Goal: Transaction & Acquisition: Purchase product/service

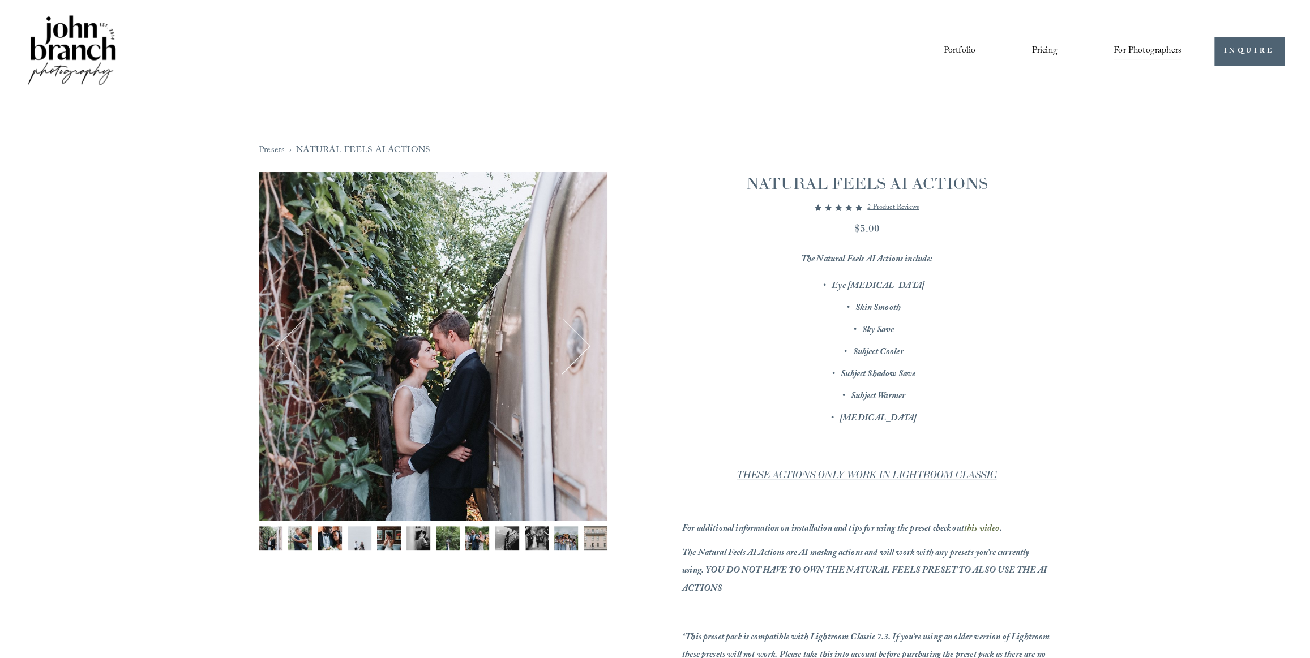
click at [330, 539] on img "Image 3 of 12" at bounding box center [330, 538] width 24 height 24
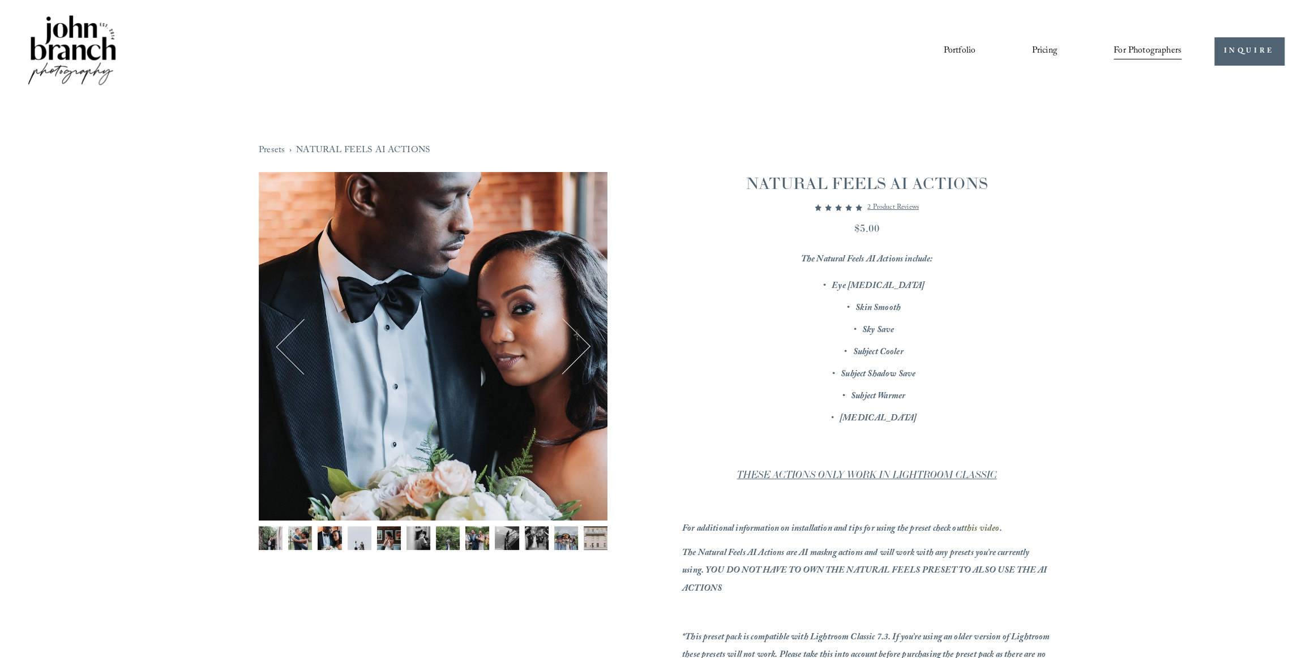
click at [350, 537] on img "Image 4 of 12" at bounding box center [360, 538] width 24 height 24
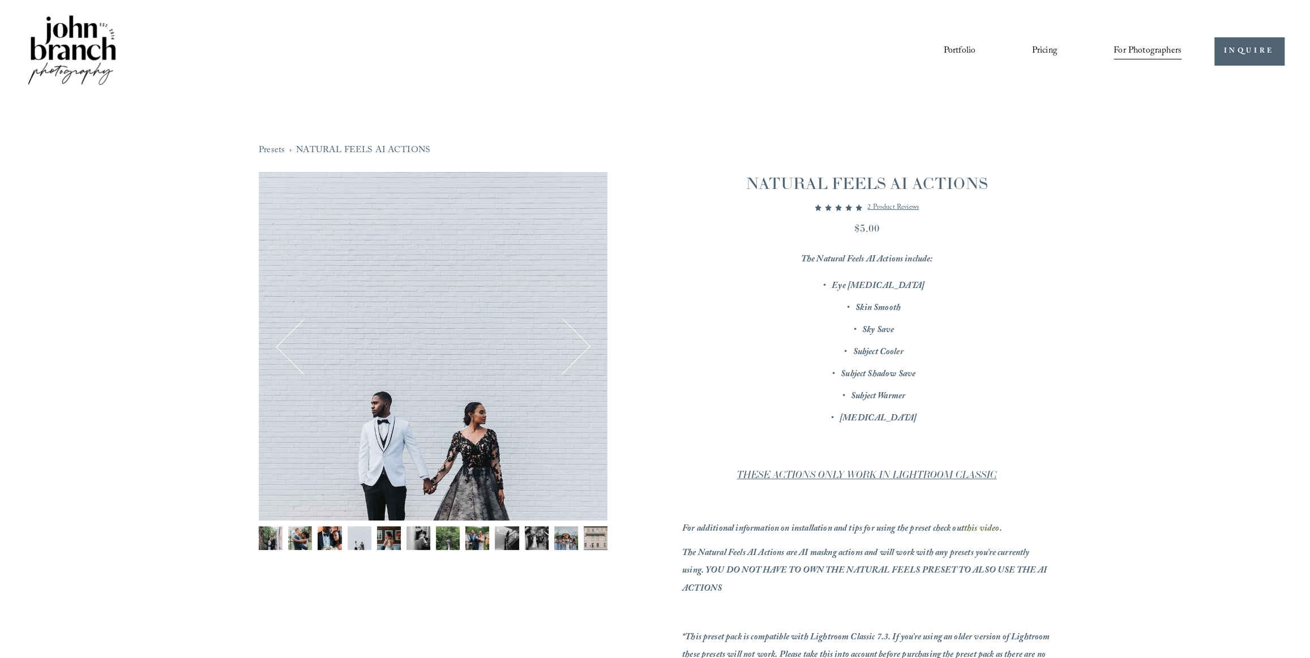
click at [425, 541] on img "Image 6 of 12" at bounding box center [418, 538] width 24 height 24
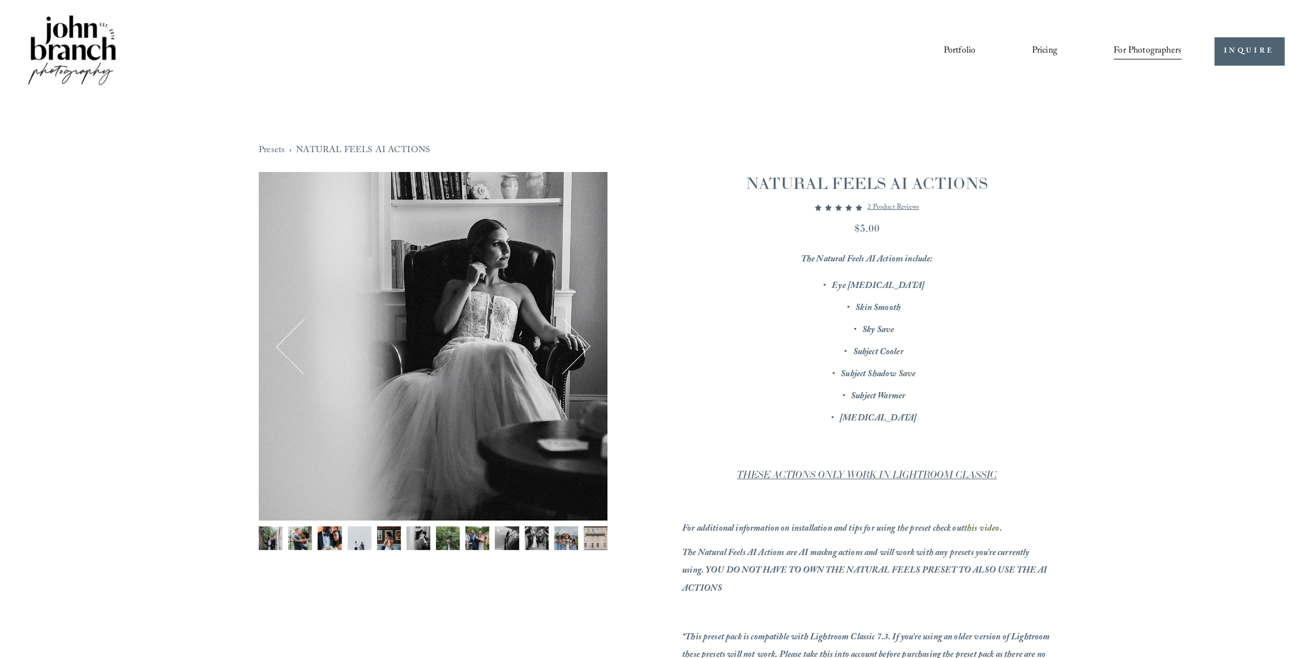
click at [449, 541] on img "Image 7 of 12" at bounding box center [448, 538] width 24 height 24
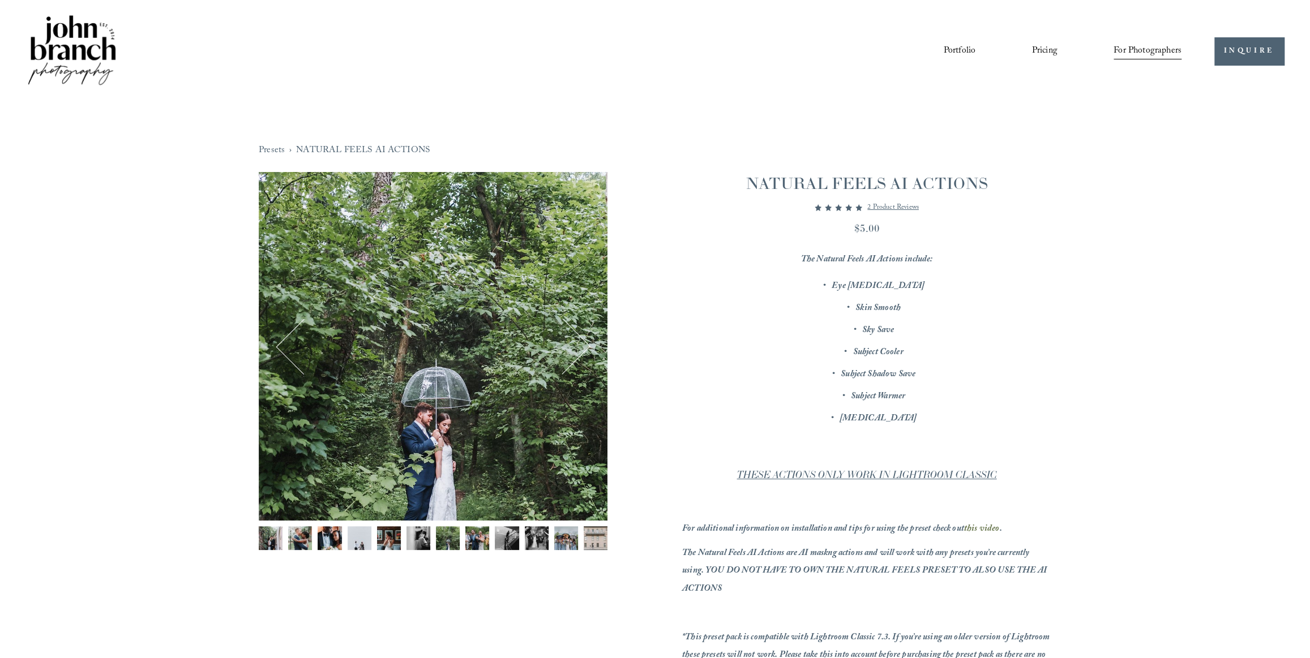
click at [456, 541] on img "Image 7 of 12" at bounding box center [448, 538] width 24 height 24
click at [495, 547] on img "Image 9 of 12" at bounding box center [507, 538] width 24 height 24
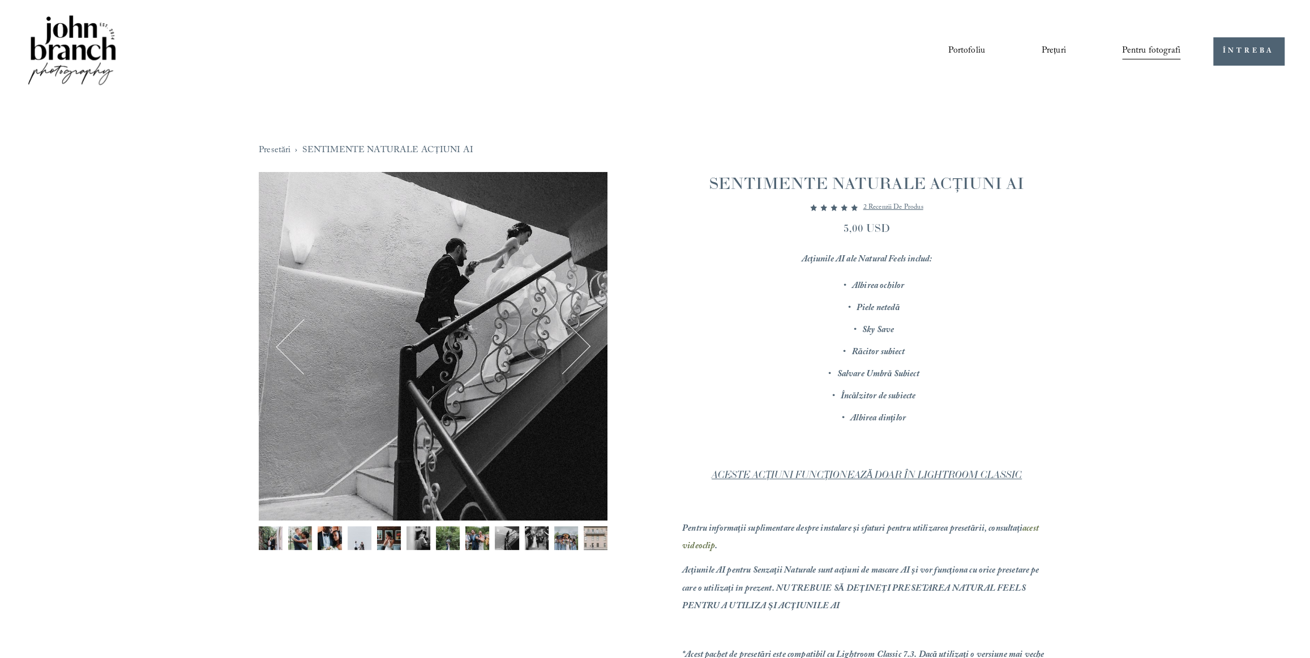
click at [580, 353] on button "Următorul" at bounding box center [562, 346] width 50 height 50
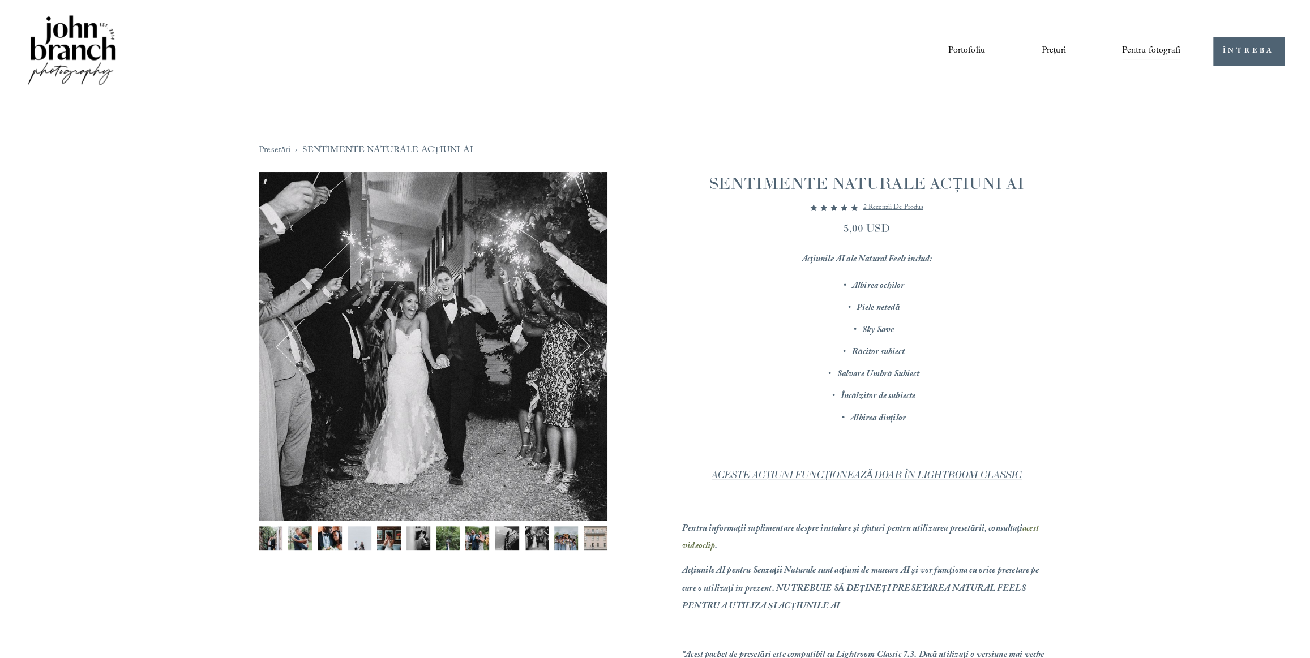
click at [580, 353] on button "Următorul" at bounding box center [562, 346] width 50 height 50
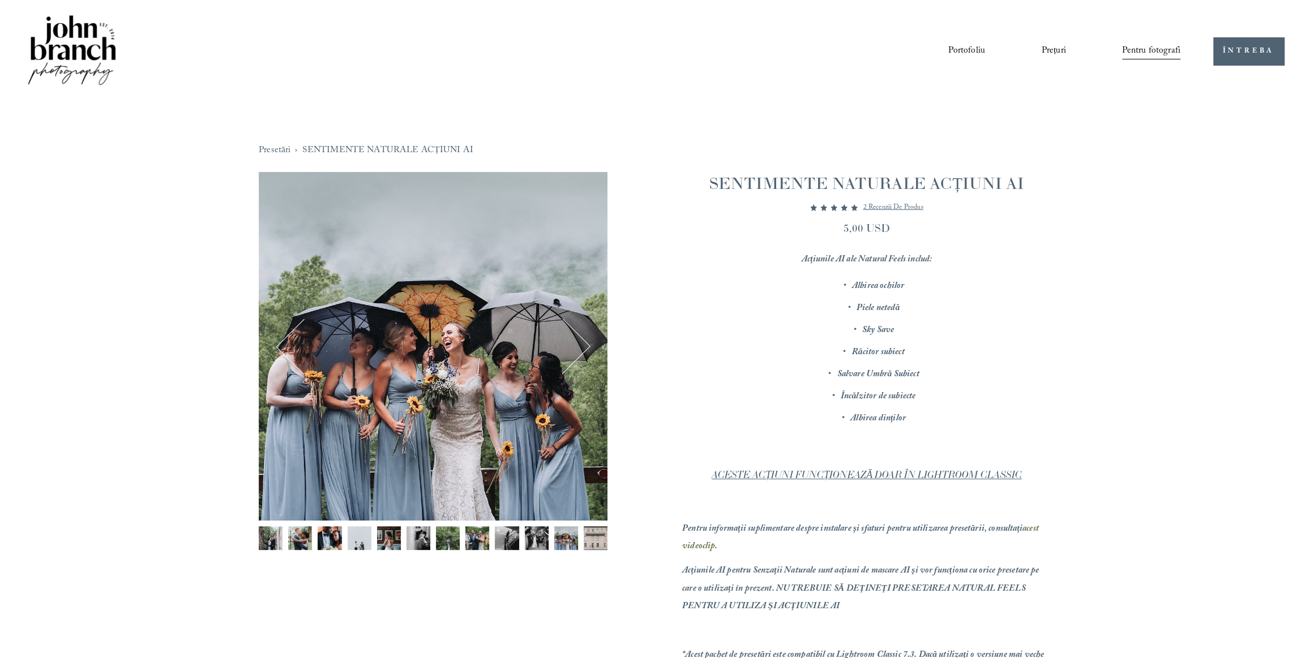
click at [580, 353] on button "Următorul" at bounding box center [562, 346] width 50 height 50
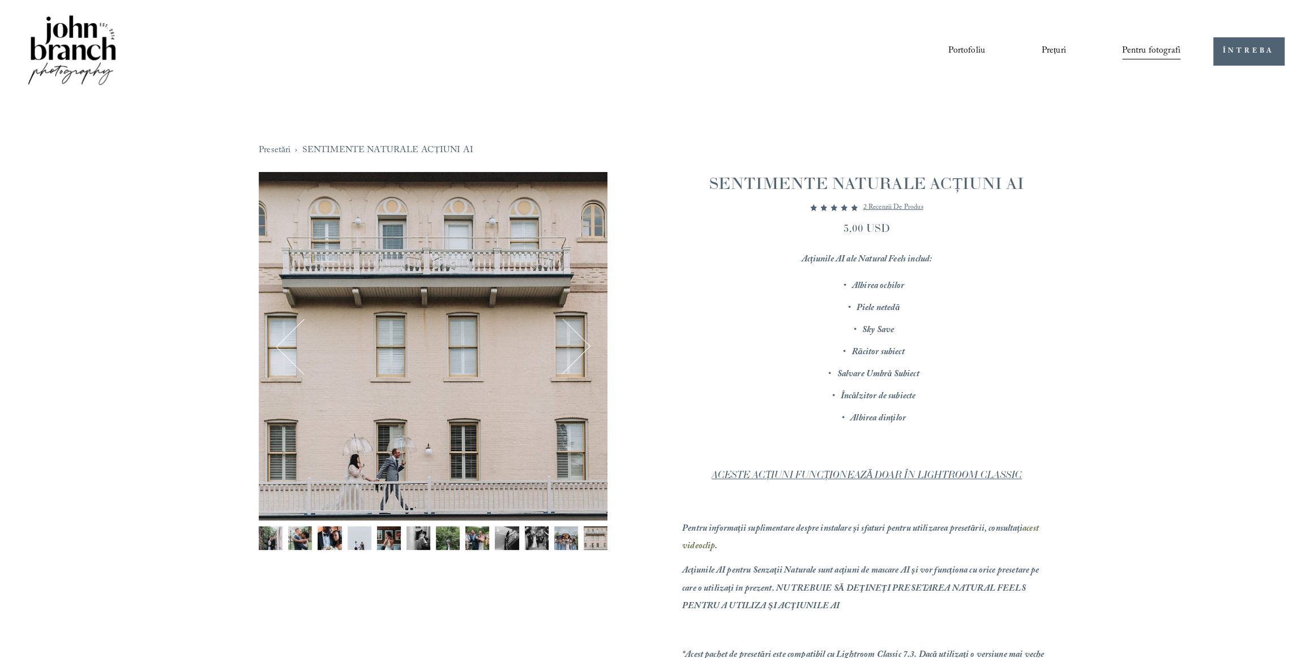
click at [580, 353] on button "Următorul" at bounding box center [562, 346] width 50 height 50
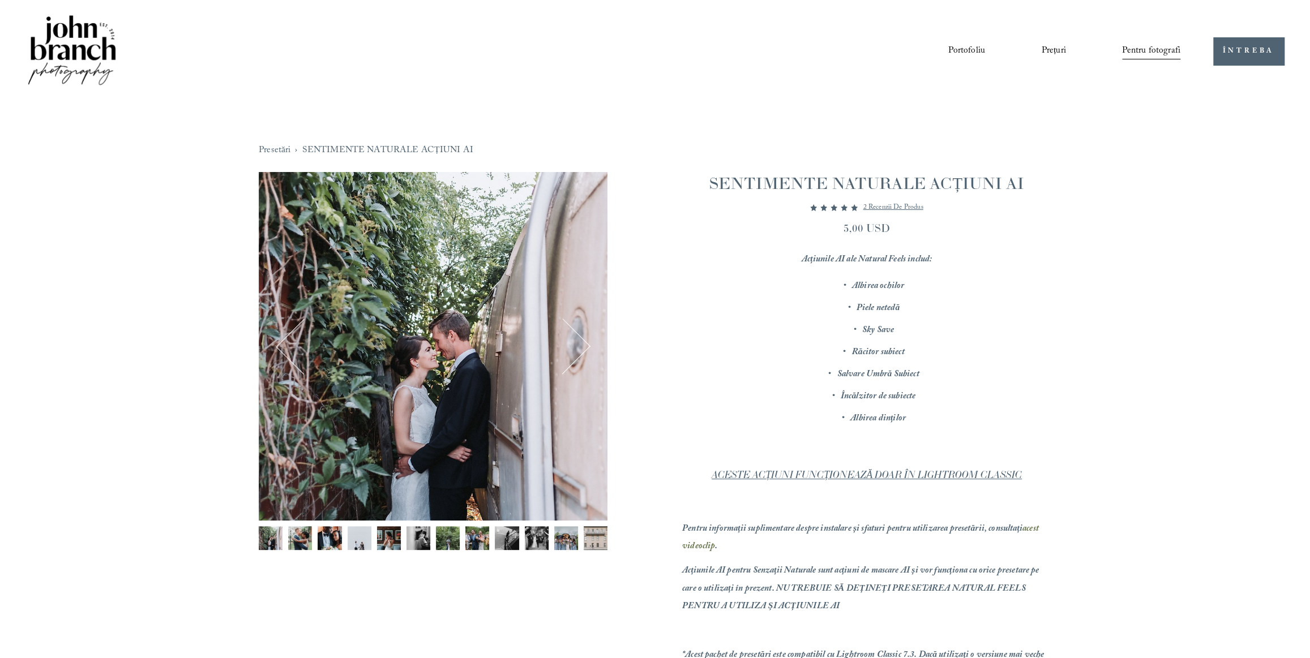
click at [580, 353] on button "Următorul" at bounding box center [562, 346] width 50 height 50
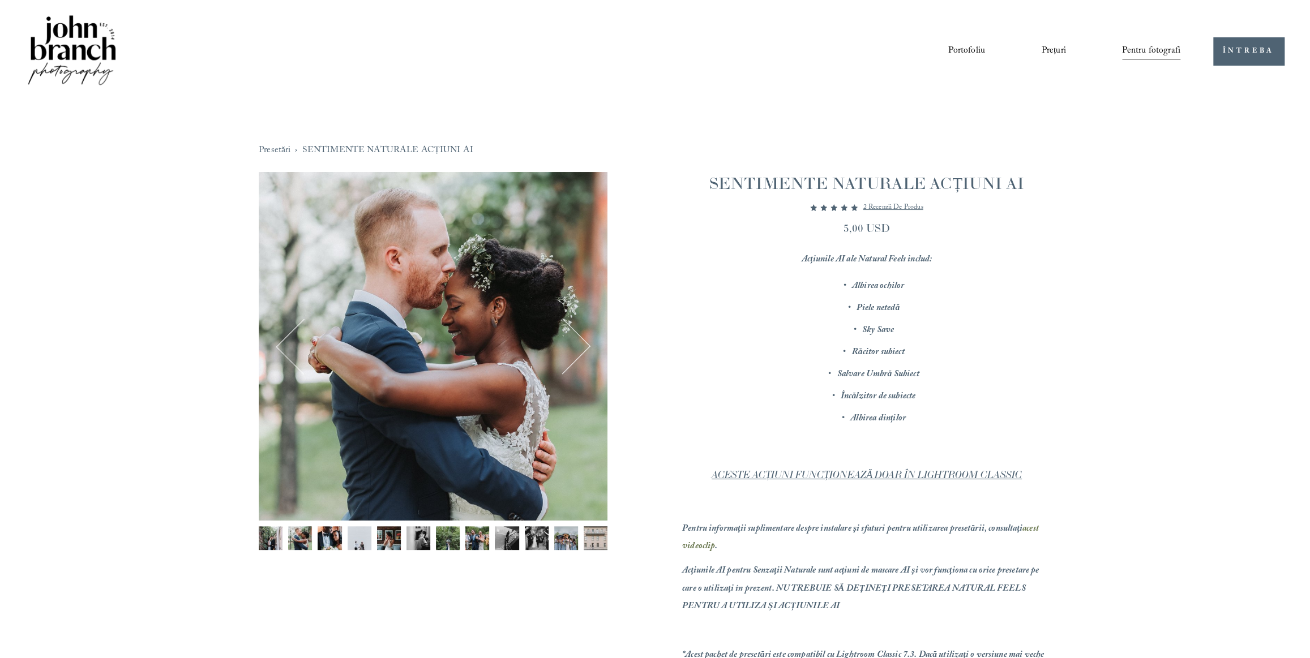
click at [580, 353] on button "Următorul" at bounding box center [562, 346] width 50 height 50
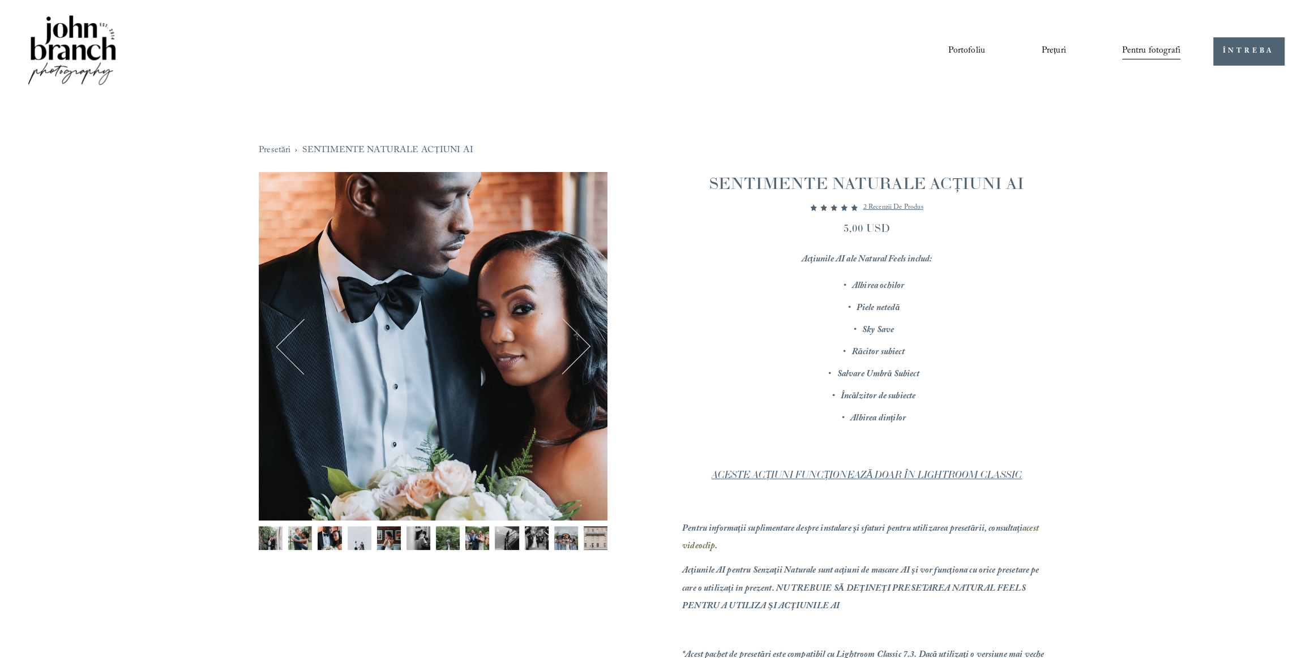
click at [580, 353] on button "Următorul" at bounding box center [562, 346] width 50 height 50
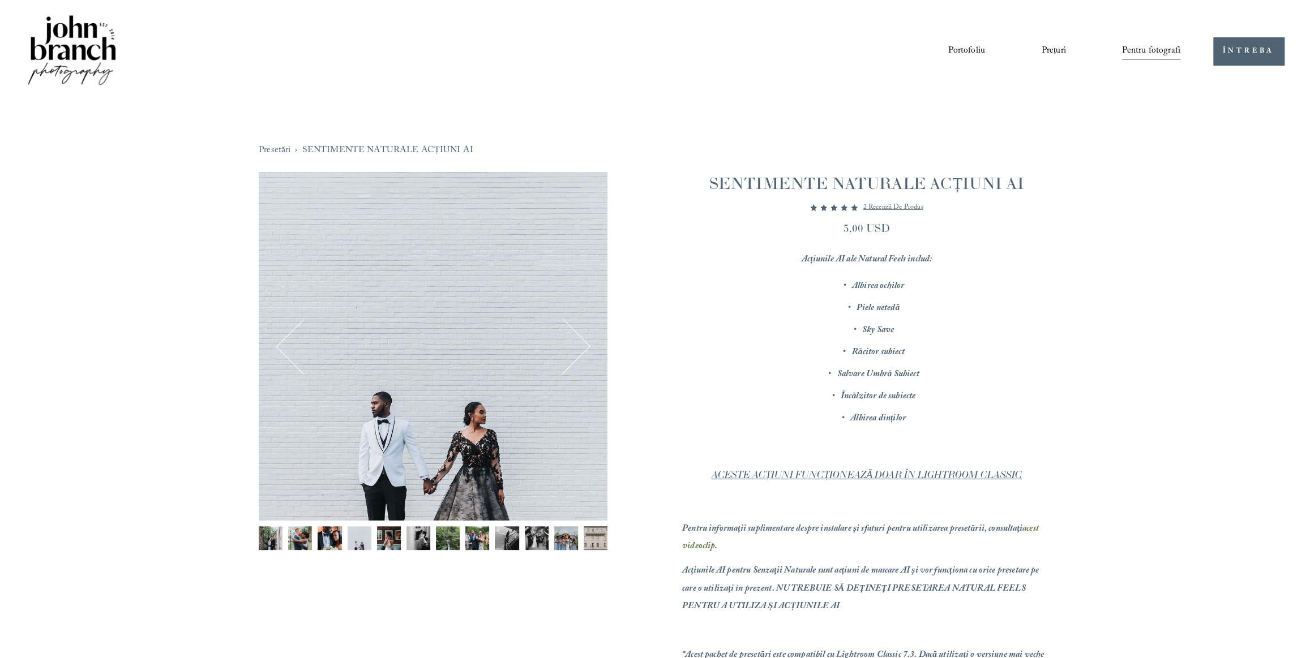
click at [580, 353] on button "Următorul" at bounding box center [562, 346] width 50 height 50
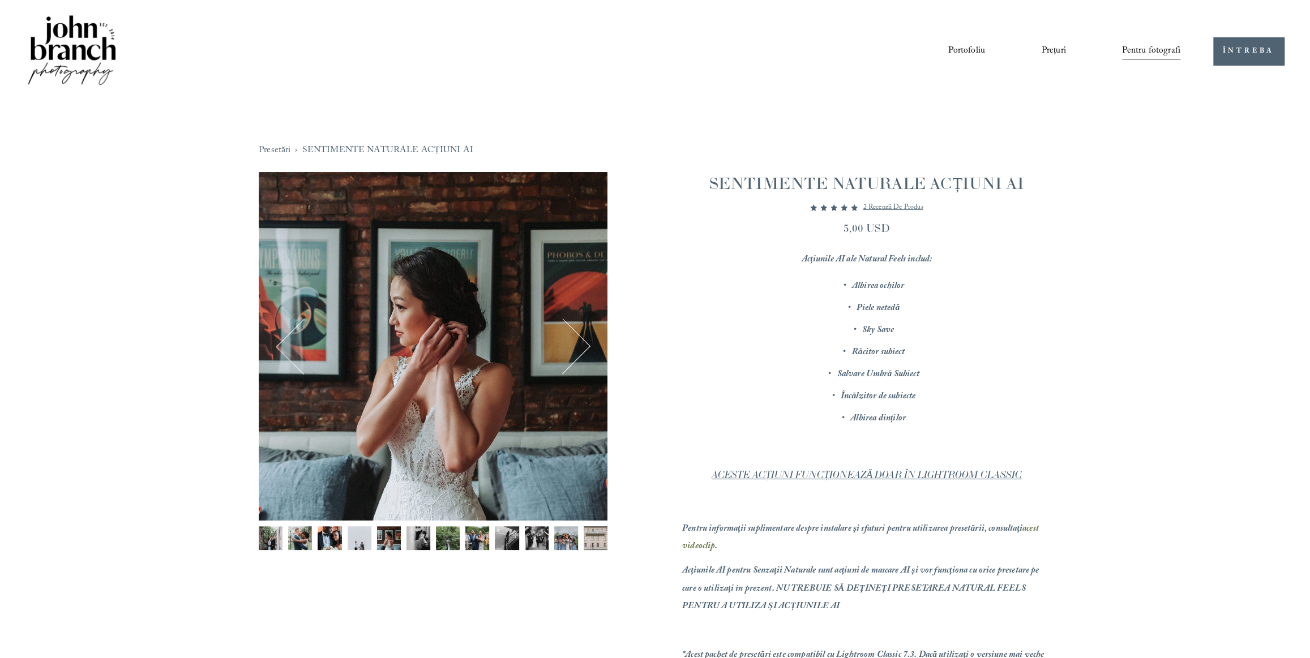
click at [571, 337] on button "Următorul" at bounding box center [562, 346] width 50 height 50
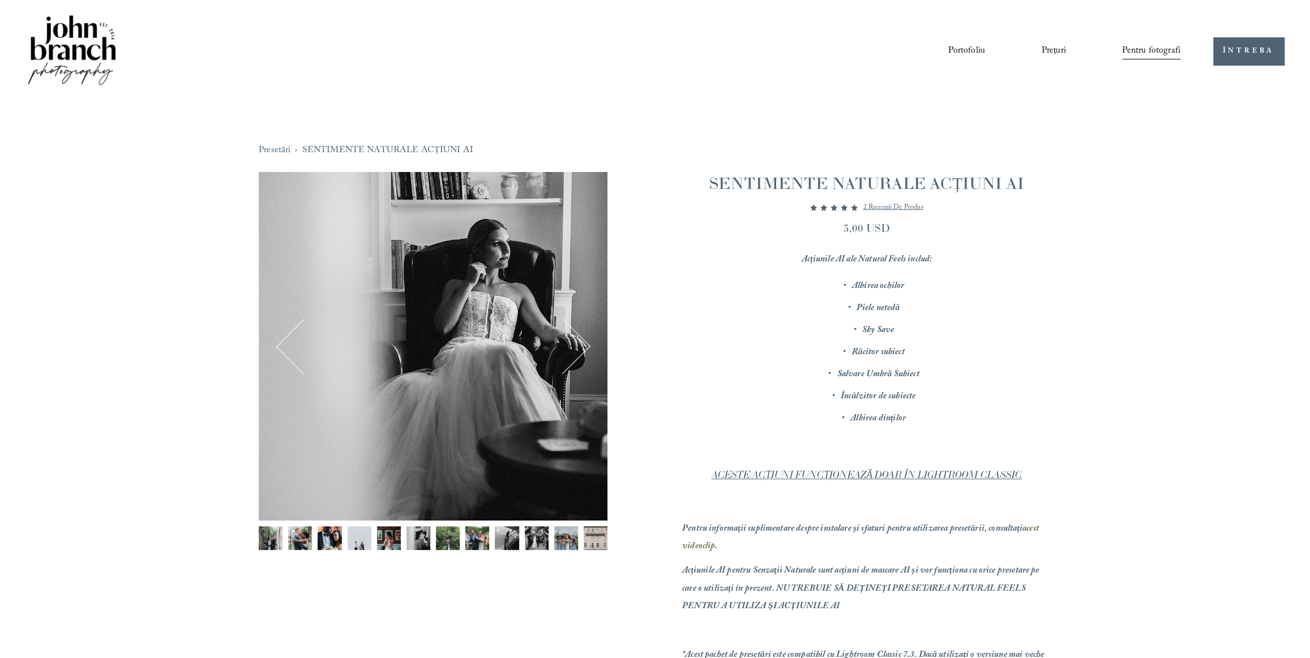
click at [571, 345] on button "Următorul" at bounding box center [562, 346] width 50 height 50
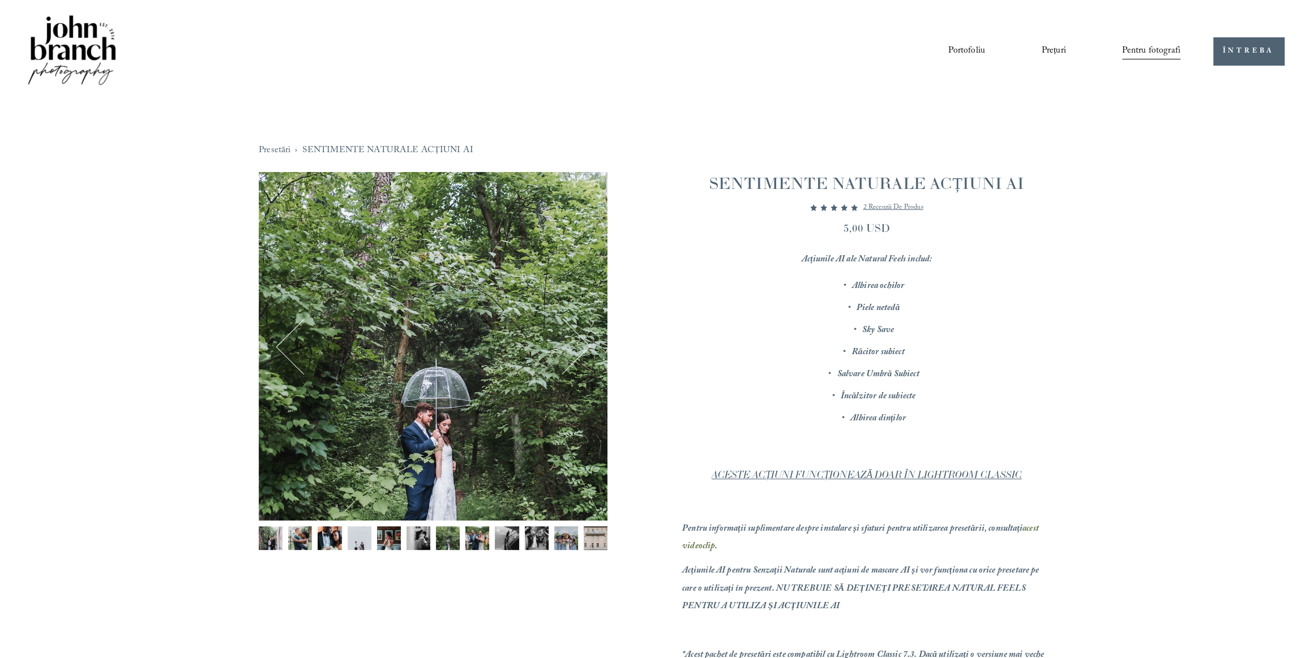
click at [571, 345] on button "Următorul" at bounding box center [562, 346] width 50 height 50
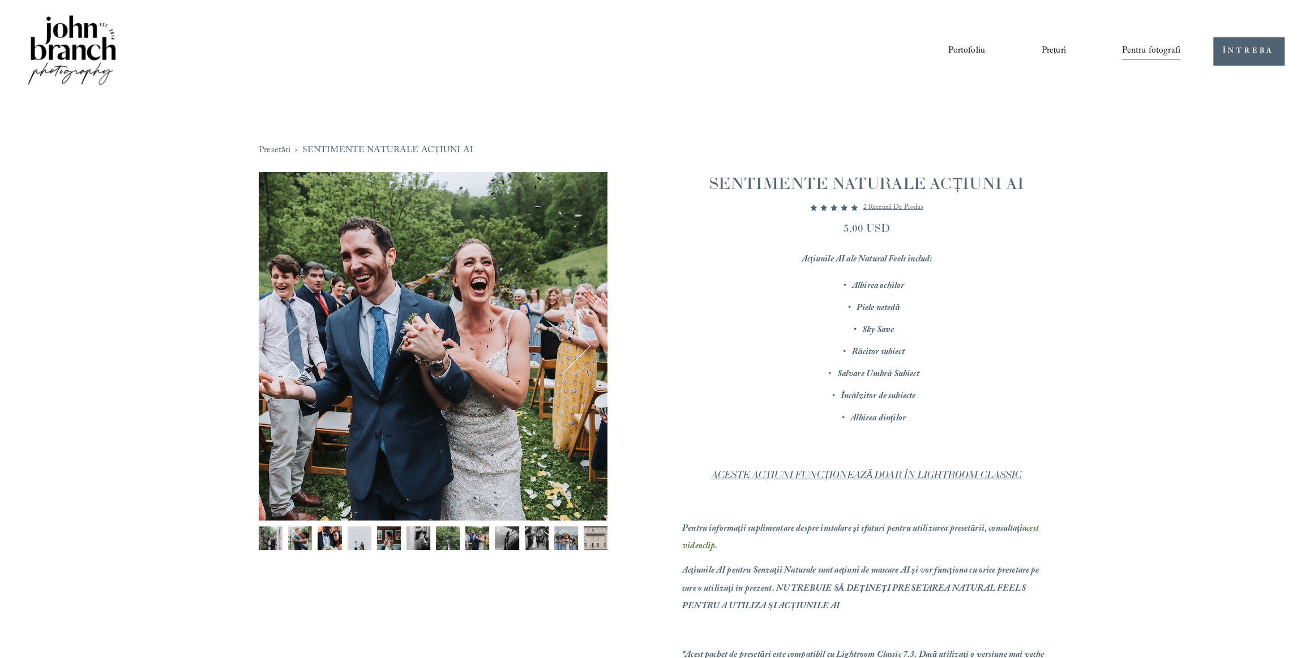
click at [571, 345] on button "Următorul" at bounding box center [562, 346] width 50 height 50
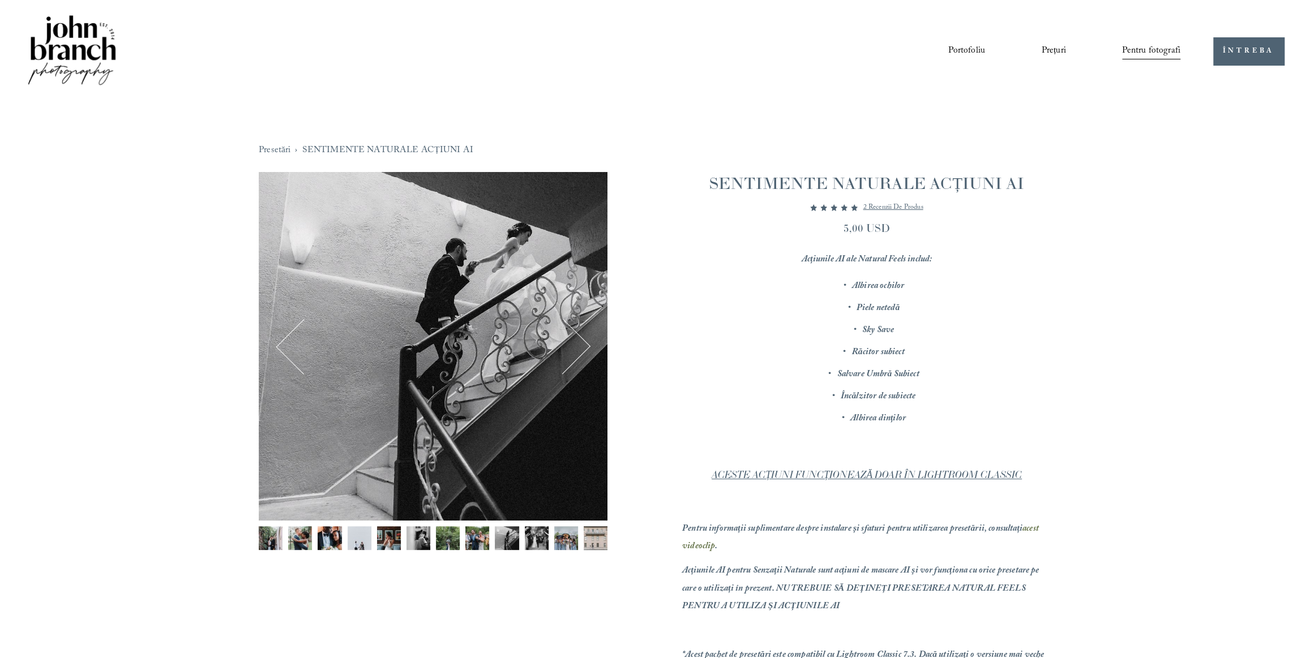
click at [571, 345] on button "Următorul" at bounding box center [562, 346] width 50 height 50
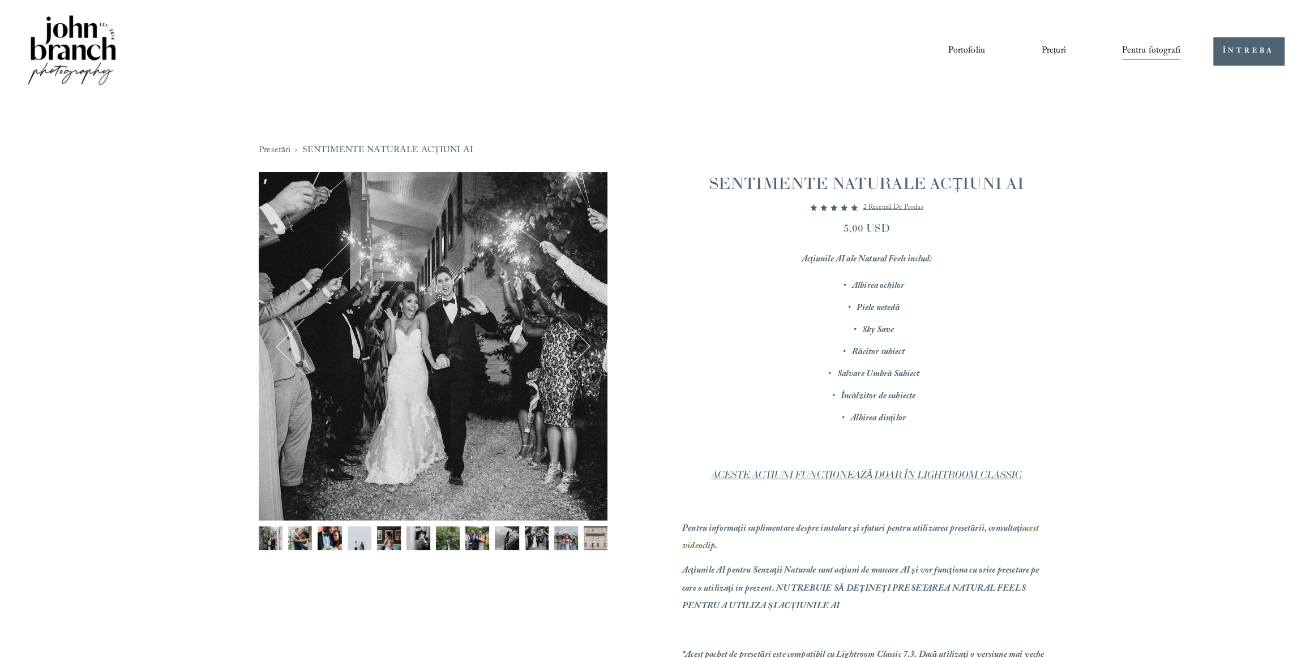
click at [571, 345] on button "Următorul" at bounding box center [562, 346] width 50 height 50
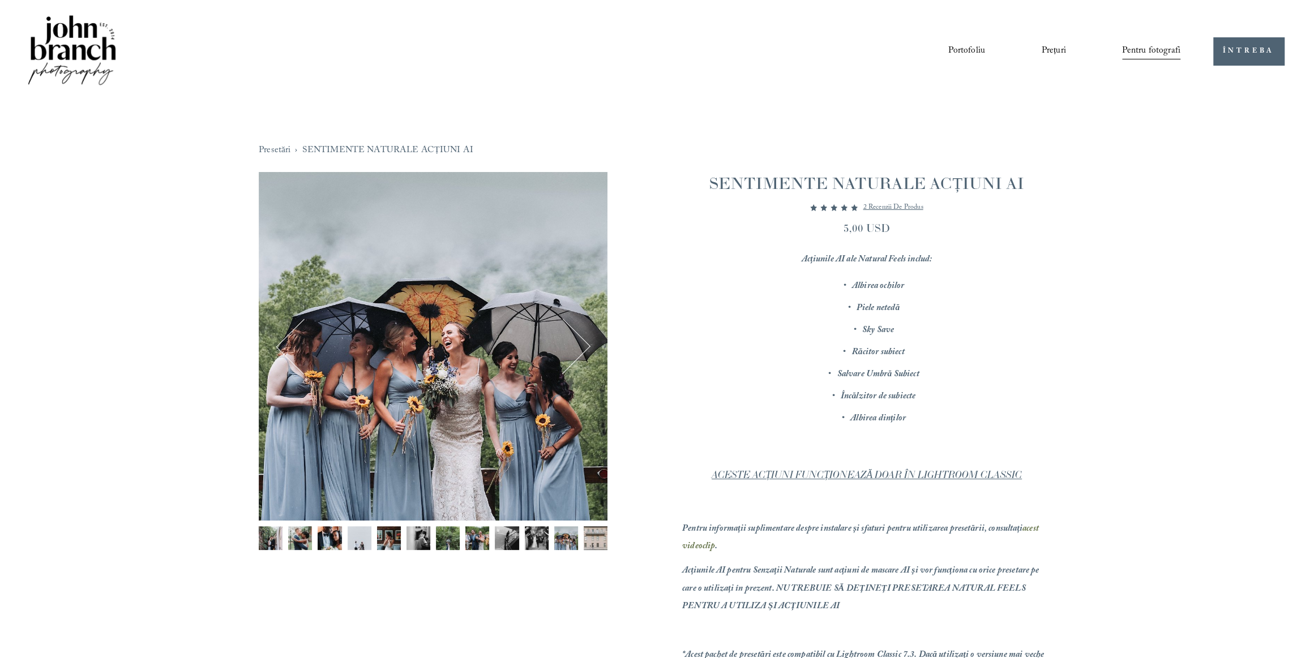
click at [978, 47] on font "Portofoliu" at bounding box center [966, 51] width 37 height 15
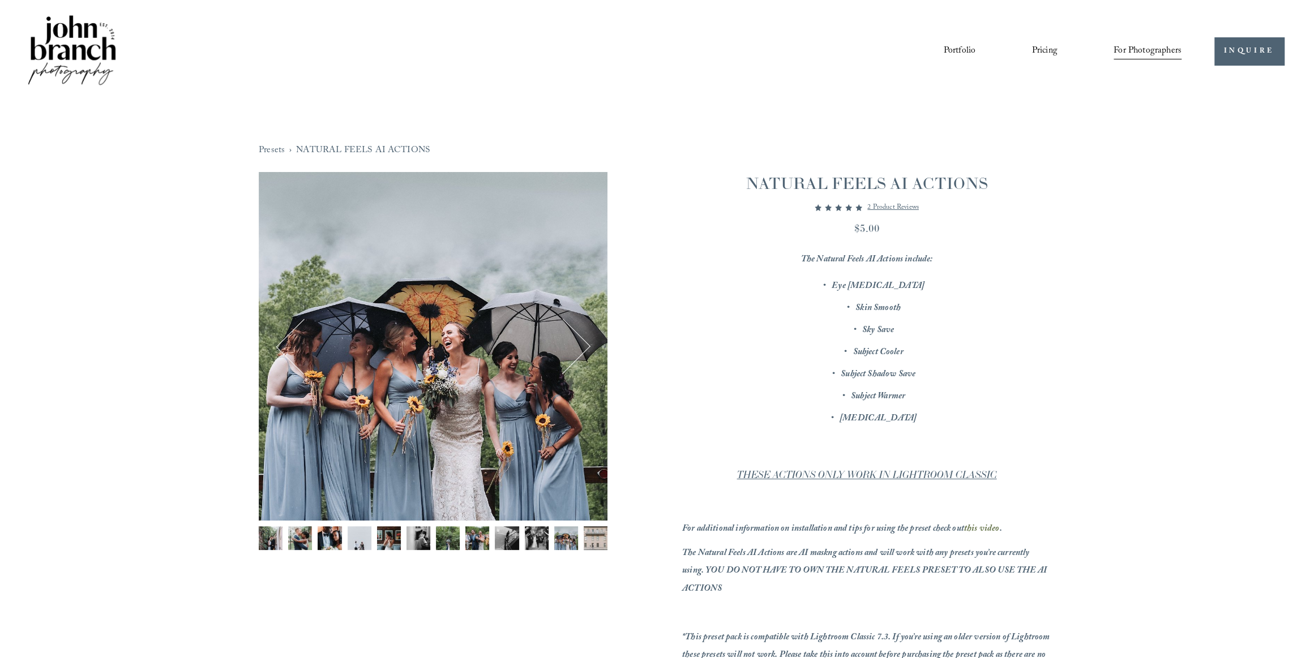
drag, startPoint x: 1295, startPoint y: 0, endPoint x: 1037, endPoint y: 165, distance: 306.5
click at [1037, 165] on div "Presets › NATURAL FEELS AI ACTIONS 11 / 12 Image 1 of 12 Image 2 of 12" at bounding box center [655, 432] width 845 height 659
drag, startPoint x: 1245, startPoint y: 0, endPoint x: 1042, endPoint y: 238, distance: 313.6
click at [1042, 238] on div "$5.00" at bounding box center [866, 232] width 369 height 22
click at [1051, 49] on link "Pricing" at bounding box center [1043, 50] width 25 height 19
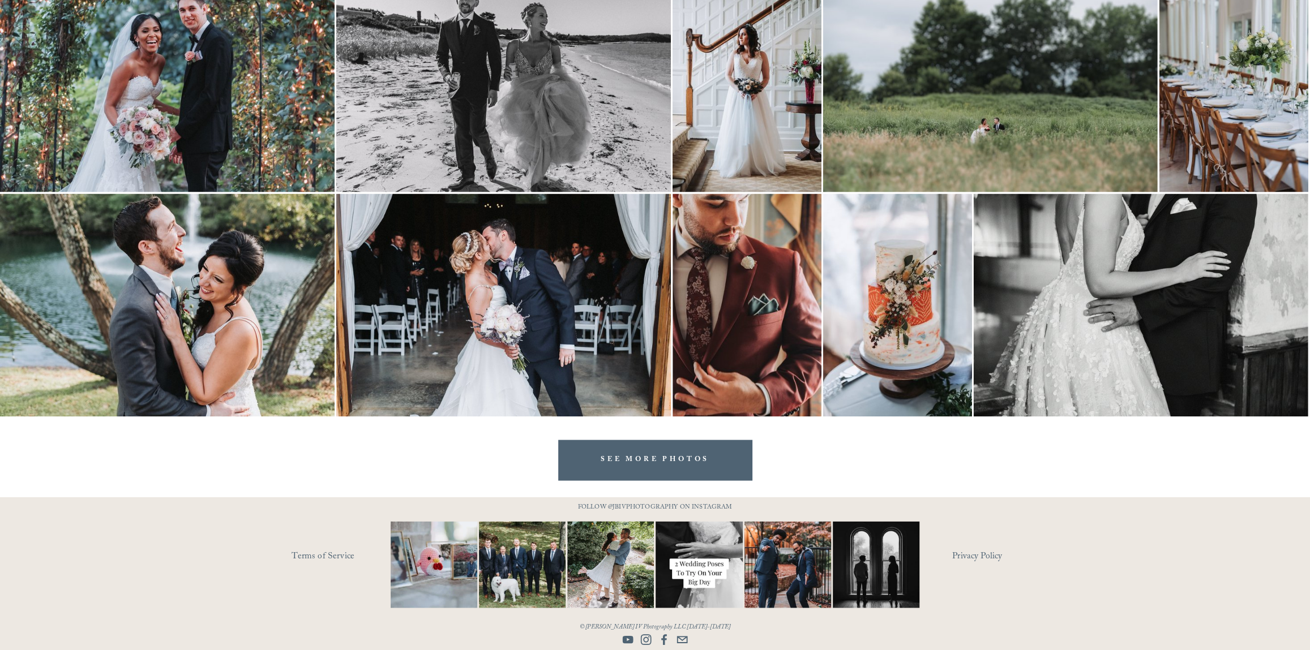
scroll to position [654, 0]
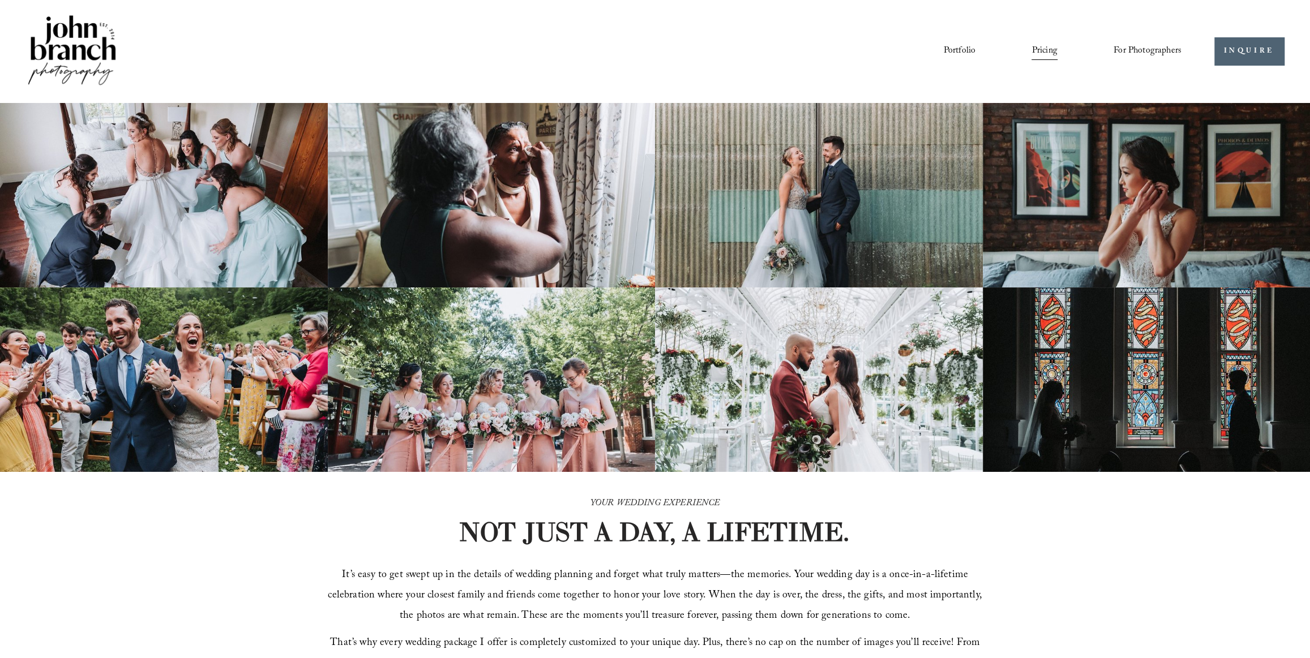
click at [1172, 46] on span "For Photographers" at bounding box center [1147, 51] width 68 height 18
click at [0, 0] on span "Presets" at bounding box center [0, 0] width 0 height 0
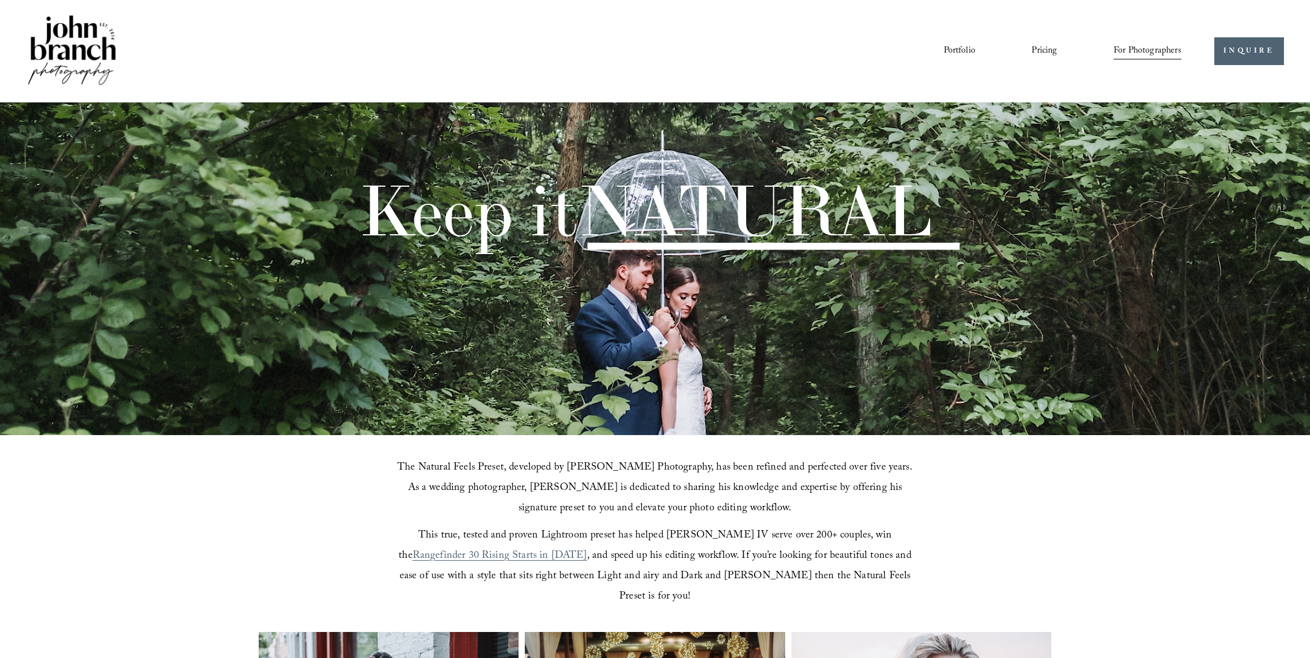
scroll to position [274, 0]
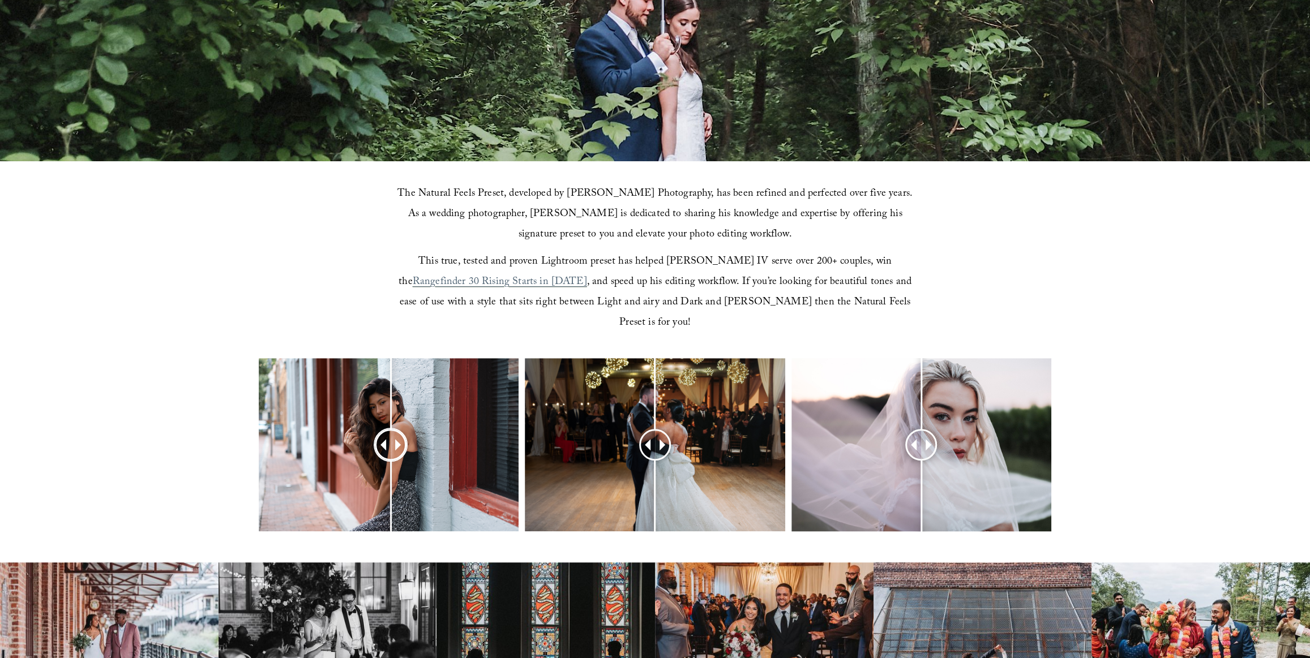
drag, startPoint x: 393, startPoint y: 423, endPoint x: 391, endPoint y: 407, distance: 16.7
click at [391, 430] on div at bounding box center [390, 444] width 29 height 29
drag, startPoint x: 660, startPoint y: 419, endPoint x: 656, endPoint y: 429, distance: 11.2
click at [656, 431] on div at bounding box center [655, 445] width 29 height 29
drag, startPoint x: 921, startPoint y: 426, endPoint x: 922, endPoint y: 410, distance: 15.3
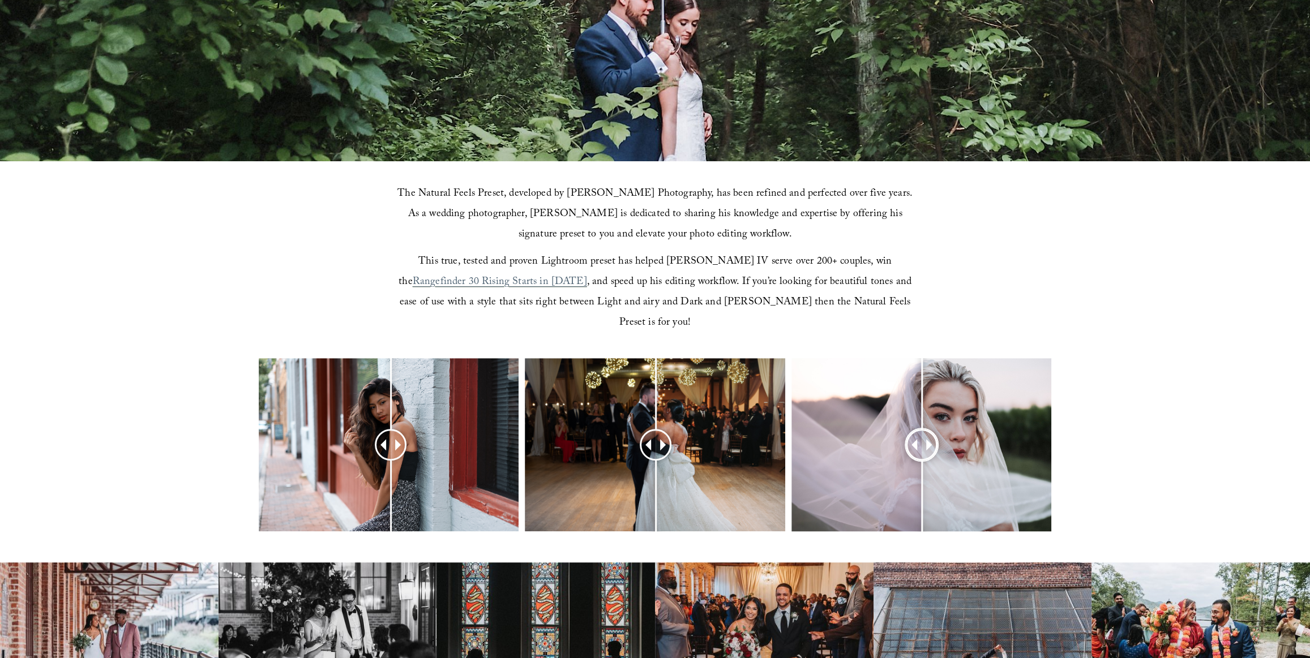
click at [922, 431] on div at bounding box center [921, 445] width 29 height 29
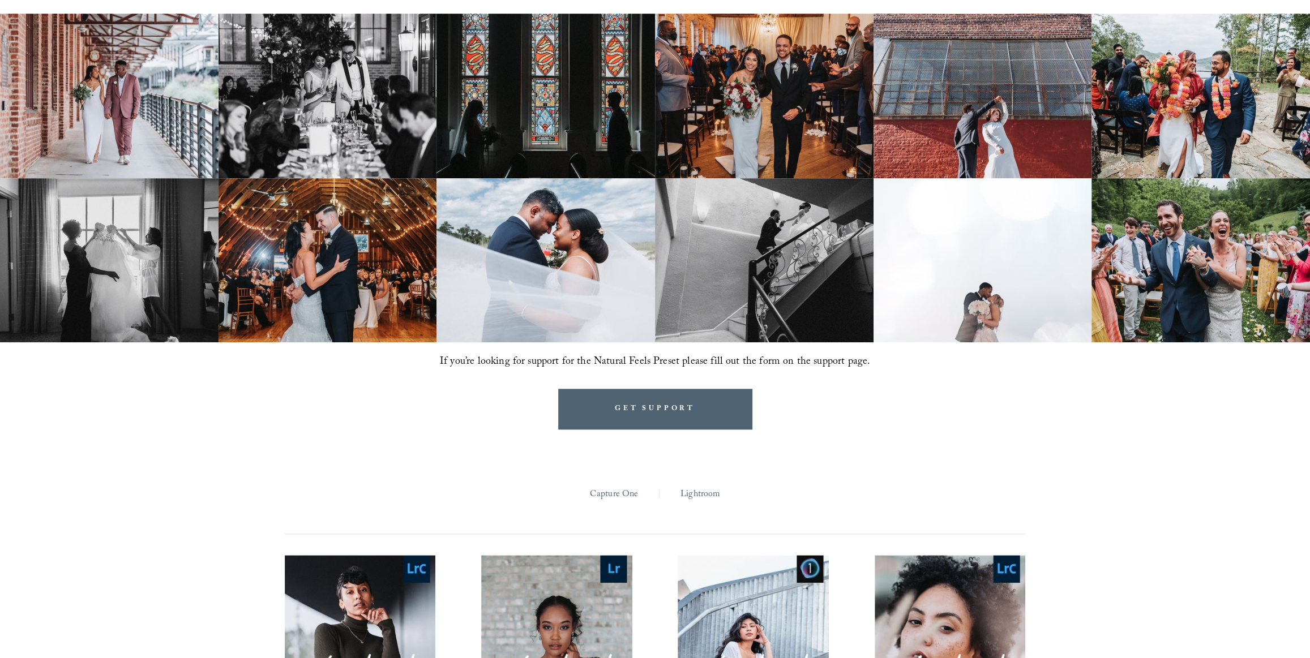
scroll to position [1098, 0]
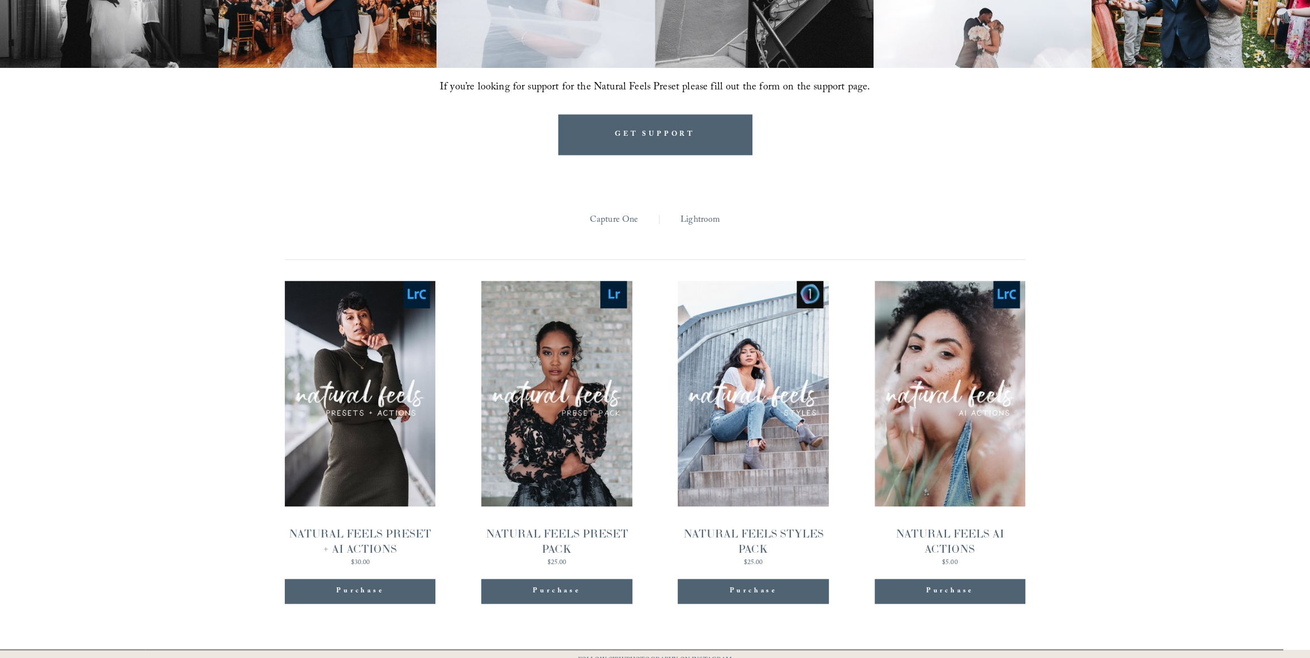
click at [957, 424] on link "Quick View NATURAL FEELS AI ACTIONS $5.00" at bounding box center [950, 424] width 151 height 286
click at [384, 402] on link "Quick View NATURAL FEELS PRESET + AI ACTIONS $30.00" at bounding box center [360, 424] width 151 height 286
click at [925, 427] on link "Quick View NATURAL FEELS AI ACTIONS $5.00" at bounding box center [950, 424] width 151 height 286
click at [371, 430] on link "Quick View NATURAL FEELS PRESET + AI ACTIONS $30.00" at bounding box center [360, 424] width 151 height 286
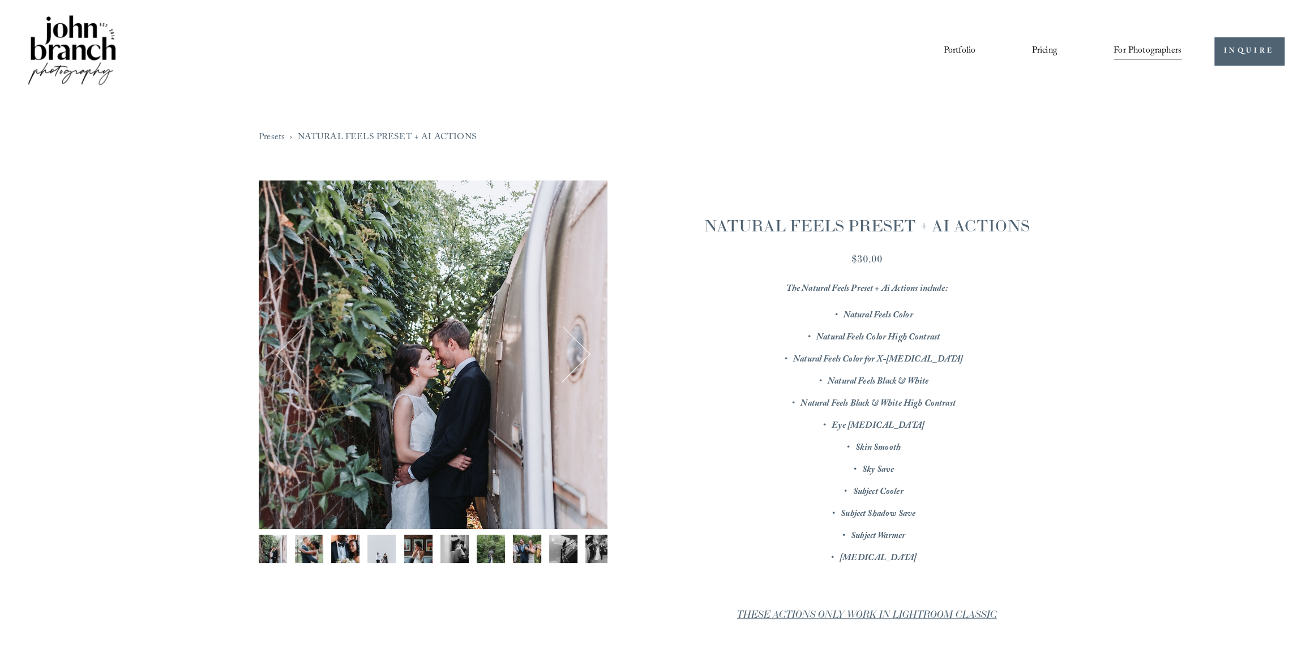
click at [571, 341] on button "Next" at bounding box center [562, 354] width 50 height 50
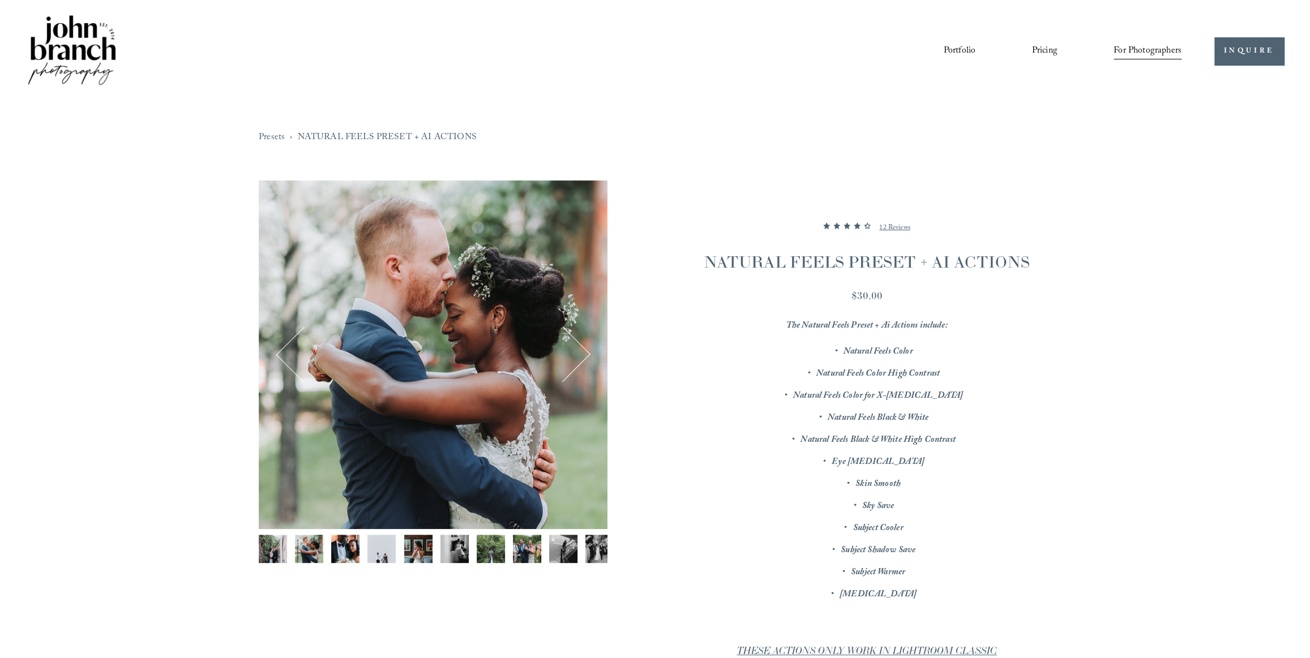
click at [571, 341] on button "Next" at bounding box center [562, 354] width 50 height 50
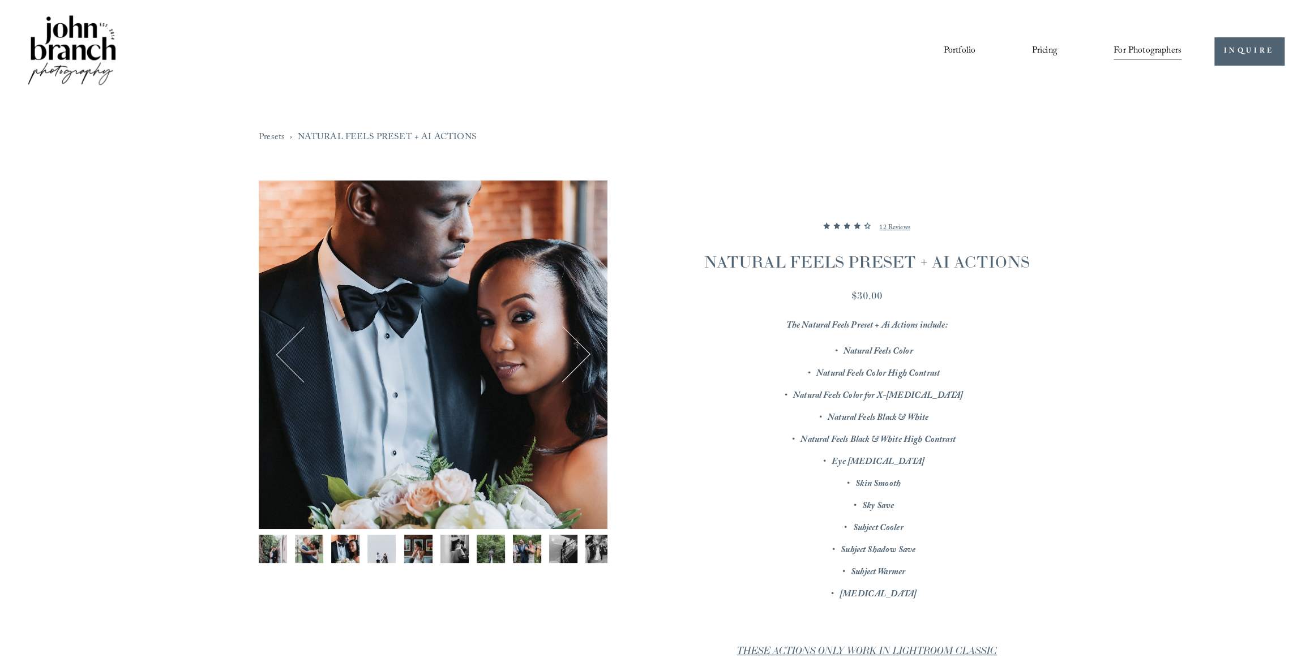
click at [571, 341] on button "Next" at bounding box center [562, 354] width 50 height 50
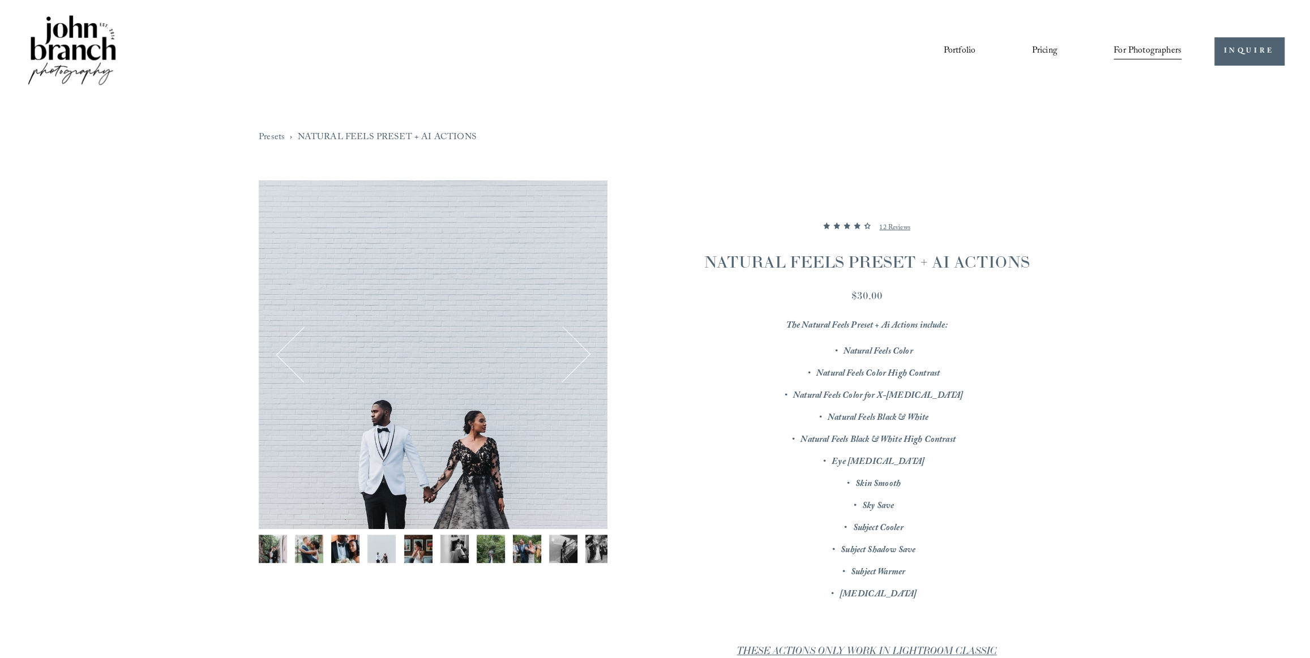
click at [571, 341] on button "Next" at bounding box center [562, 354] width 50 height 50
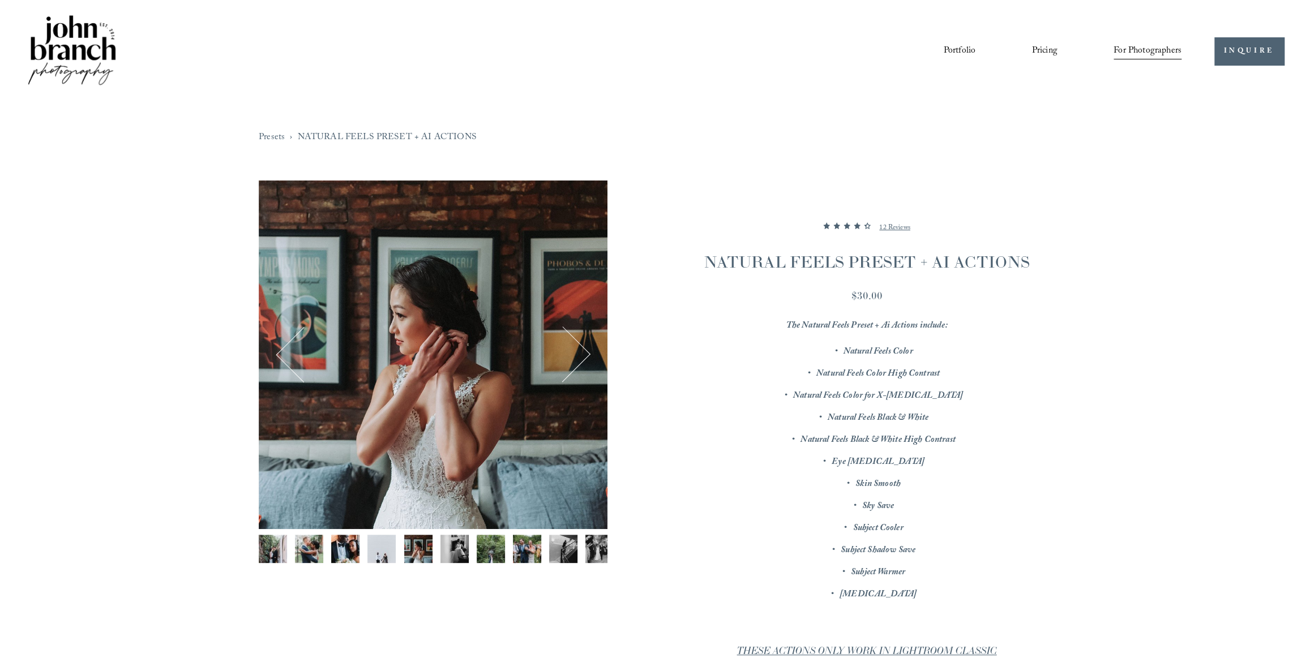
click at [571, 341] on button "Next" at bounding box center [562, 354] width 50 height 50
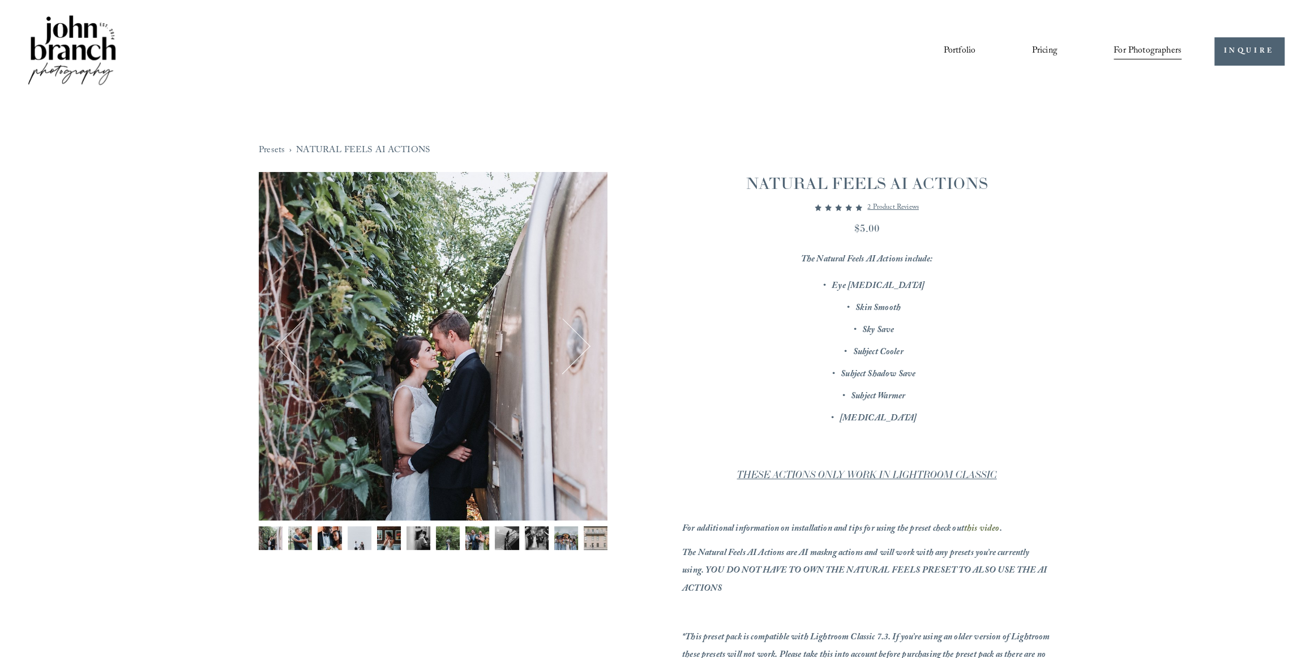
click at [571, 345] on button "Next" at bounding box center [562, 346] width 50 height 50
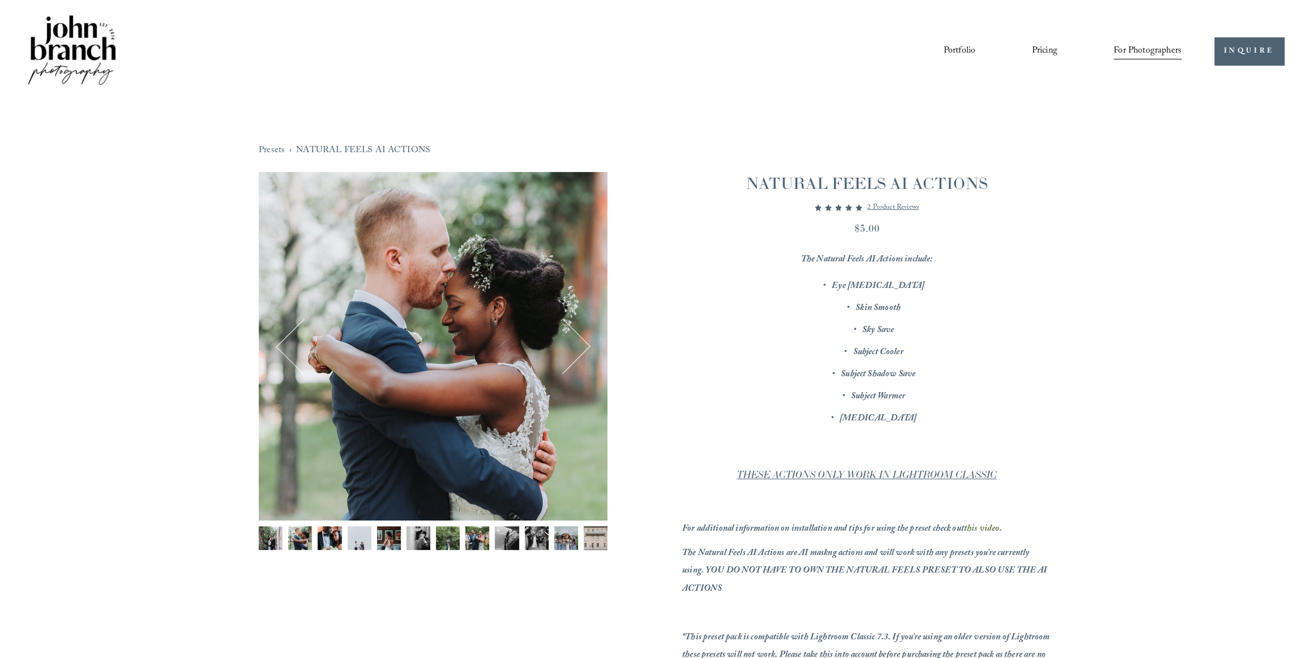
click at [571, 345] on button "Next" at bounding box center [562, 346] width 50 height 50
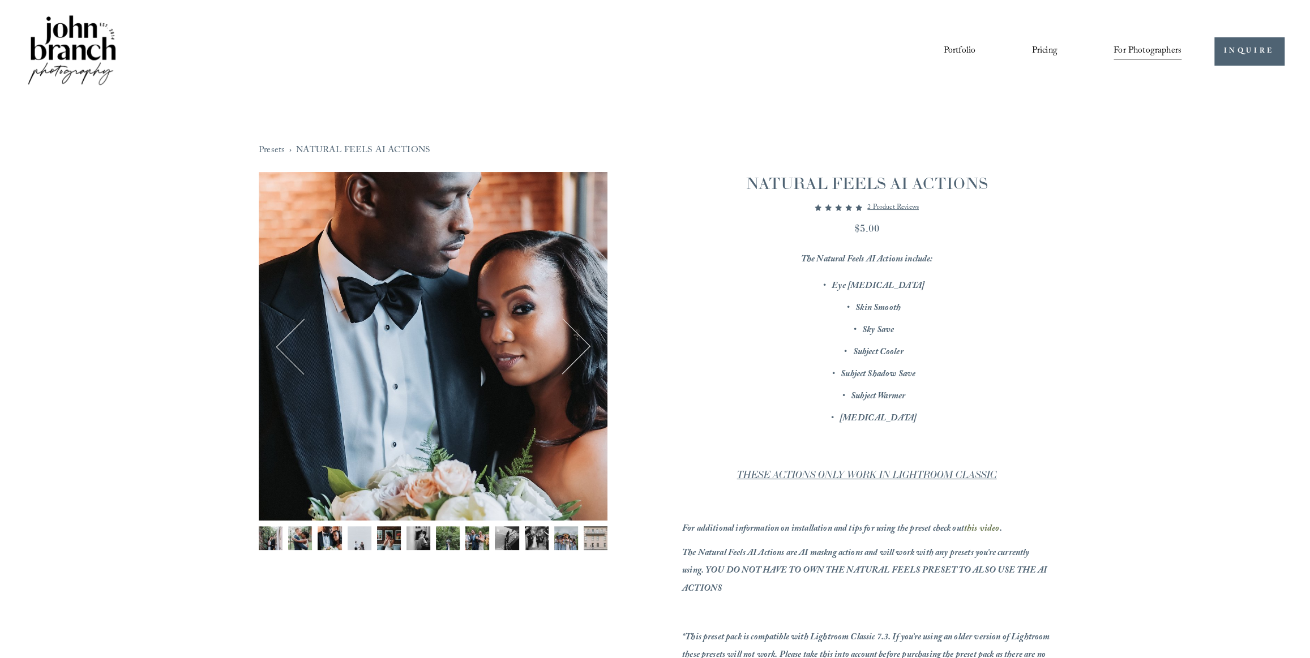
click at [571, 345] on button "Next" at bounding box center [562, 346] width 50 height 50
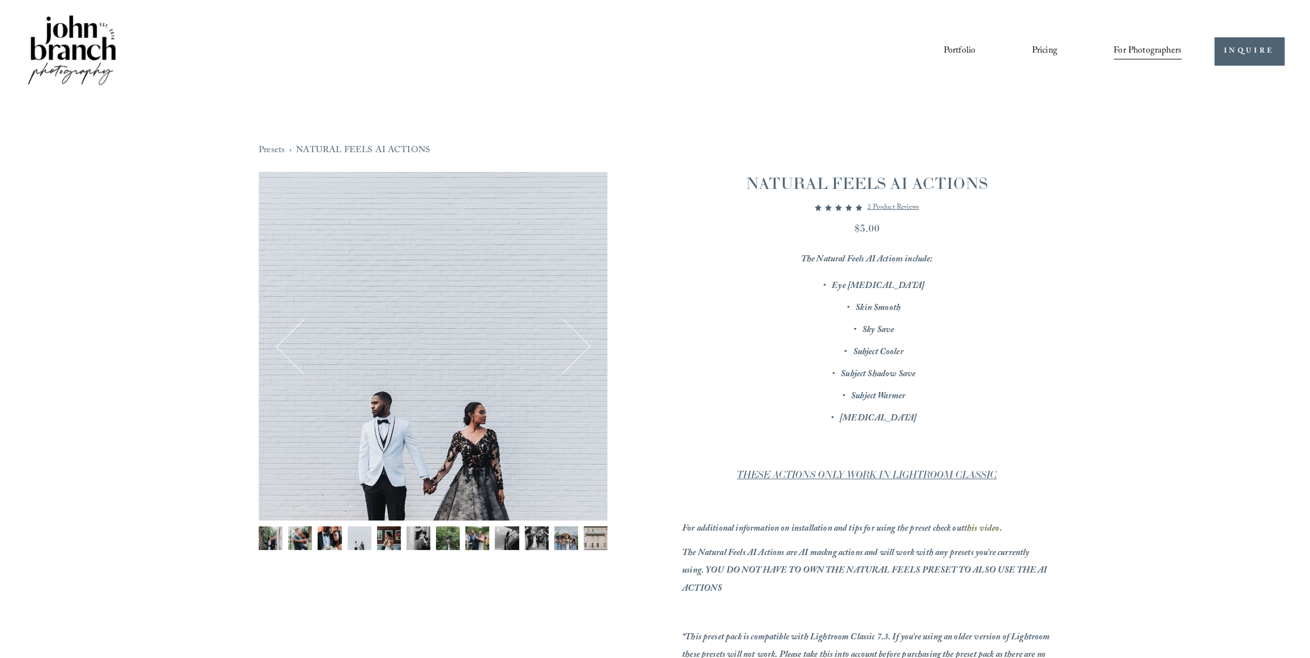
click at [571, 345] on button "Next" at bounding box center [562, 346] width 50 height 50
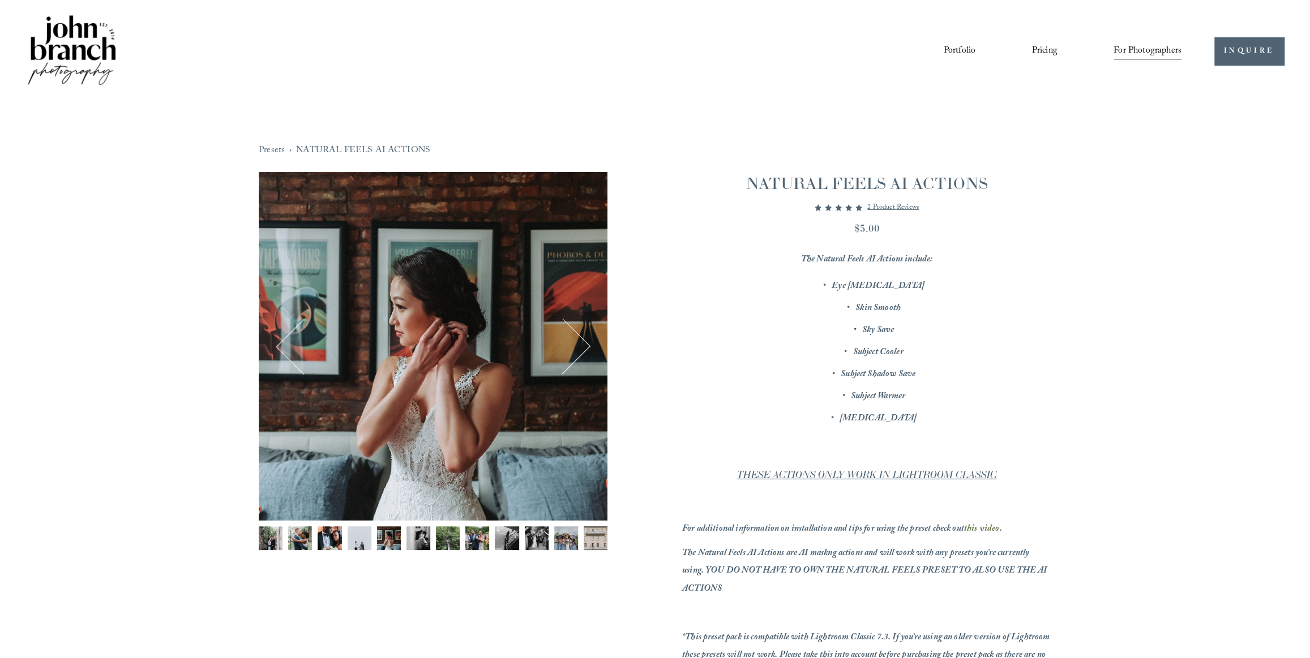
click at [571, 345] on button "Next" at bounding box center [562, 346] width 50 height 50
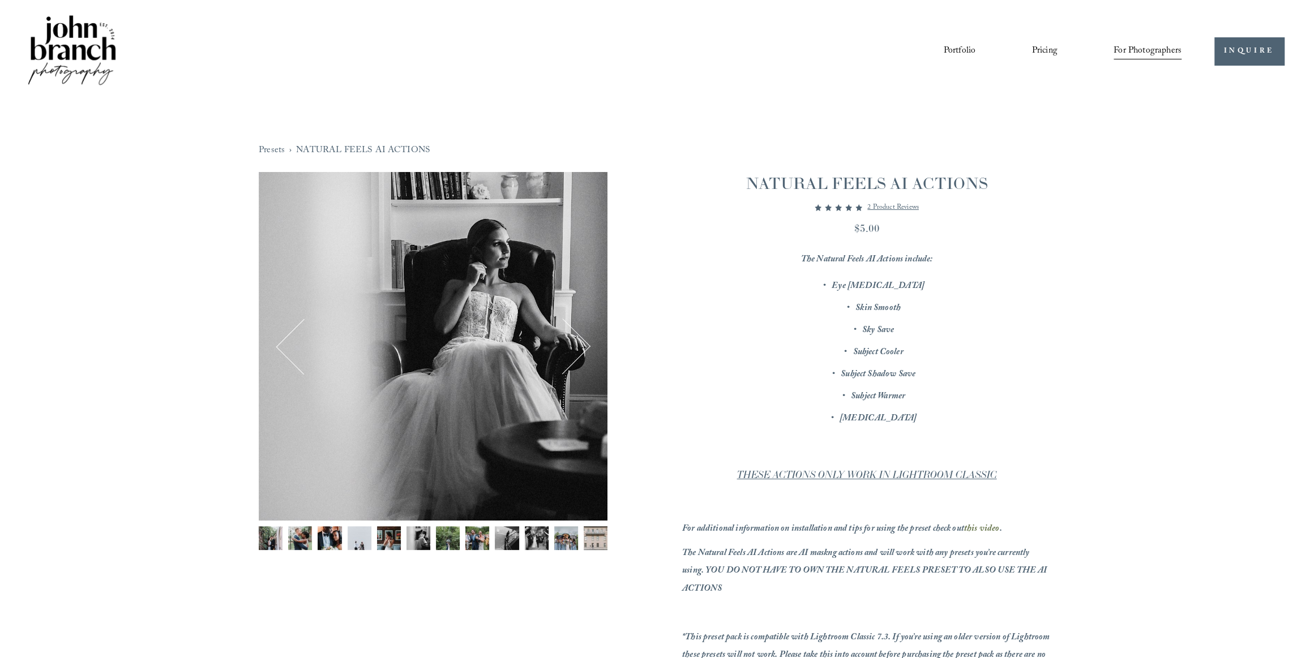
click at [571, 345] on button "Next" at bounding box center [562, 346] width 50 height 50
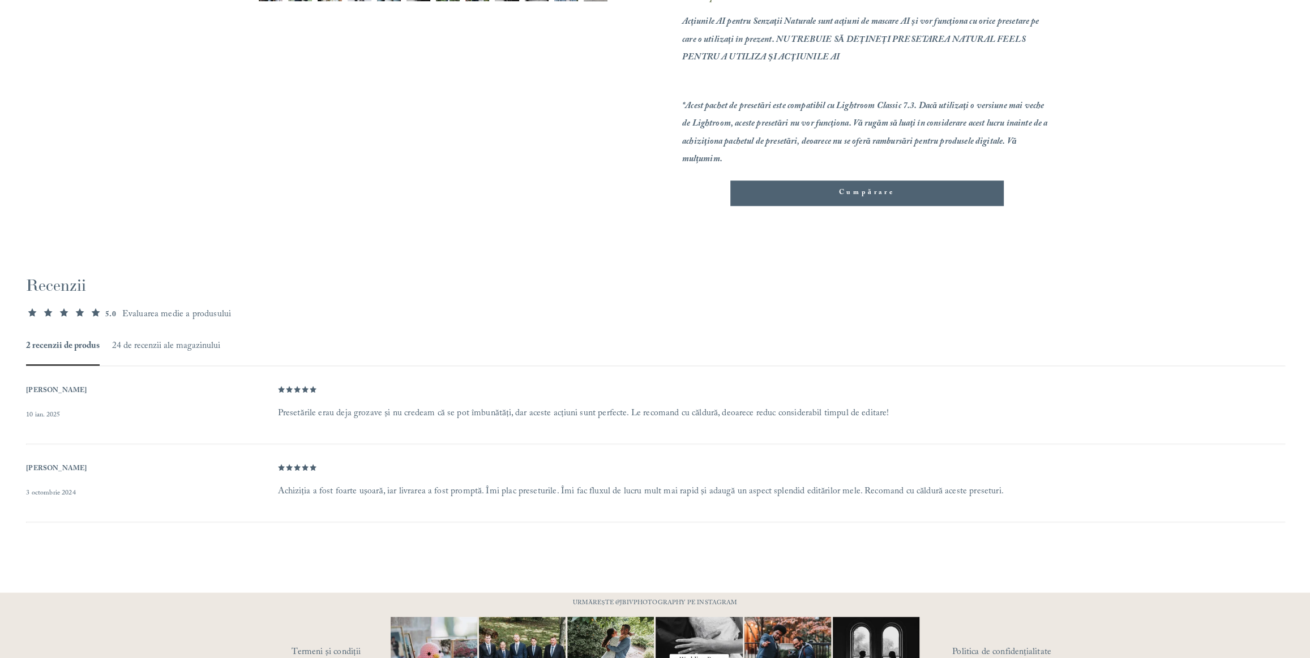
scroll to position [656, 0]
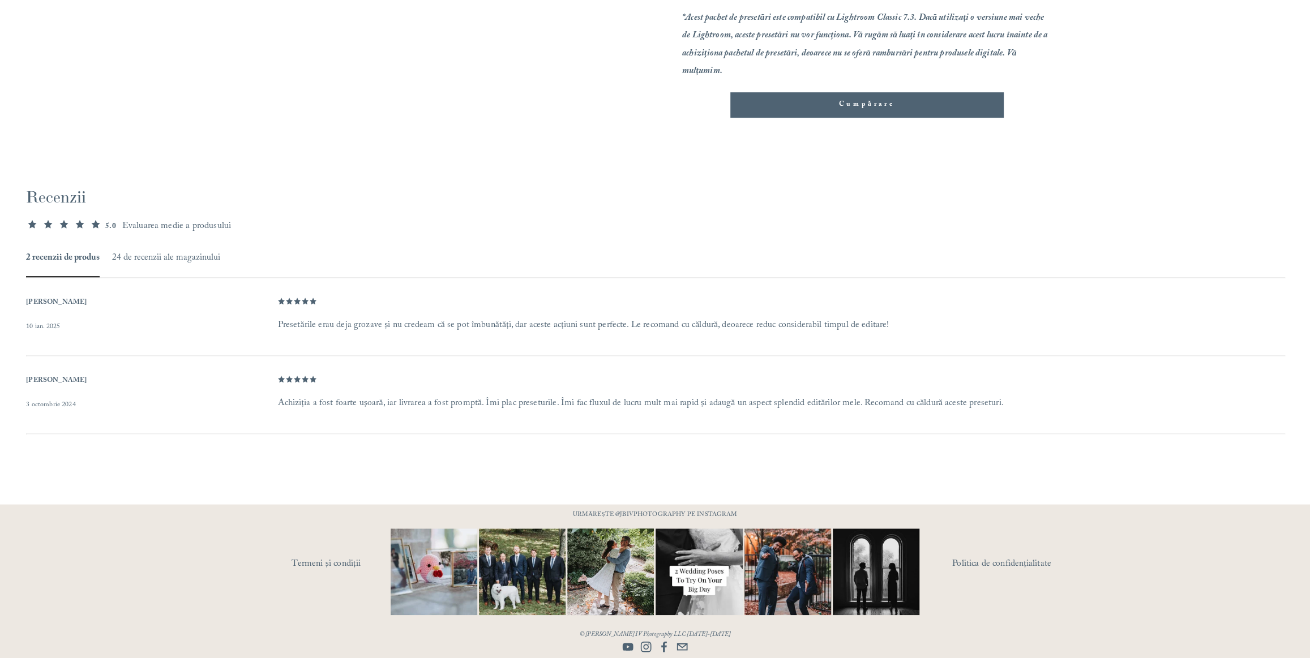
click at [645, 650] on use "Instagram" at bounding box center [646, 647] width 23 height 23
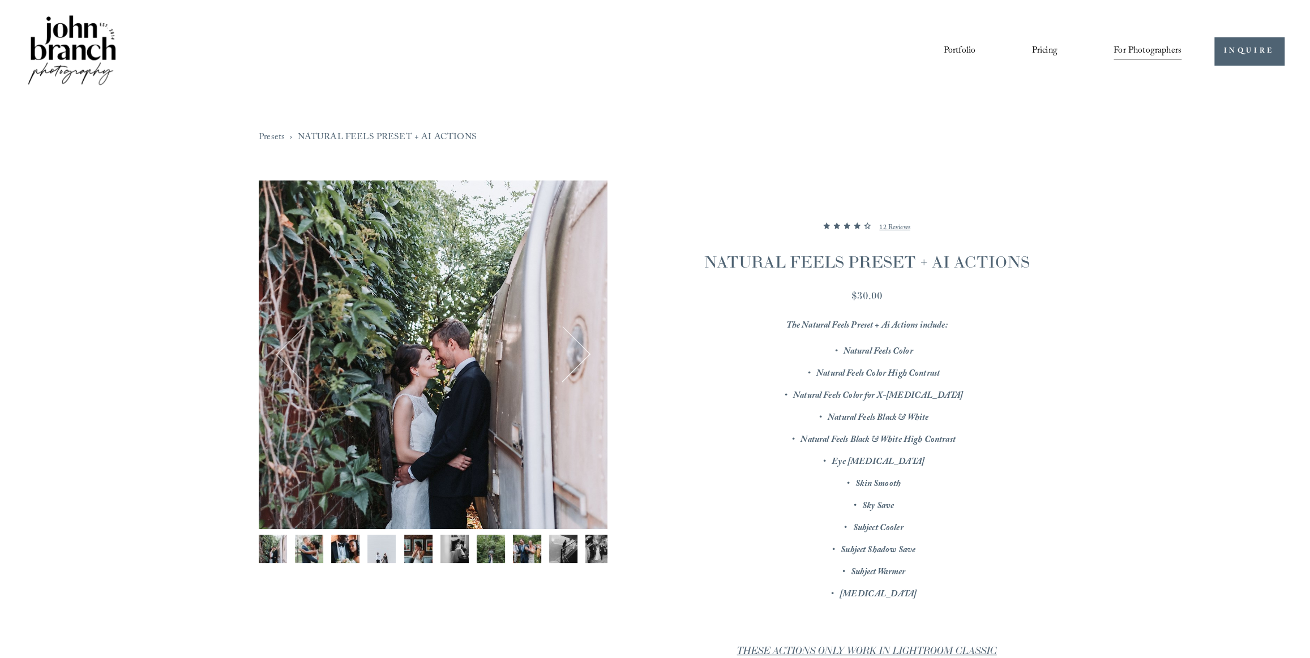
click at [584, 340] on button "Next" at bounding box center [562, 354] width 50 height 50
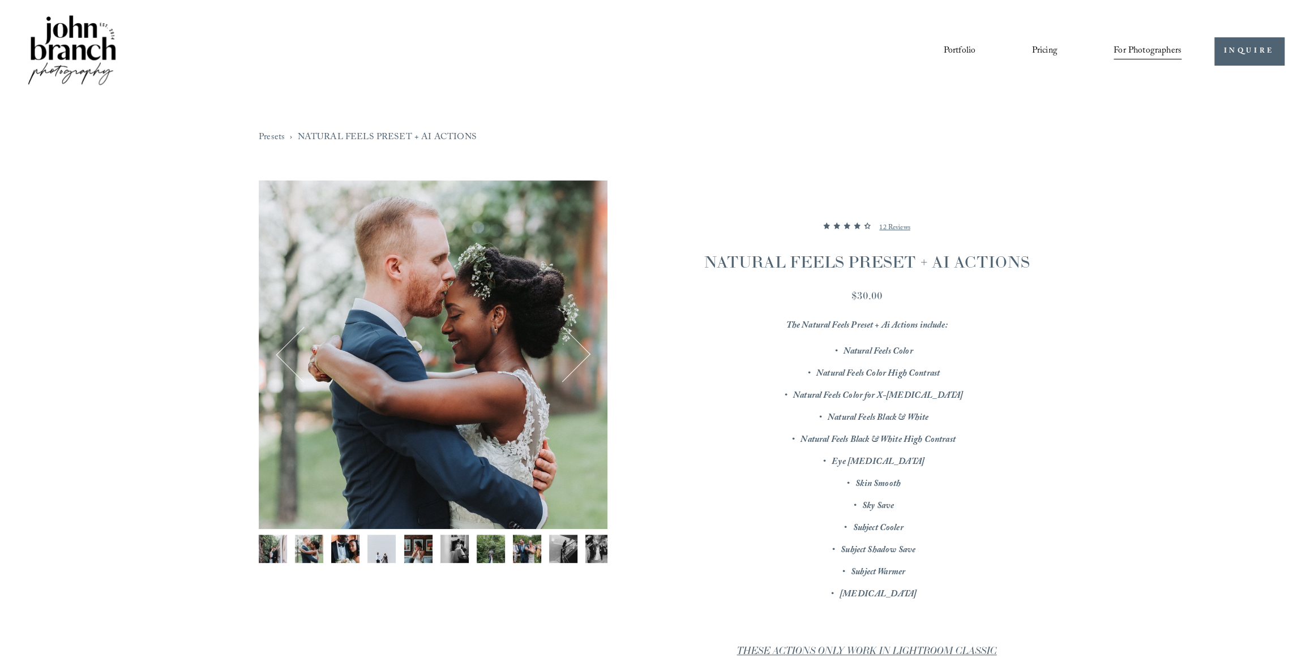
click at [584, 340] on button "Next" at bounding box center [562, 354] width 50 height 50
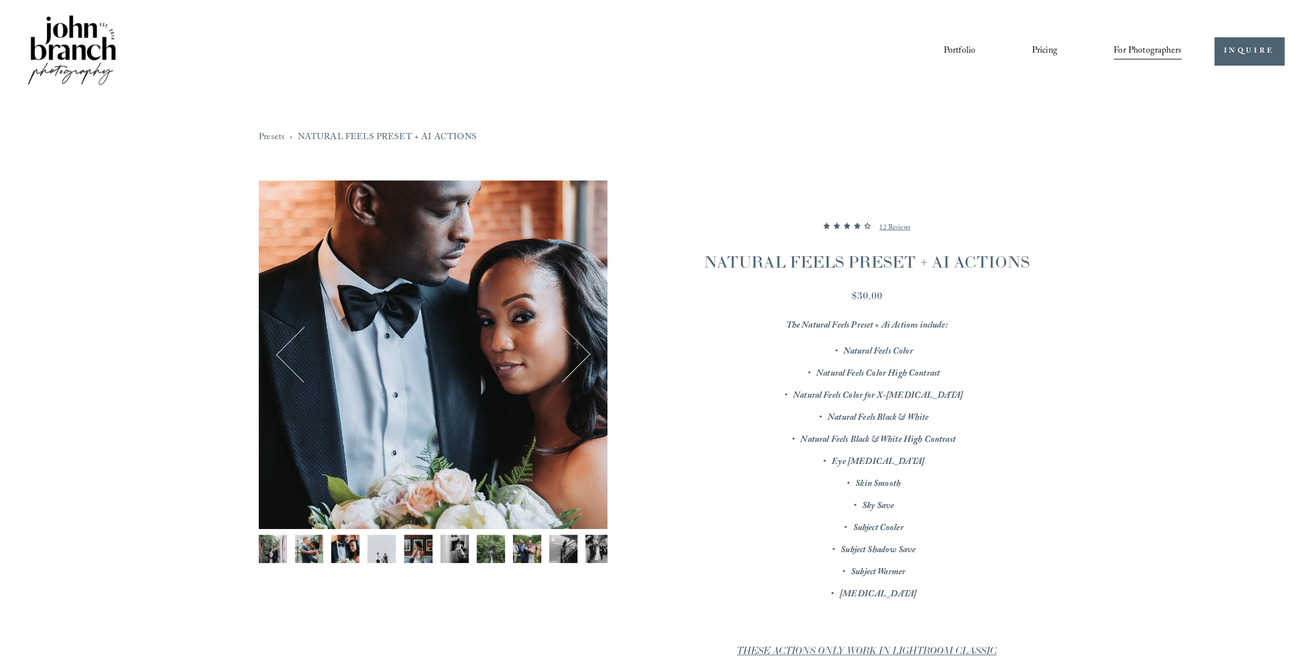
click at [584, 340] on button "Next" at bounding box center [562, 354] width 50 height 50
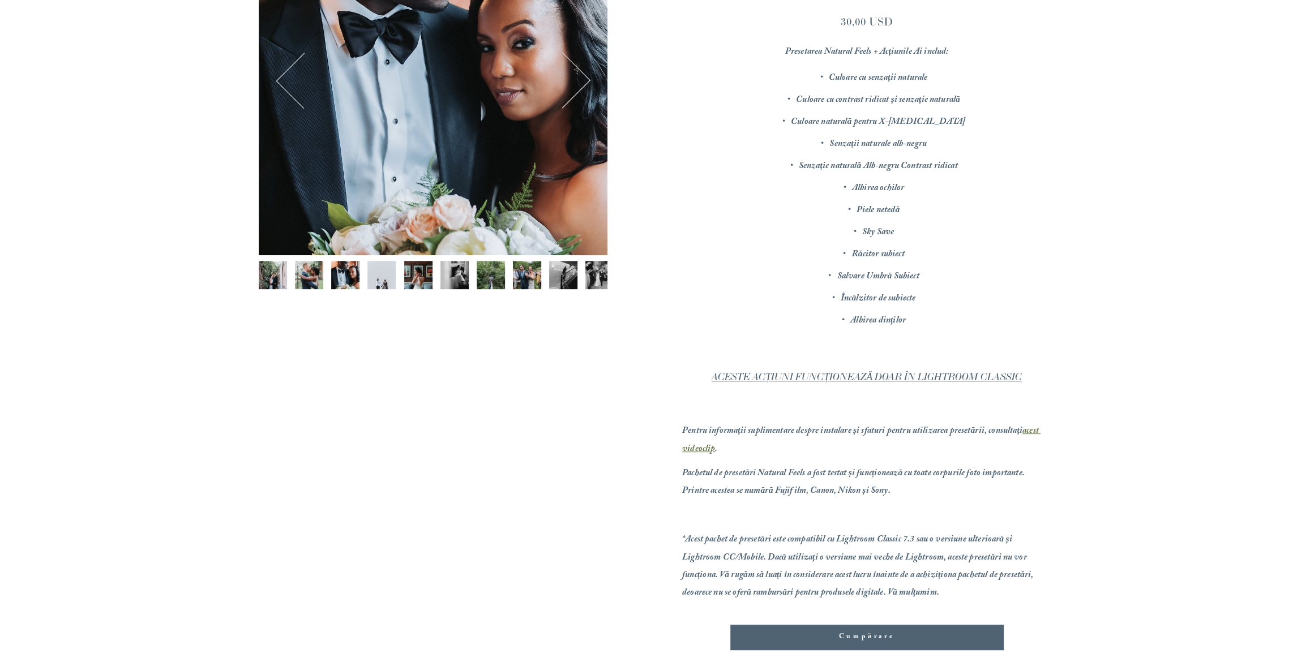
scroll to position [549, 0]
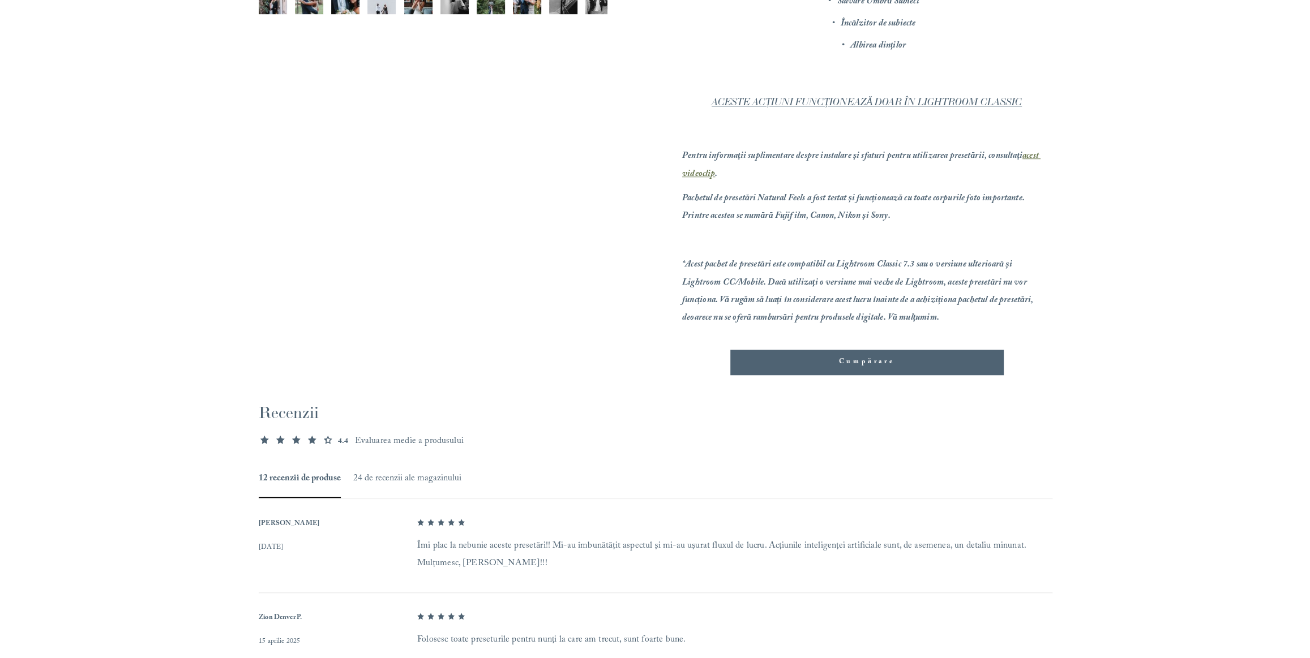
click at [817, 354] on div "Cumpărare" at bounding box center [866, 362] width 273 height 25
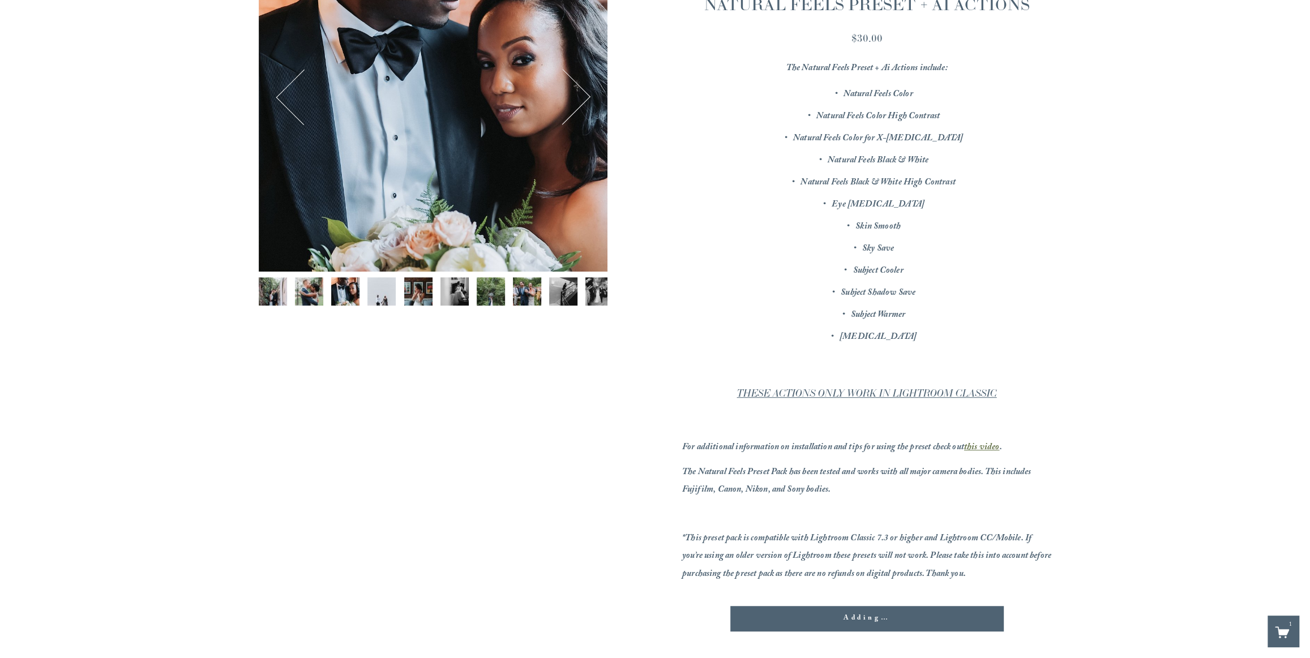
scroll to position [0, 0]
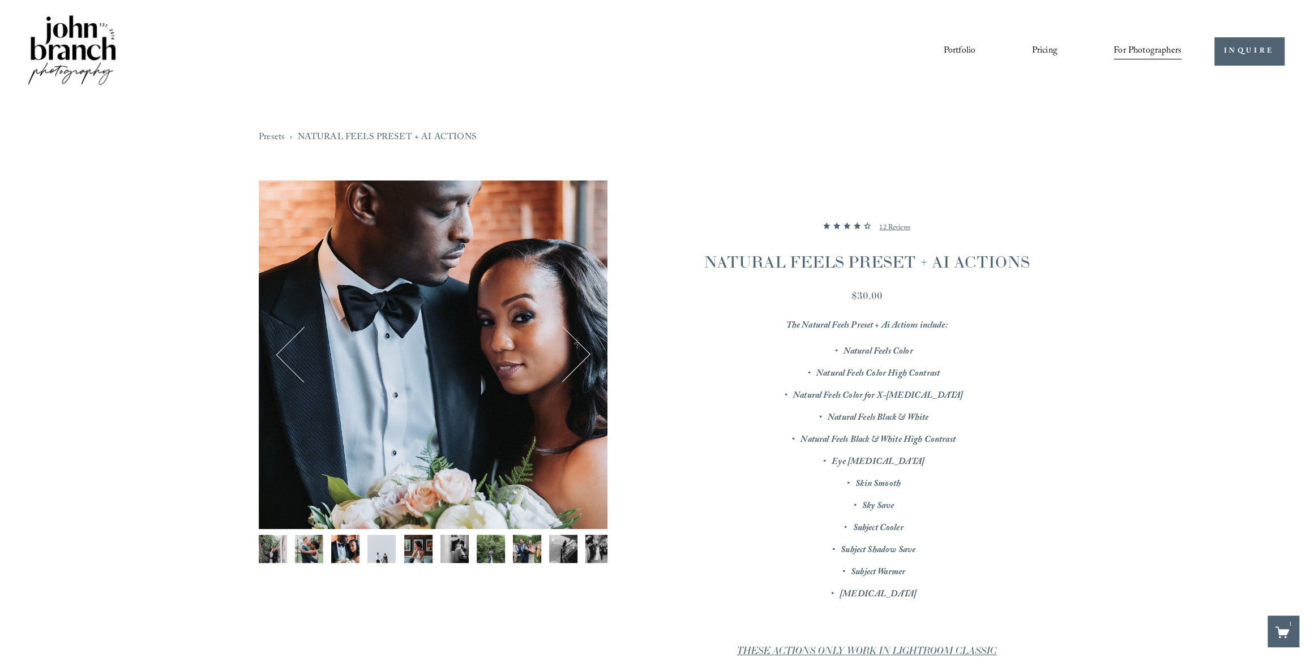
click at [1283, 628] on div "1" at bounding box center [1288, 625] width 11 height 11
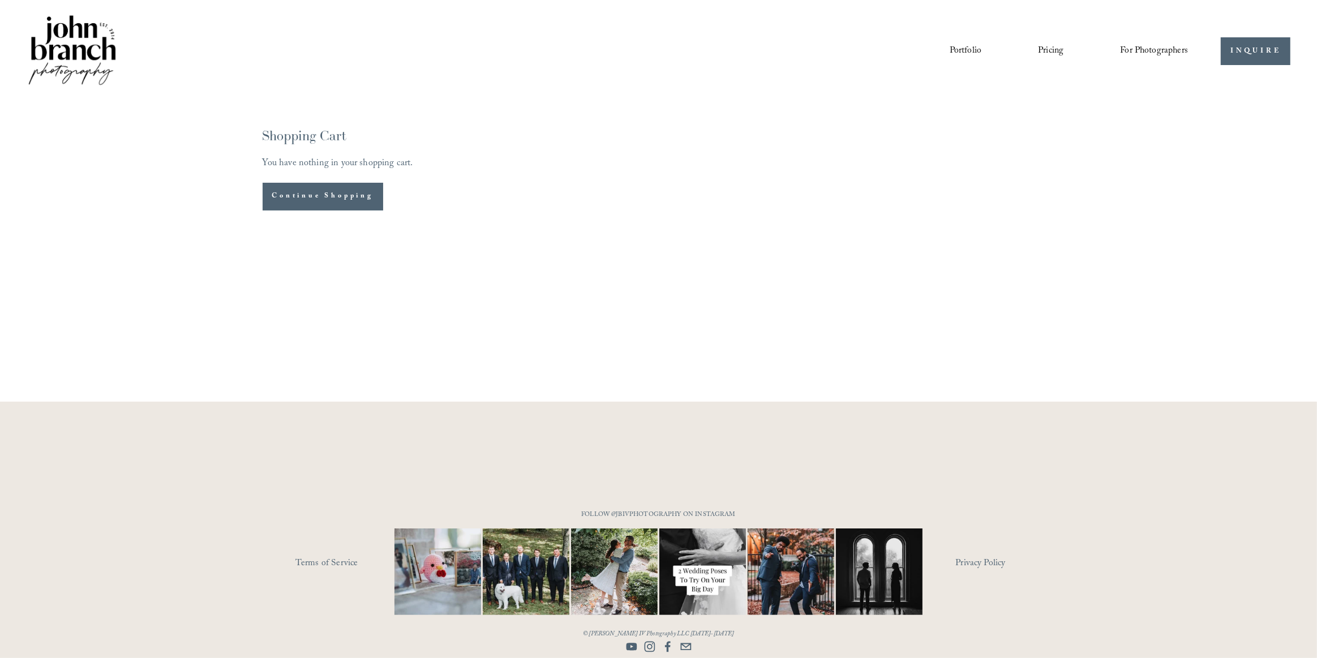
click at [0, 0] on span "Presets" at bounding box center [0, 0] width 0 height 0
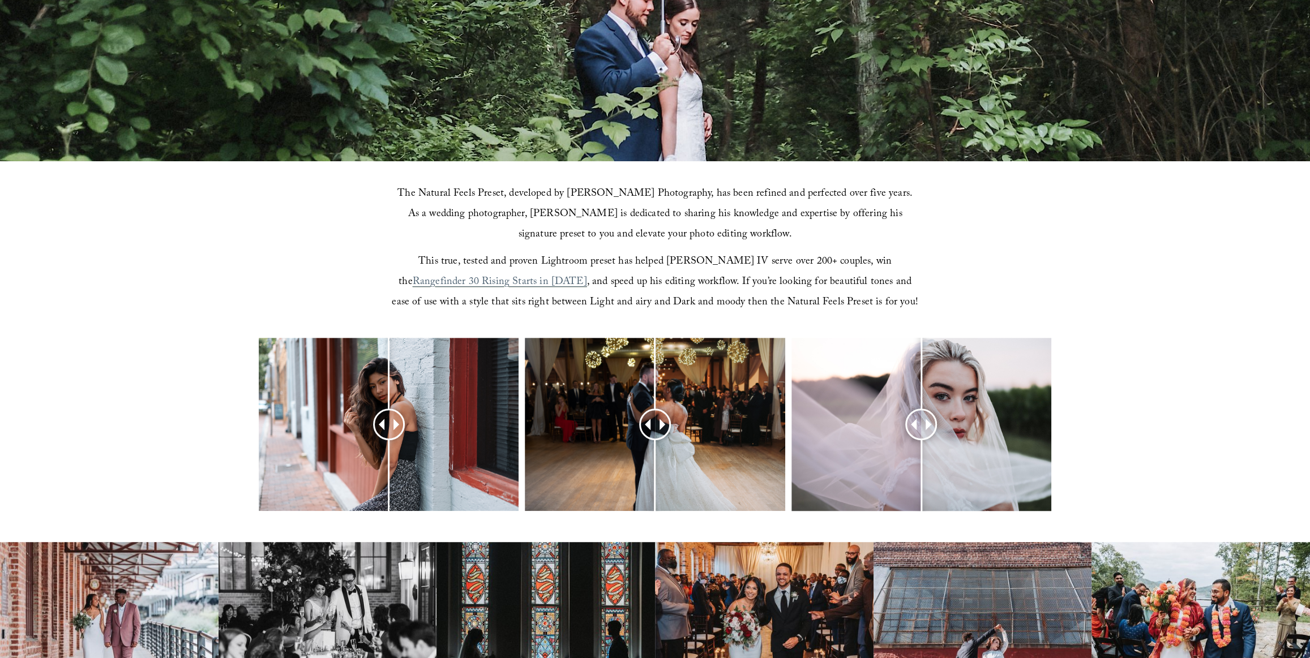
scroll to position [1098, 0]
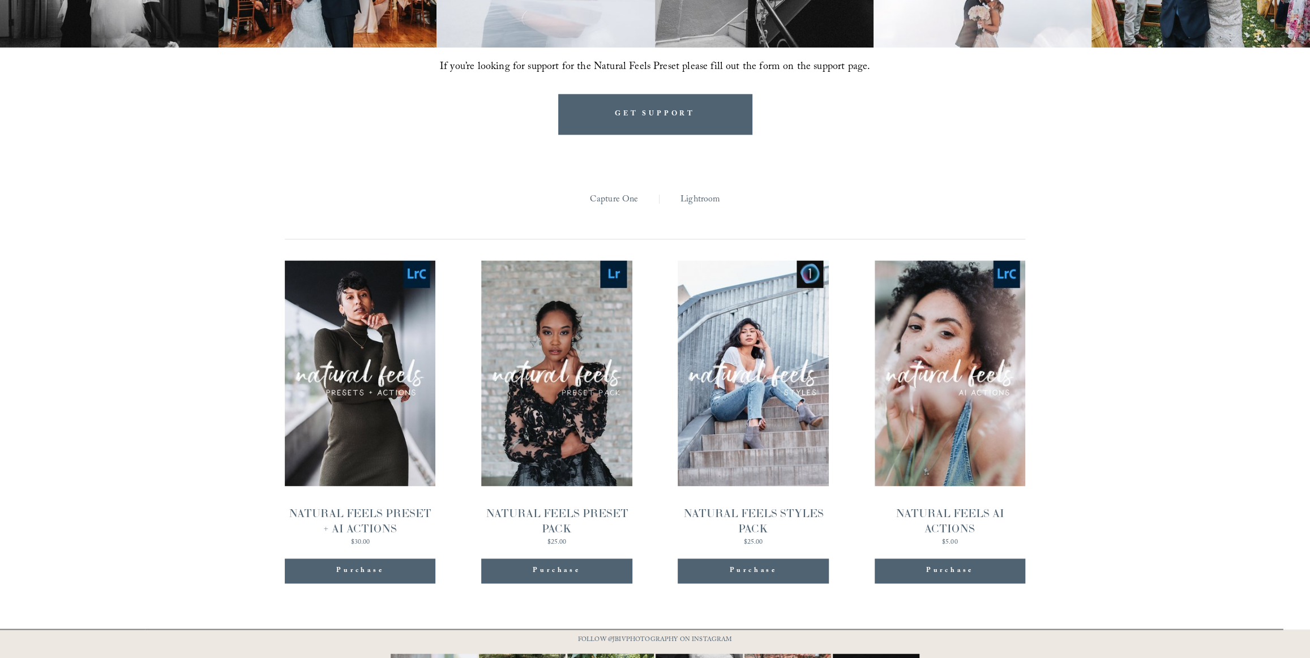
click at [940, 444] on link "Quick View NATURAL FEELS AI ACTIONS $5.00" at bounding box center [950, 403] width 151 height 286
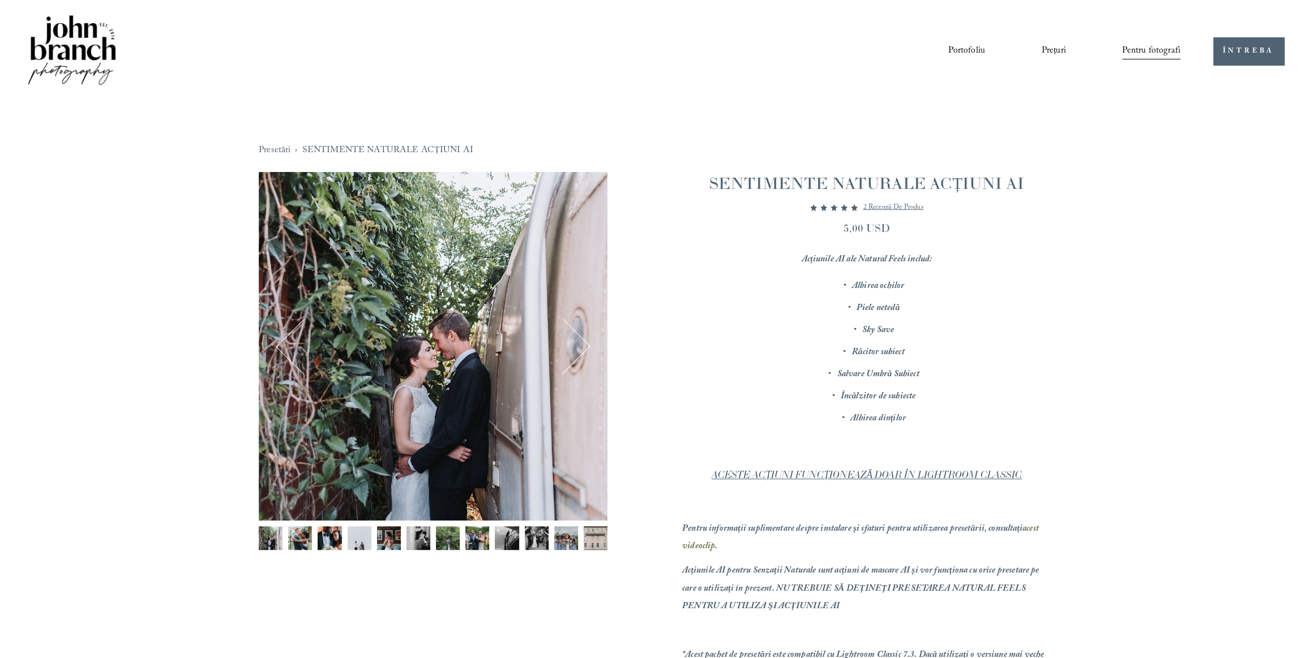
click at [477, 538] on img "Imaginea 8 din 12" at bounding box center [477, 538] width 24 height 24
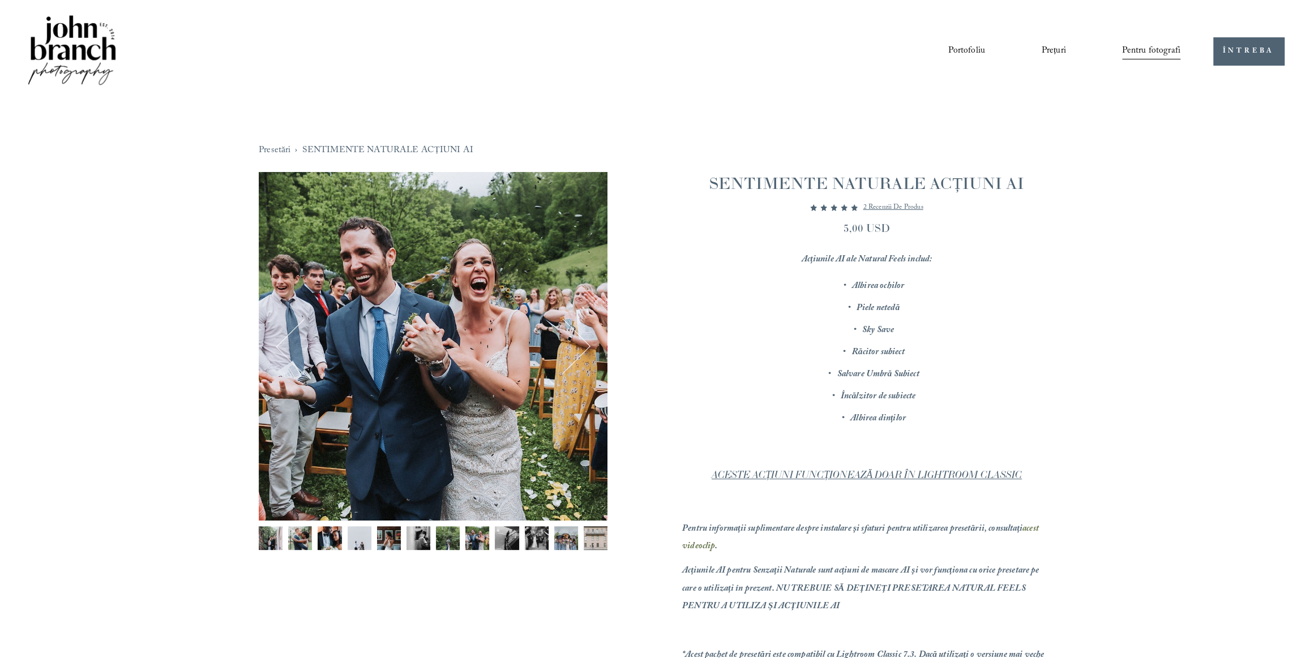
click at [454, 534] on img "Imaginea 7 din 12" at bounding box center [448, 538] width 24 height 24
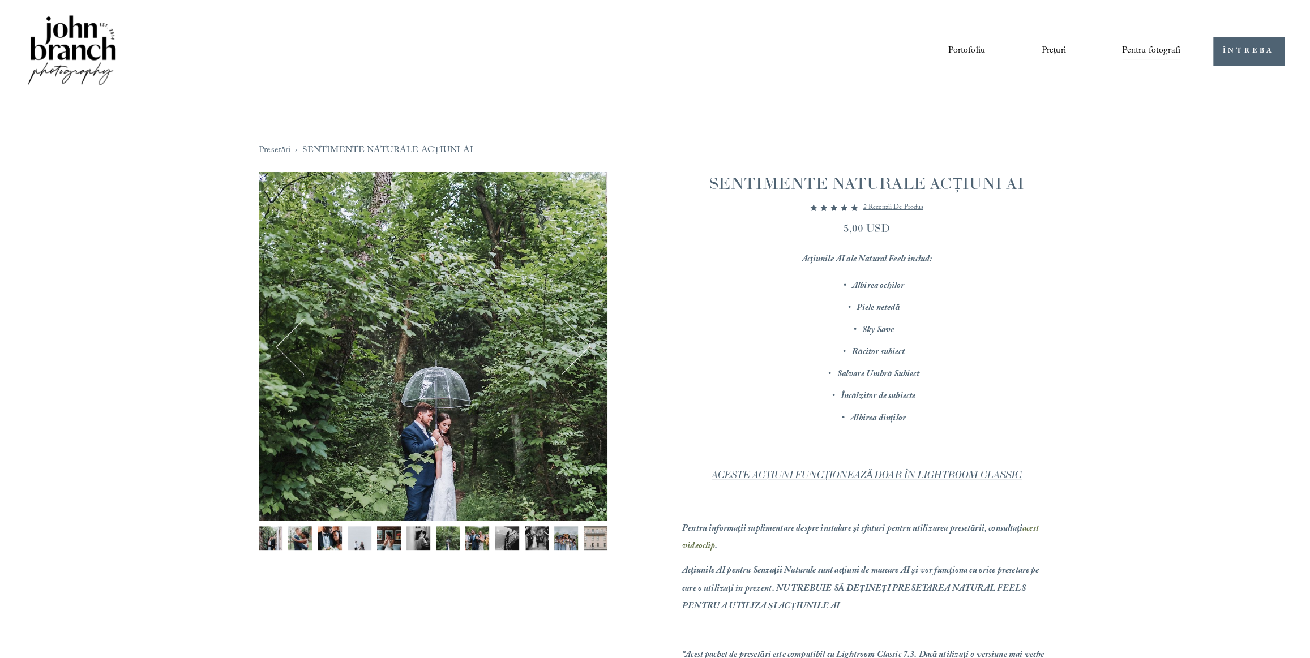
click at [423, 534] on img "Imaginea 6 din 12" at bounding box center [418, 538] width 24 height 24
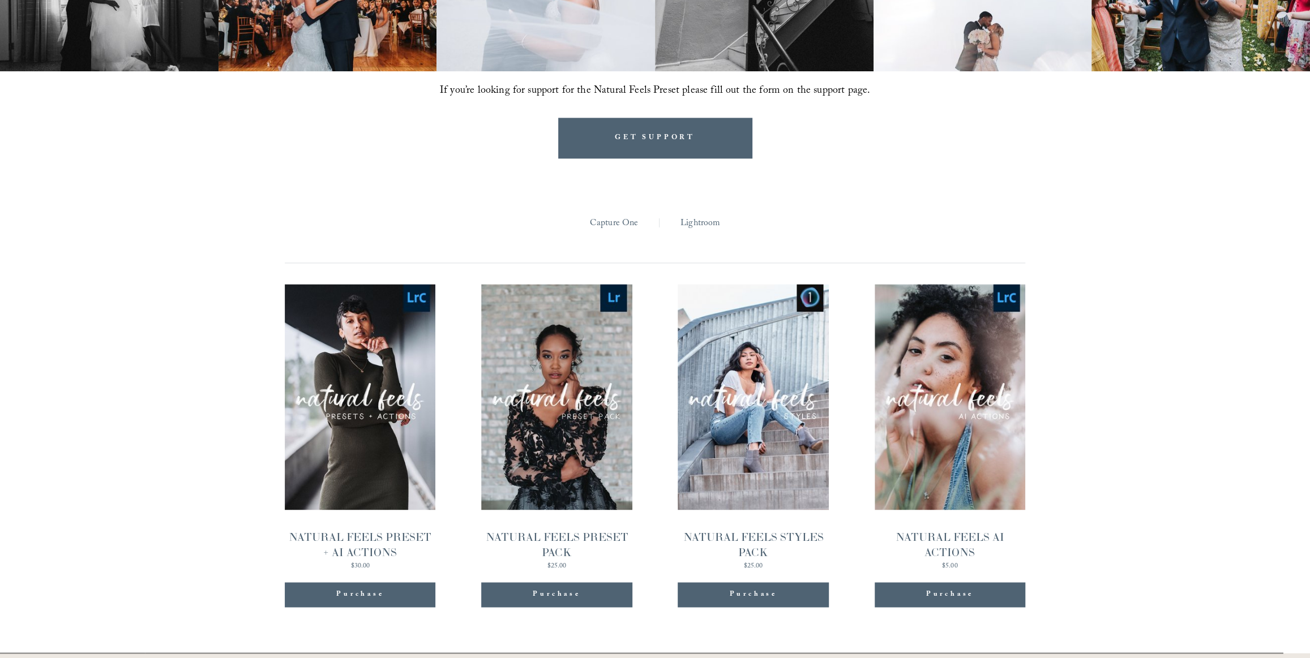
scroll to position [1224, 0]
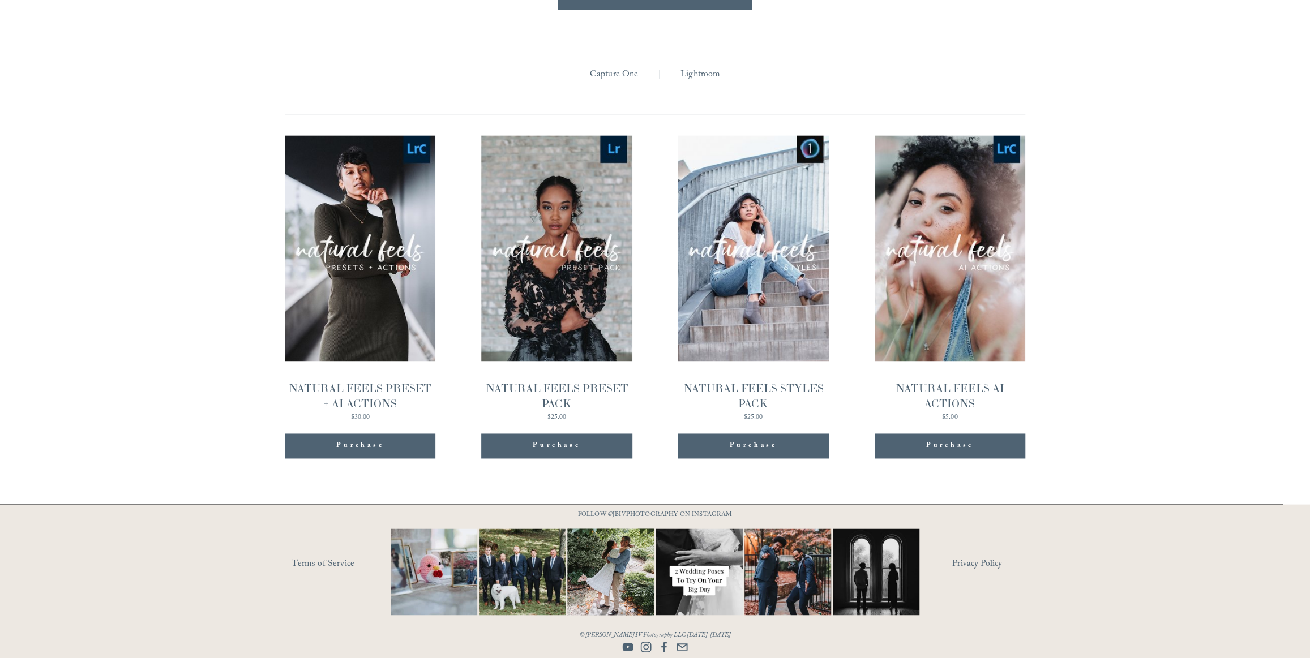
click at [566, 330] on link "Quick View NATURAL FEELS PRESET PACK $25.00" at bounding box center [556, 278] width 151 height 286
click at [962, 294] on link "Quick View NATURAL FEELS AI ACTIONS $5.00" at bounding box center [950, 278] width 151 height 286
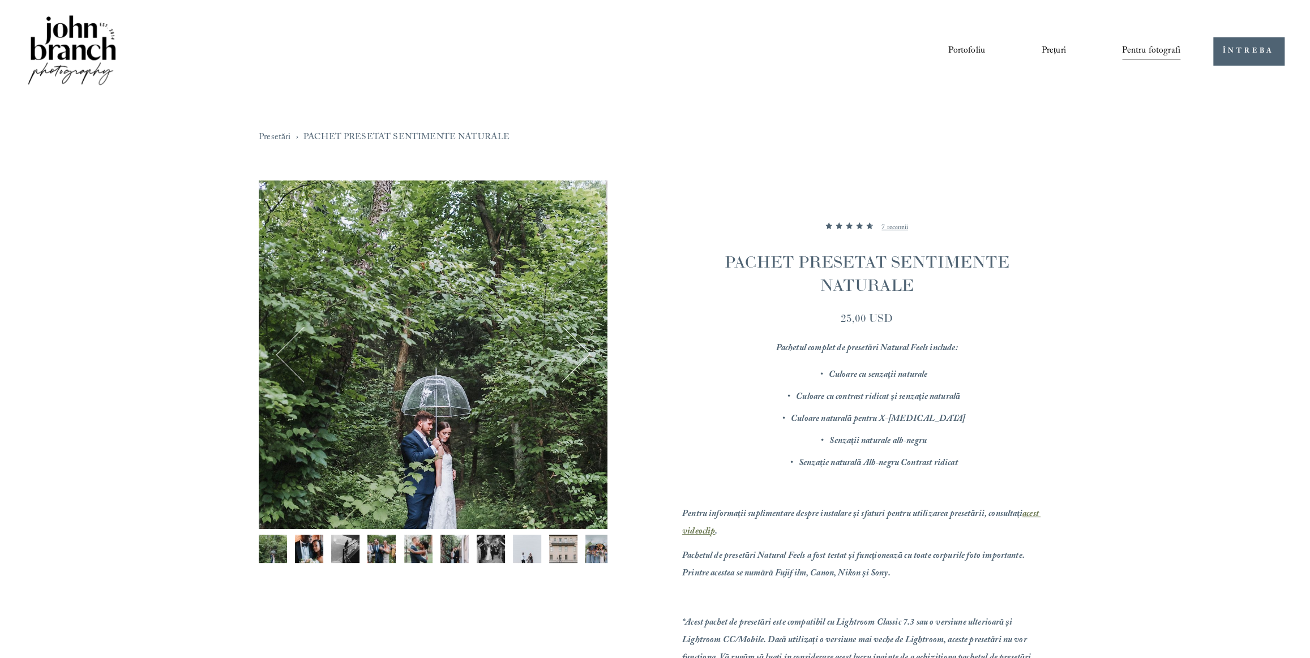
click at [480, 554] on img "Imaginea 7 din 12" at bounding box center [491, 549] width 28 height 28
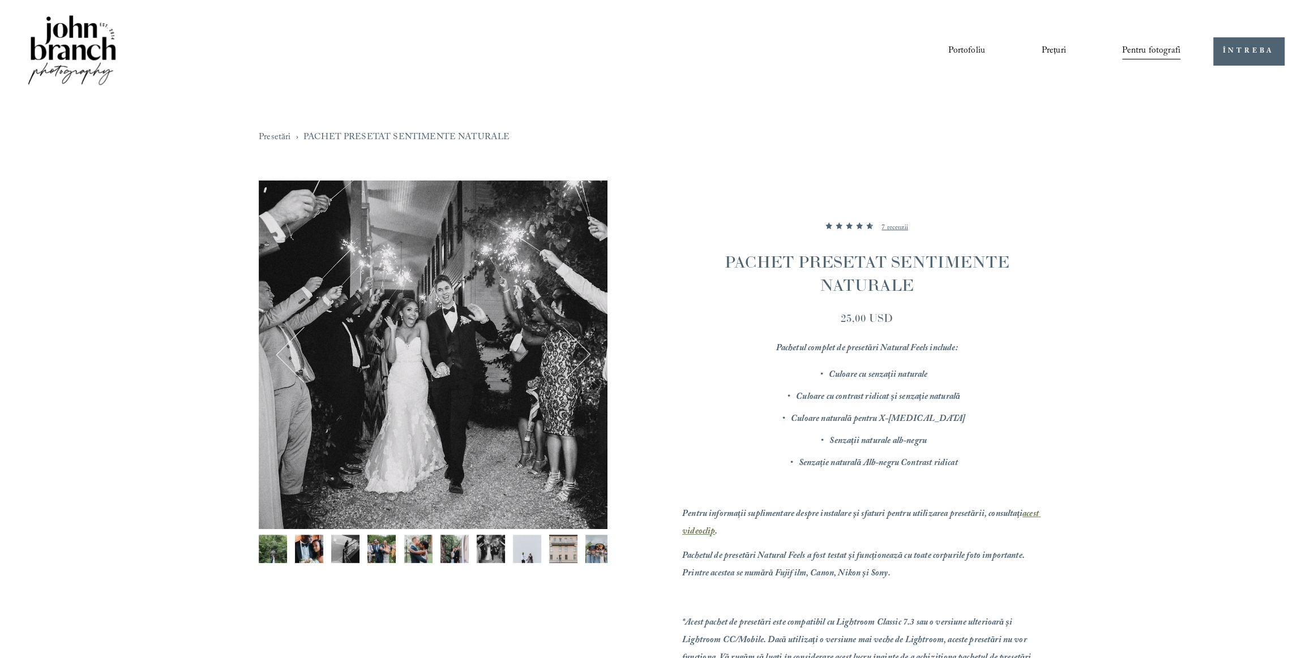
click at [448, 551] on img "Imaginea 6 din 12" at bounding box center [454, 549] width 28 height 28
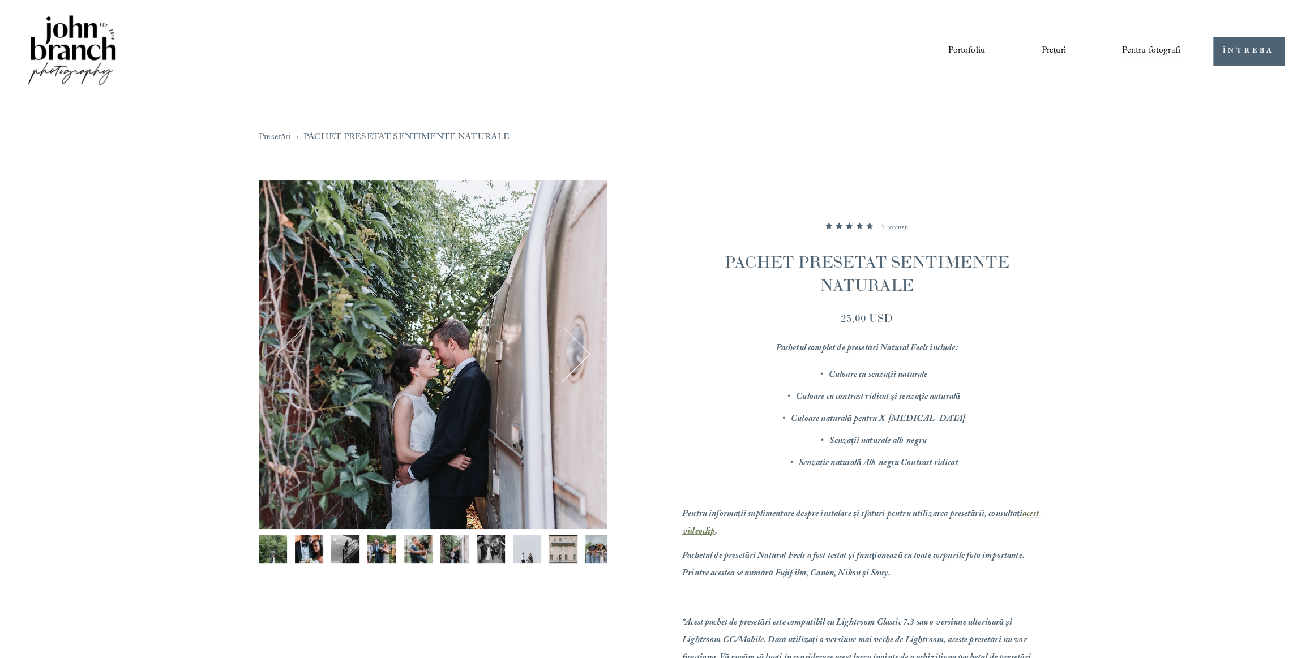
click at [593, 363] on div "Imaginea 6 din 12" at bounding box center [433, 355] width 349 height 349
click at [593, 362] on div "Imaginea 6 din 12" at bounding box center [433, 355] width 349 height 349
click at [583, 356] on button "Următorul" at bounding box center [562, 354] width 50 height 50
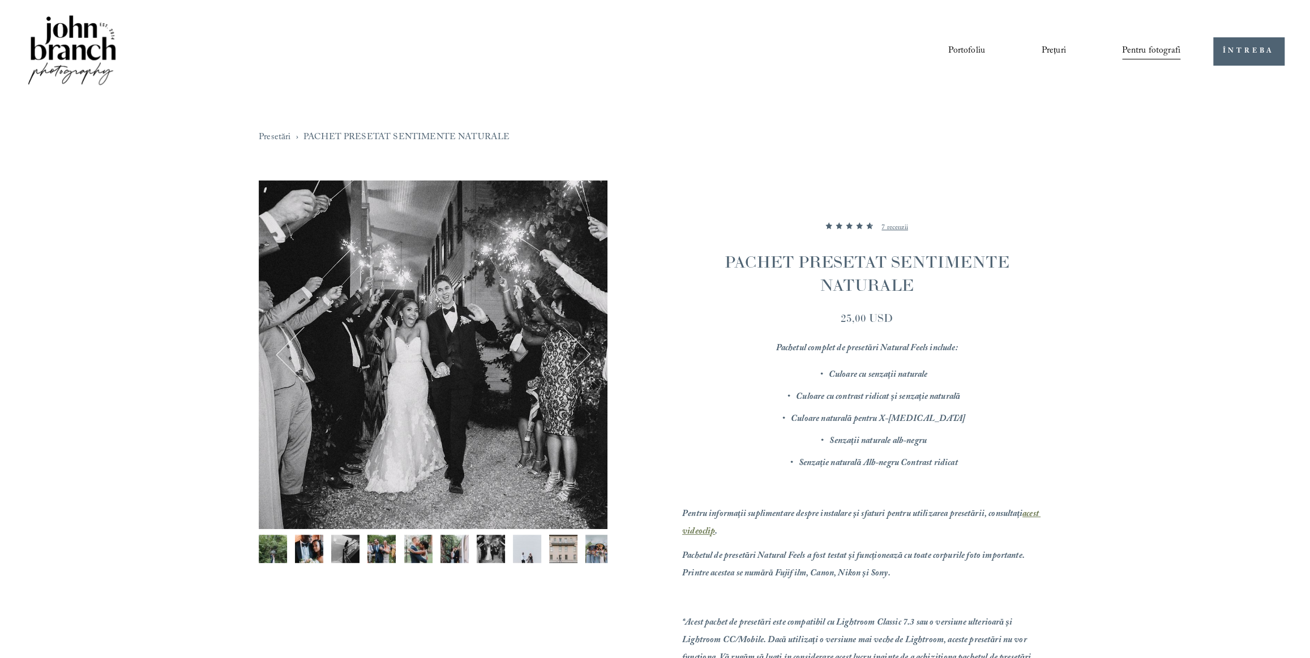
click at [583, 353] on button "Următorul" at bounding box center [562, 354] width 50 height 50
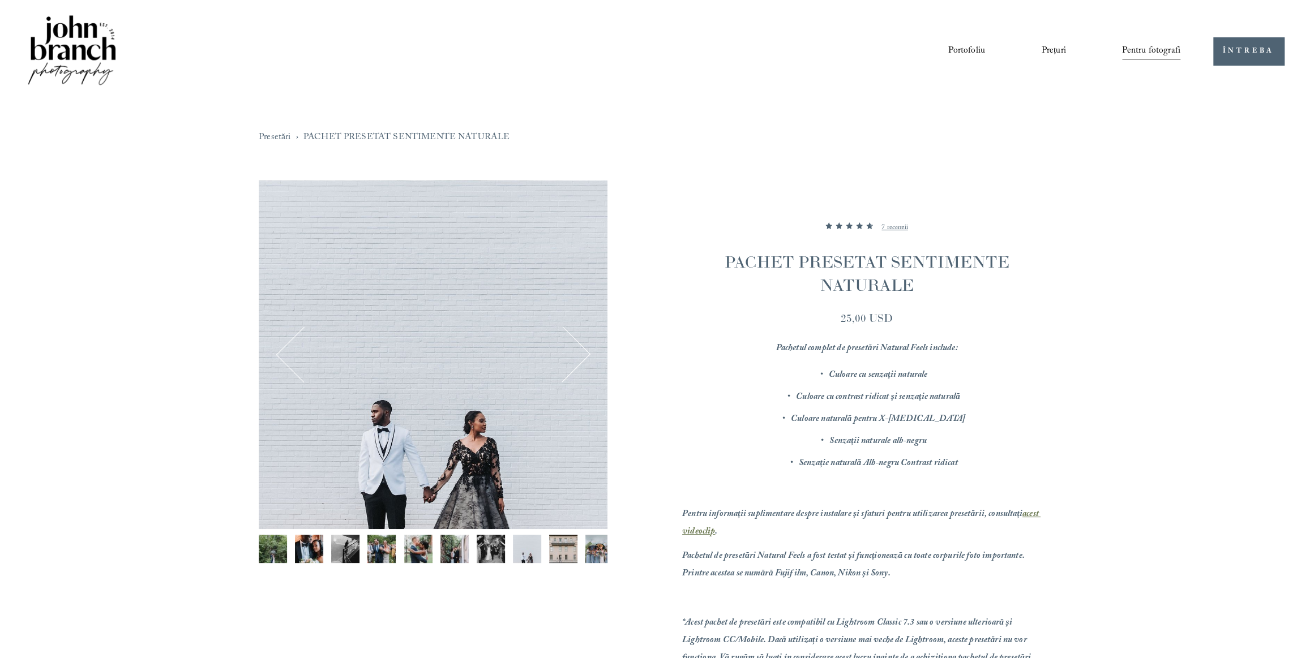
click at [583, 353] on button "Următorul" at bounding box center [562, 354] width 50 height 50
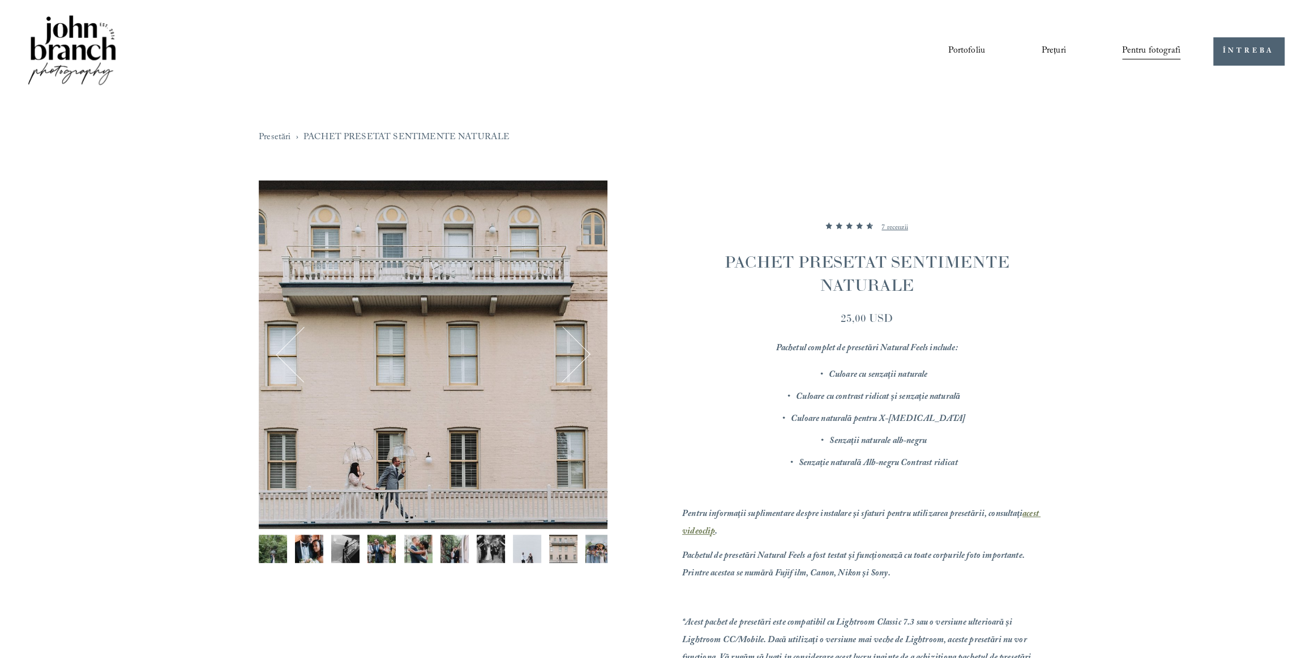
click at [583, 353] on button "Următorul" at bounding box center [562, 354] width 50 height 50
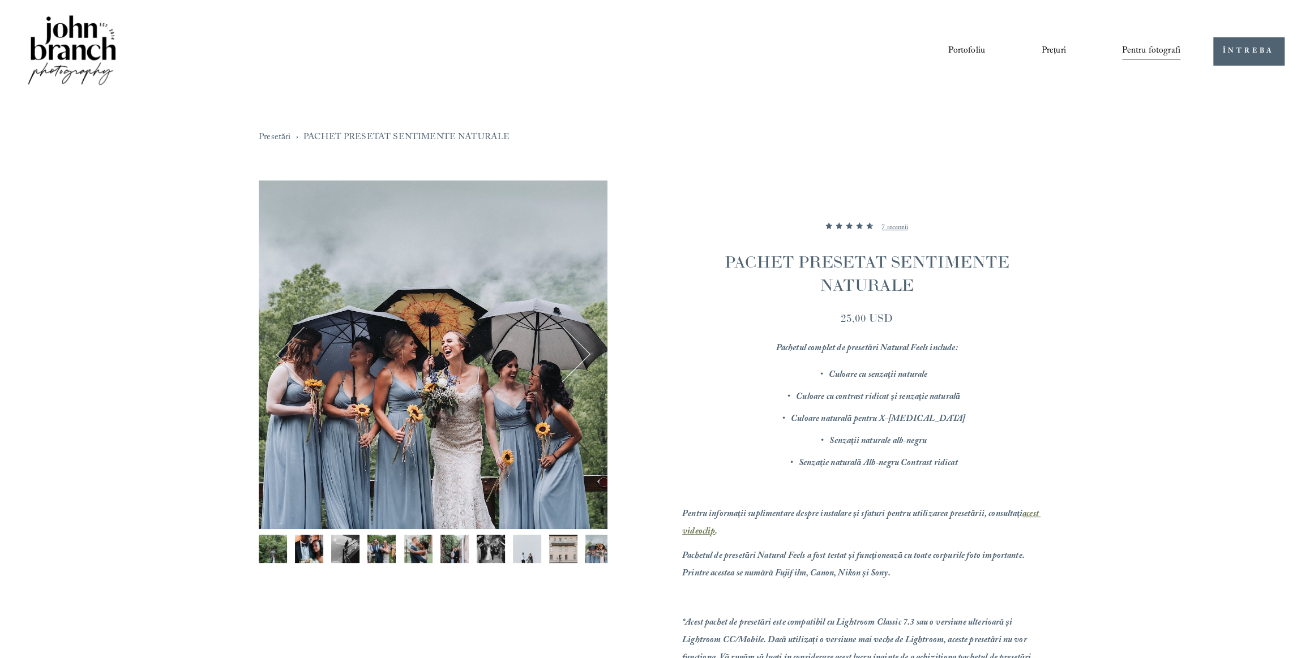
click at [583, 353] on button "Următorul" at bounding box center [562, 354] width 50 height 50
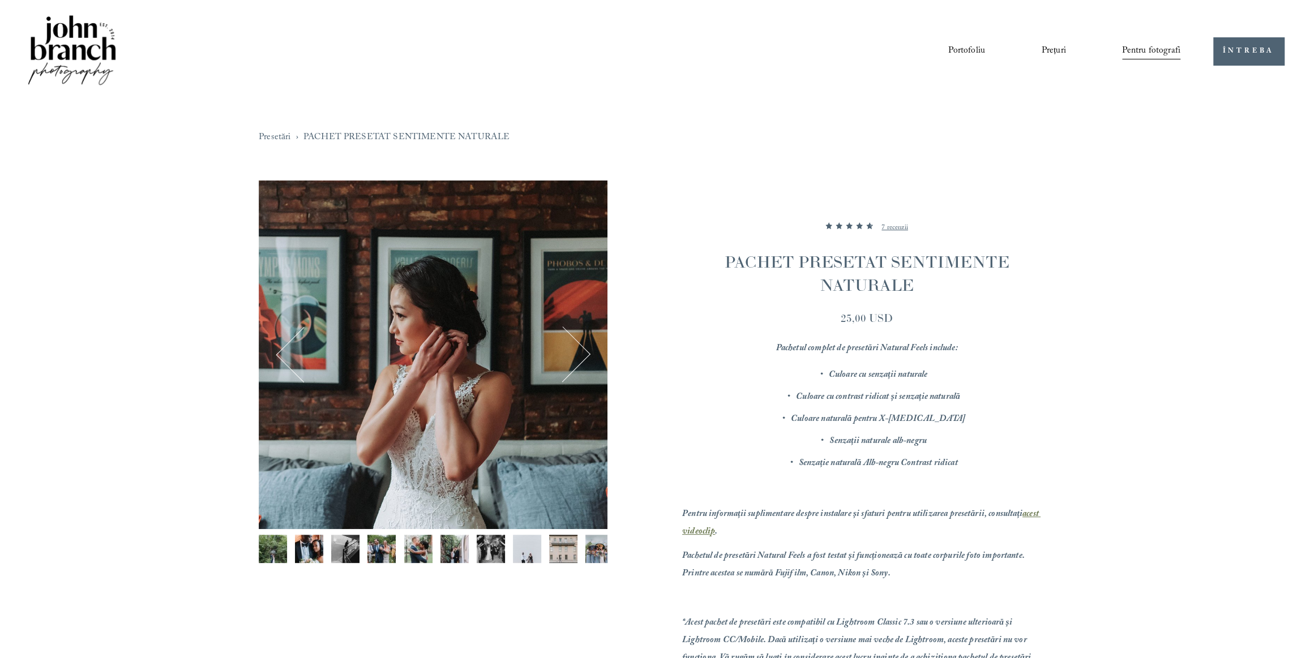
click at [584, 353] on button "Următorul" at bounding box center [562, 354] width 50 height 50
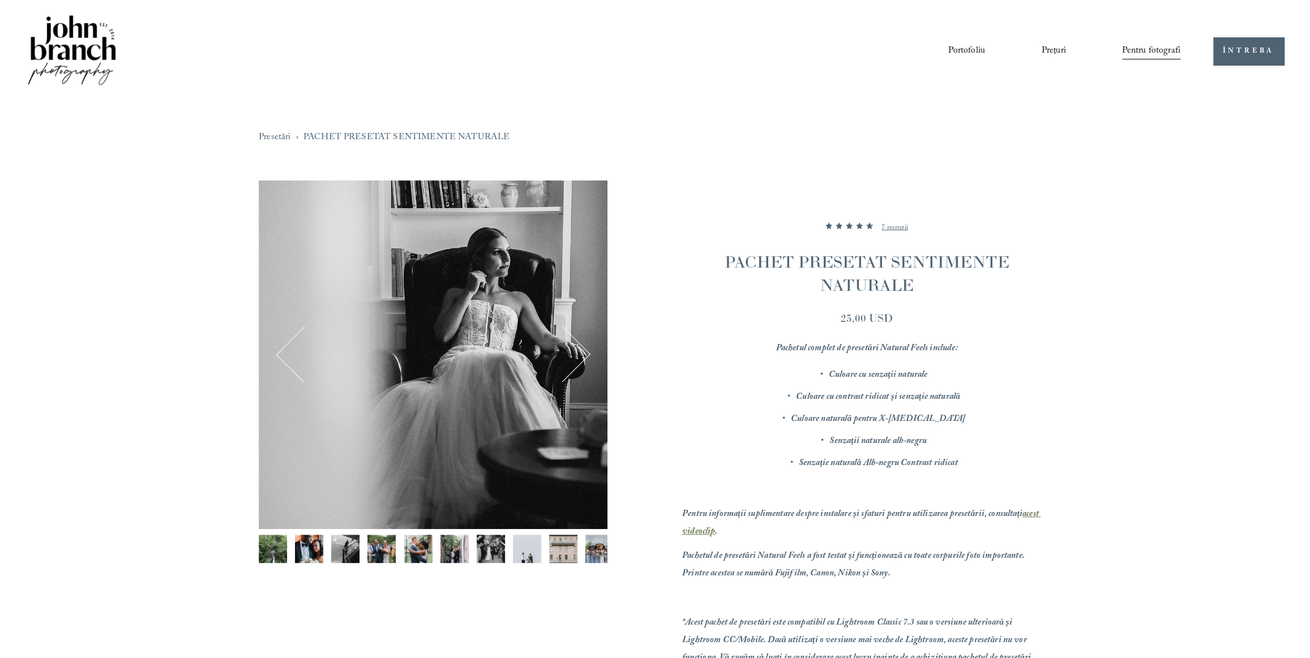
click at [585, 351] on button "Următorul" at bounding box center [562, 354] width 50 height 50
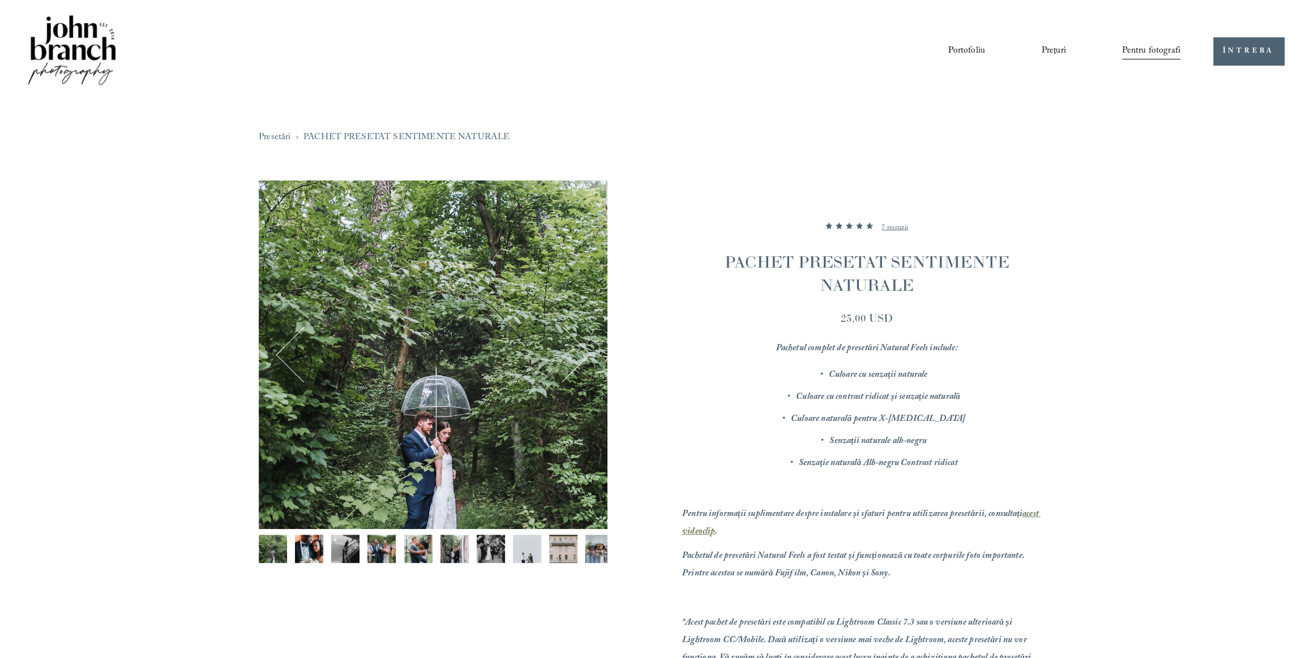
click at [585, 351] on button "Următorul" at bounding box center [562, 354] width 50 height 50
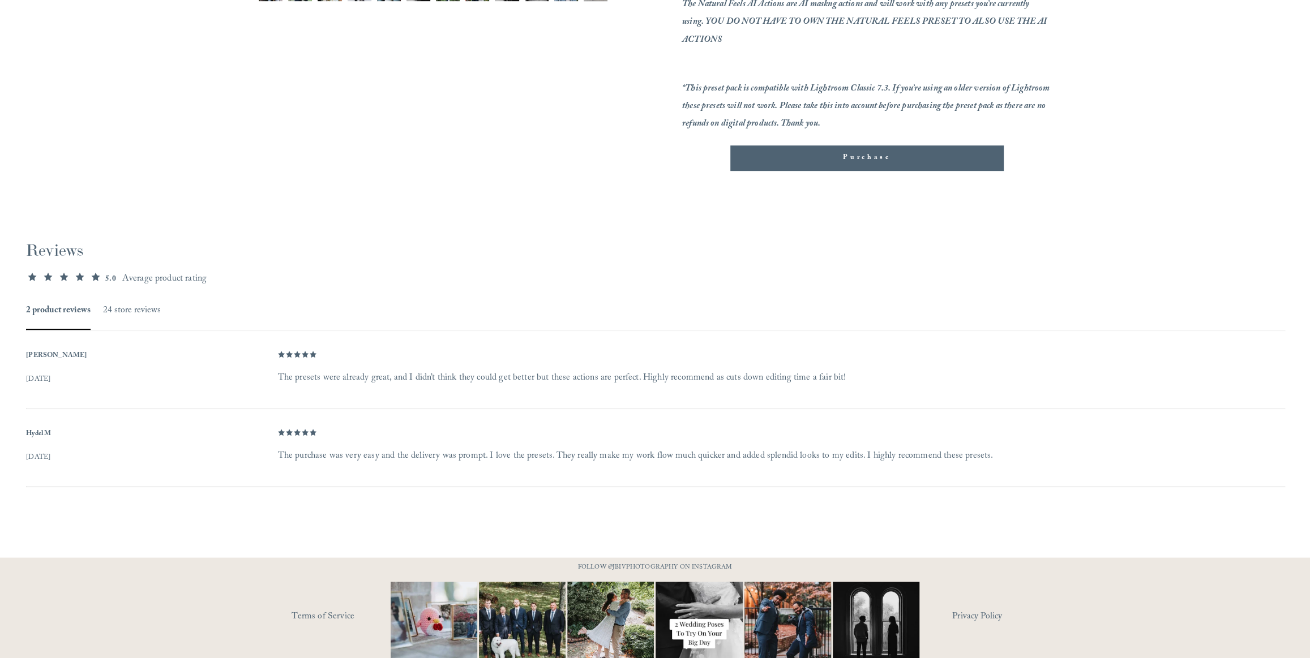
scroll to position [602, 0]
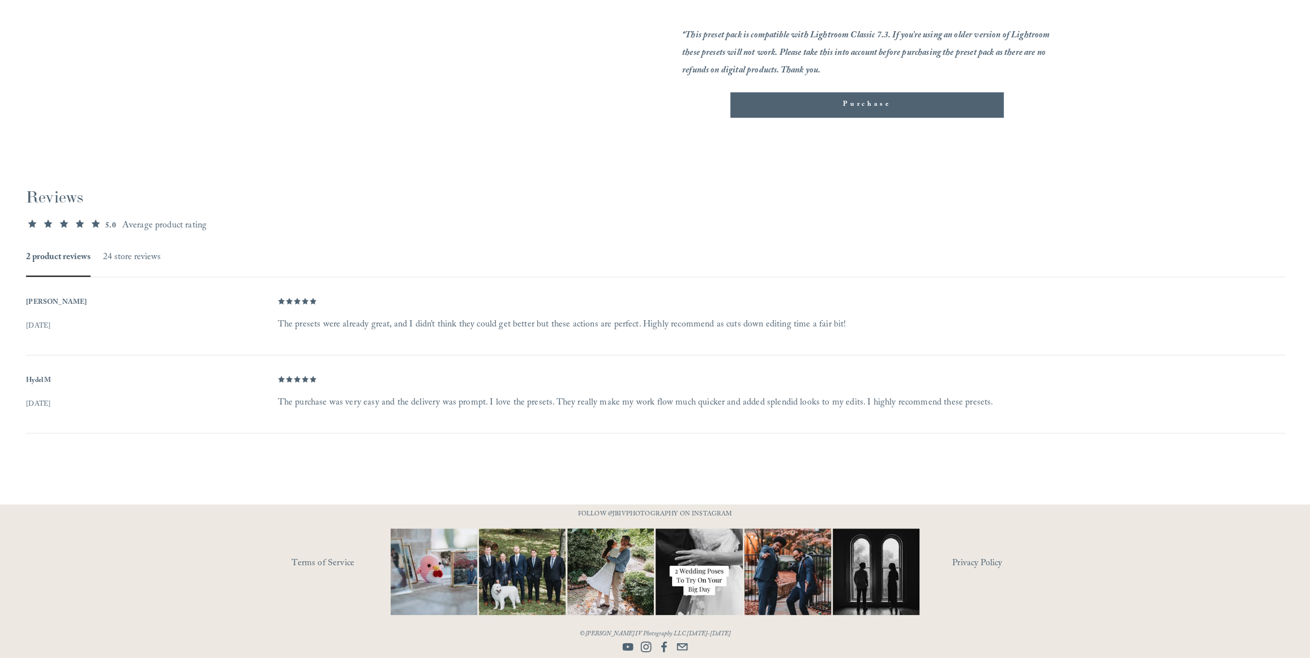
click at [442, 566] on img at bounding box center [434, 572] width 130 height 87
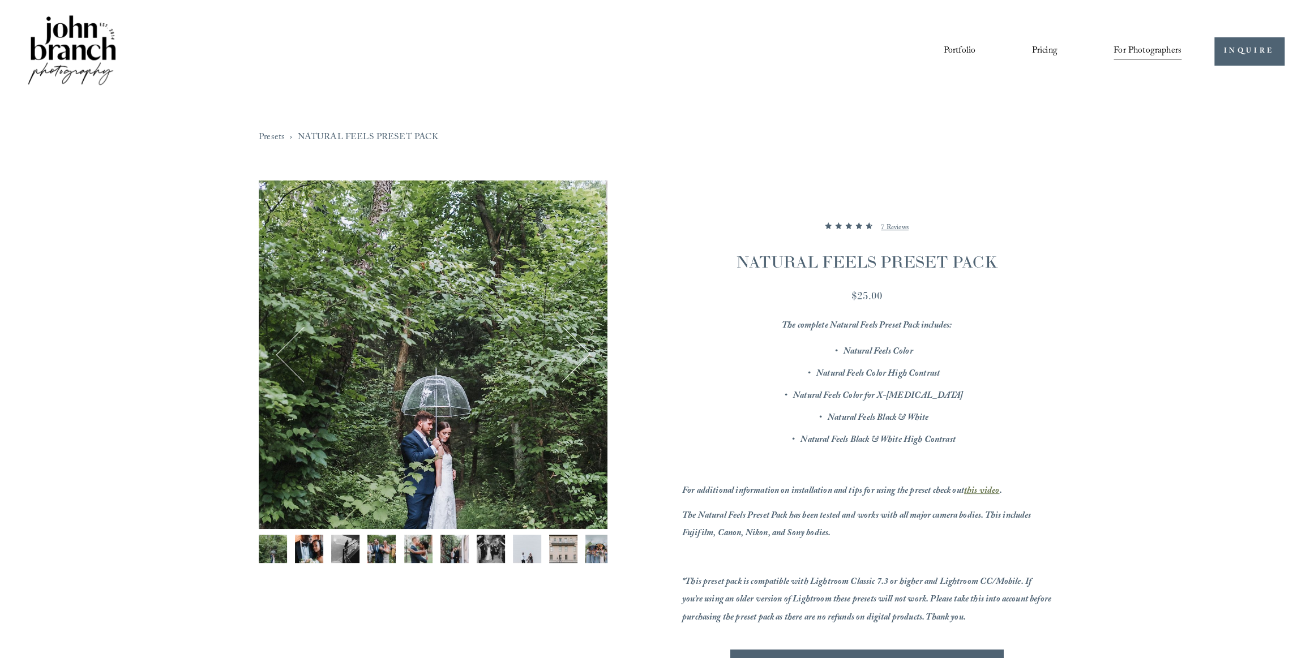
click at [1141, 55] on span "For Photographers" at bounding box center [1147, 51] width 68 height 18
click at [0, 0] on span "Presets" at bounding box center [0, 0] width 0 height 0
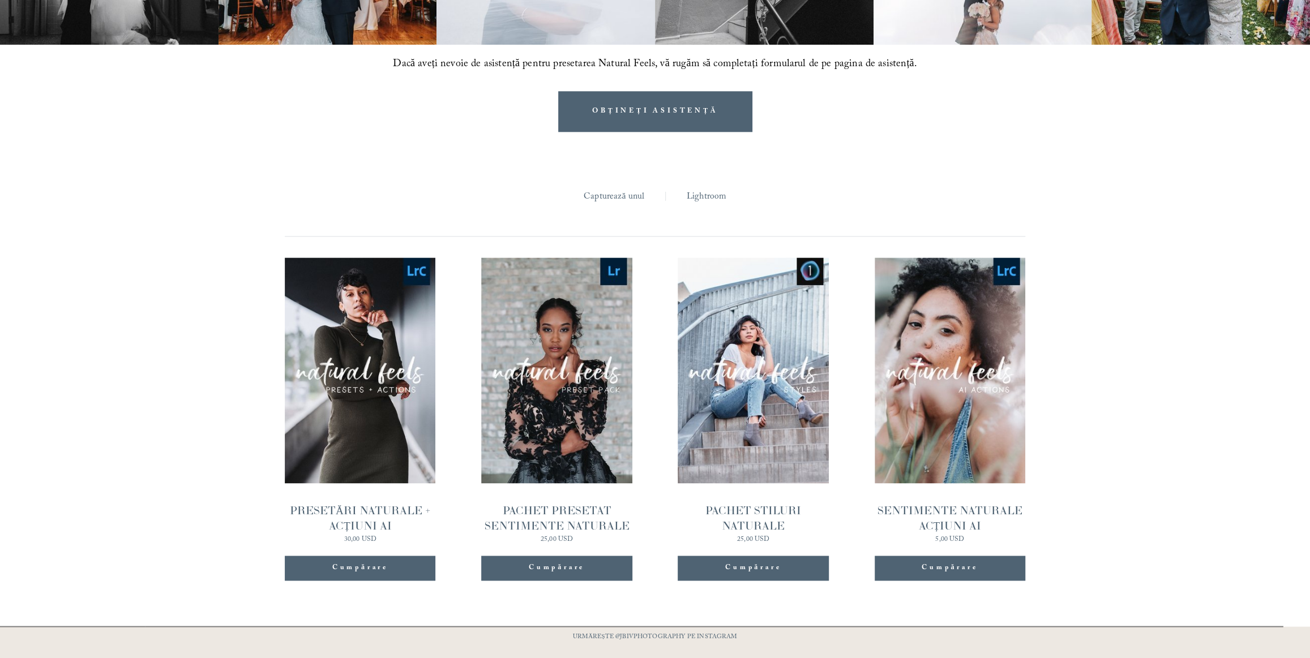
scroll to position [1262, 0]
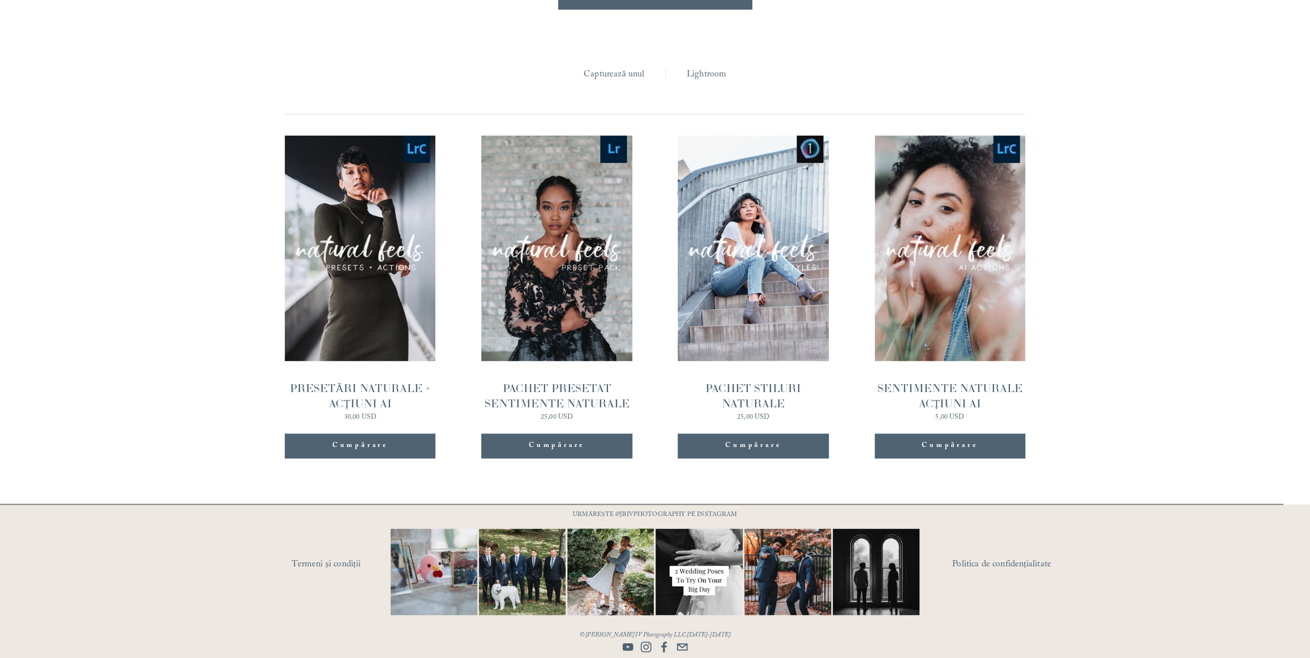
click at [586, 277] on link "Vizualizare rapidă PACHET PRESETAT SENTIMENTE NATURALE 25,00 USD" at bounding box center [556, 278] width 151 height 286
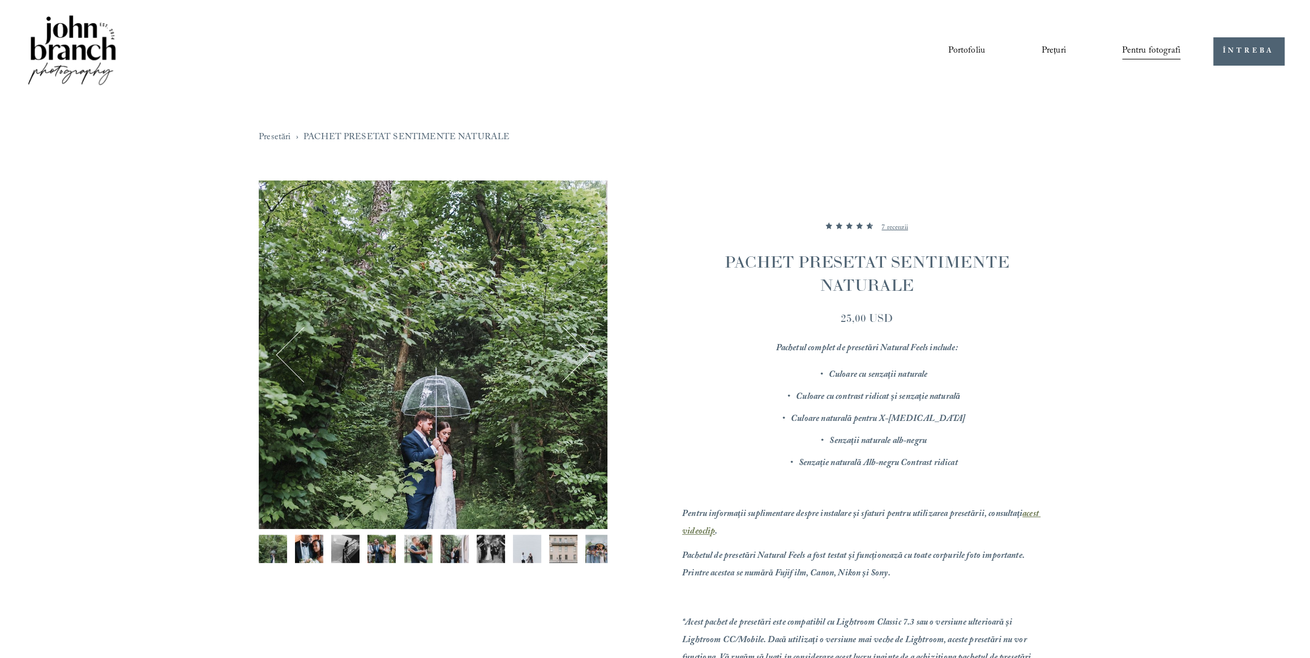
click at [422, 550] on img "Imaginea 5 din 12" at bounding box center [418, 549] width 28 height 28
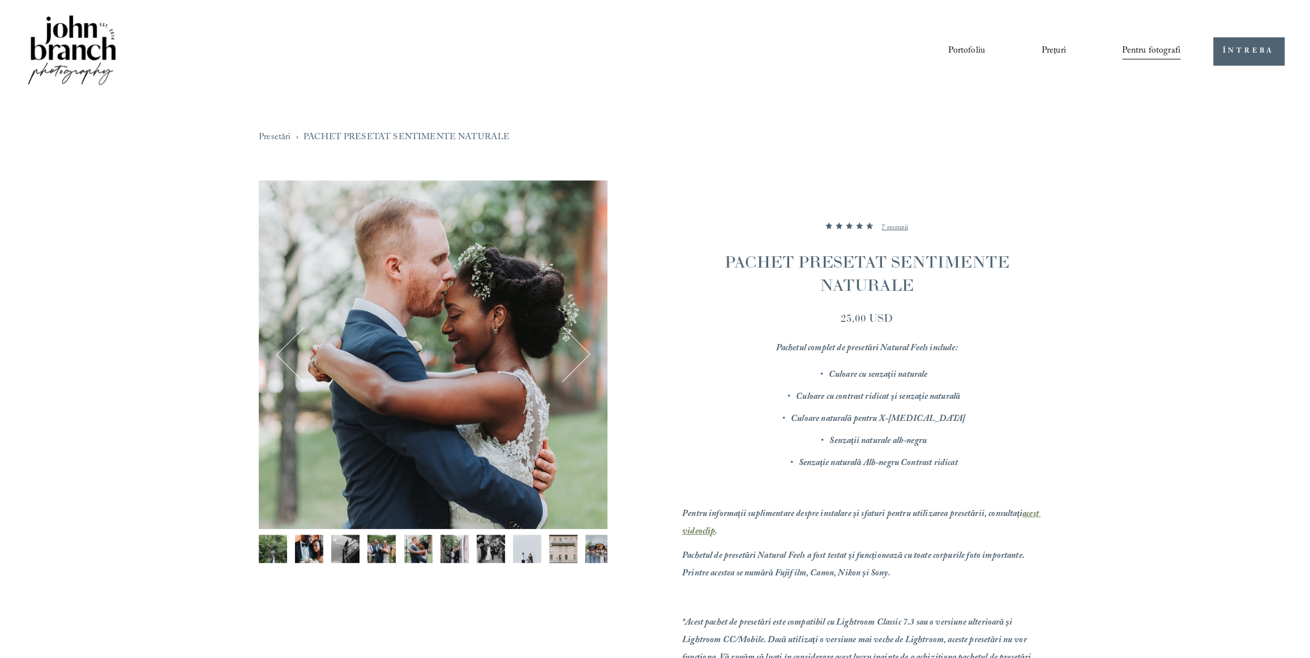
click at [588, 355] on button "Următorul" at bounding box center [562, 354] width 50 height 50
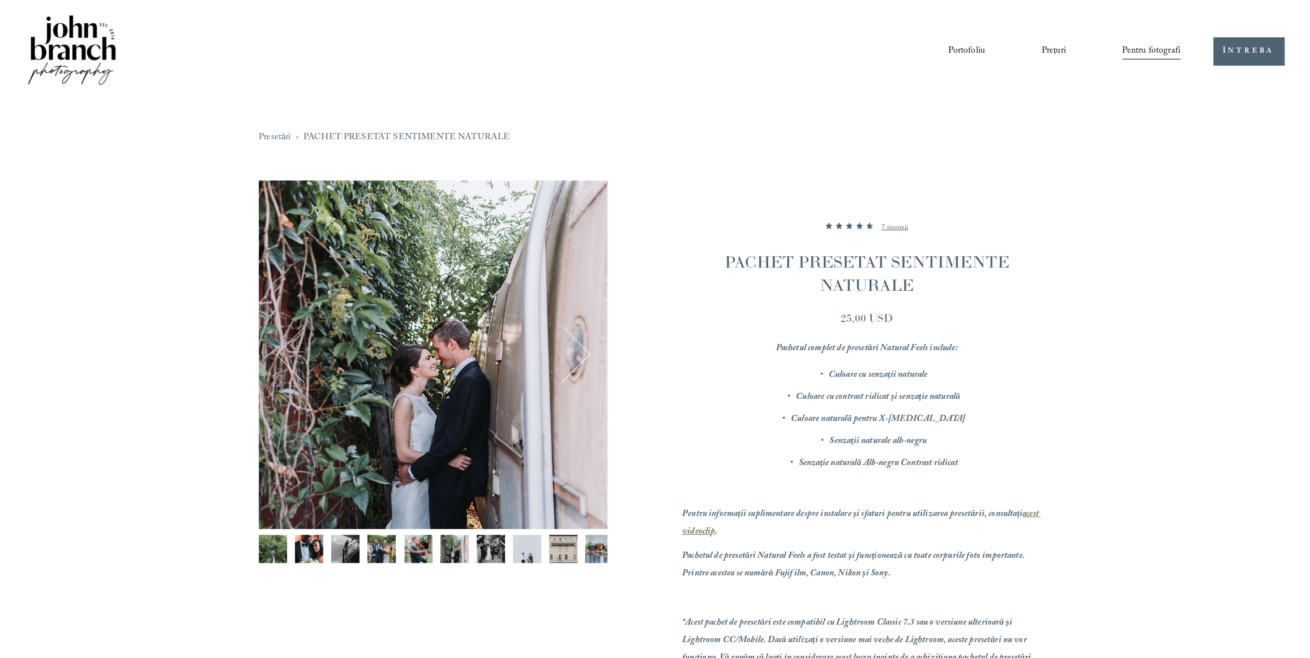
click at [585, 355] on button "Următorul" at bounding box center [562, 354] width 50 height 50
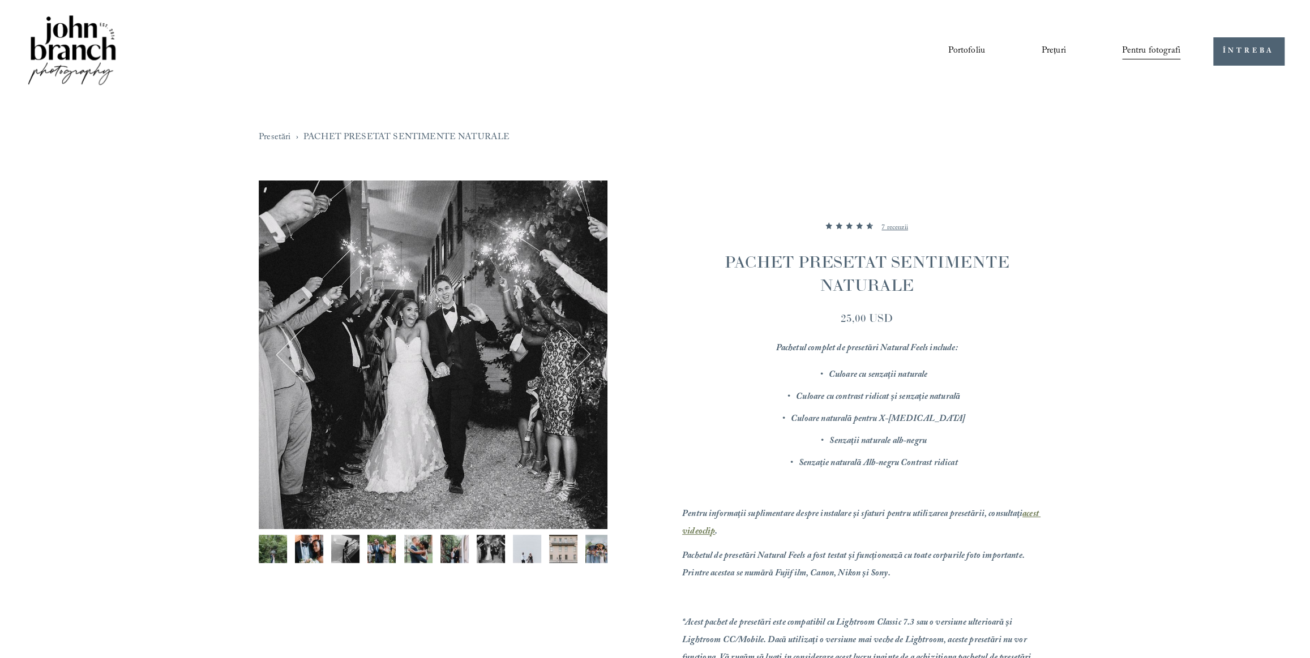
click at [585, 354] on button "Următorul" at bounding box center [562, 354] width 50 height 50
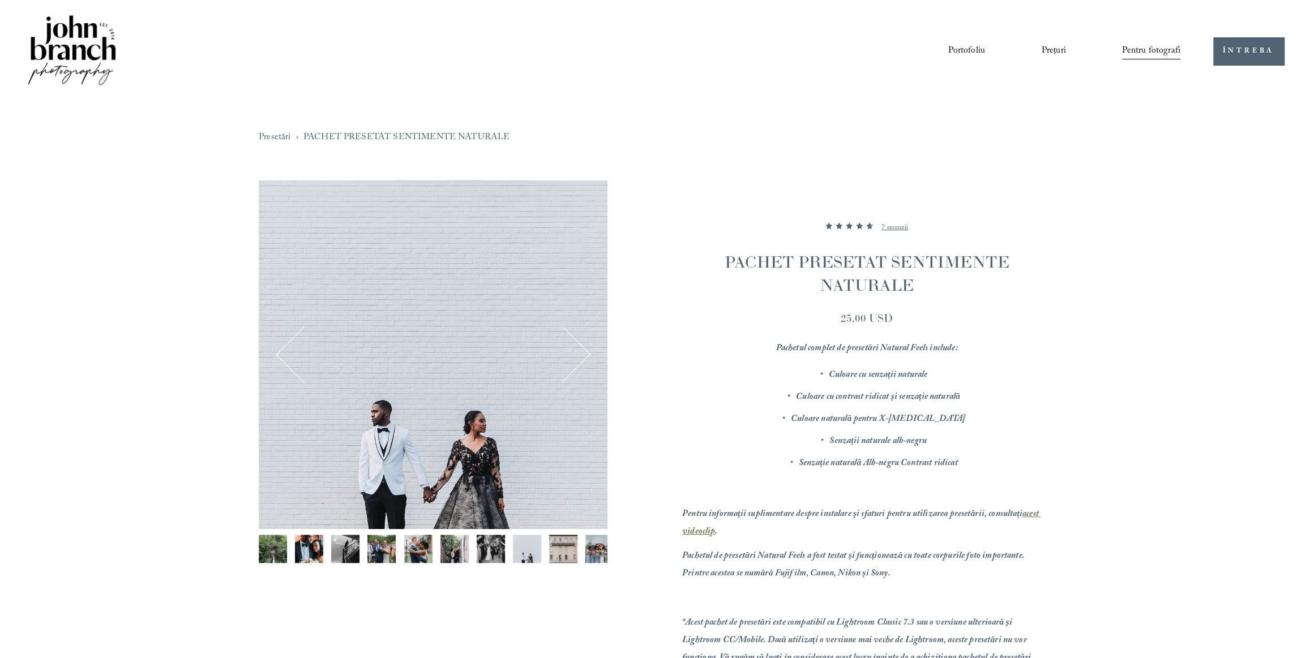
click at [585, 354] on button "Următorul" at bounding box center [562, 354] width 50 height 50
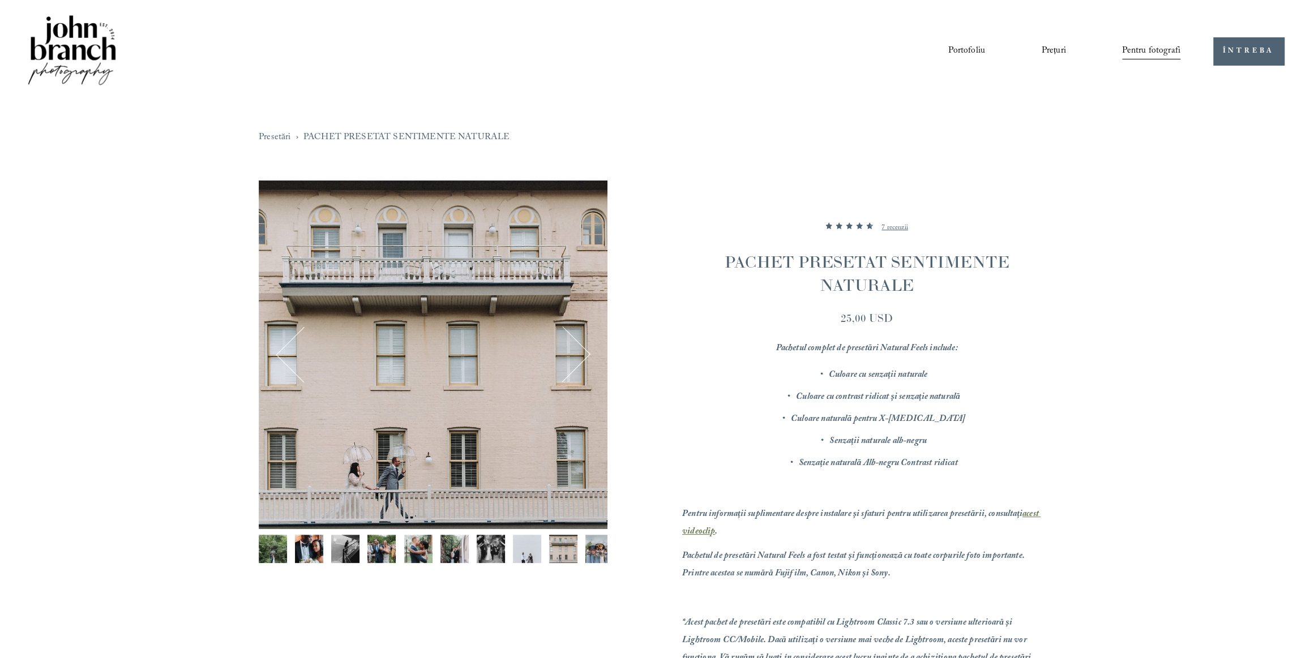
click at [586, 353] on button "Următorul" at bounding box center [562, 354] width 50 height 50
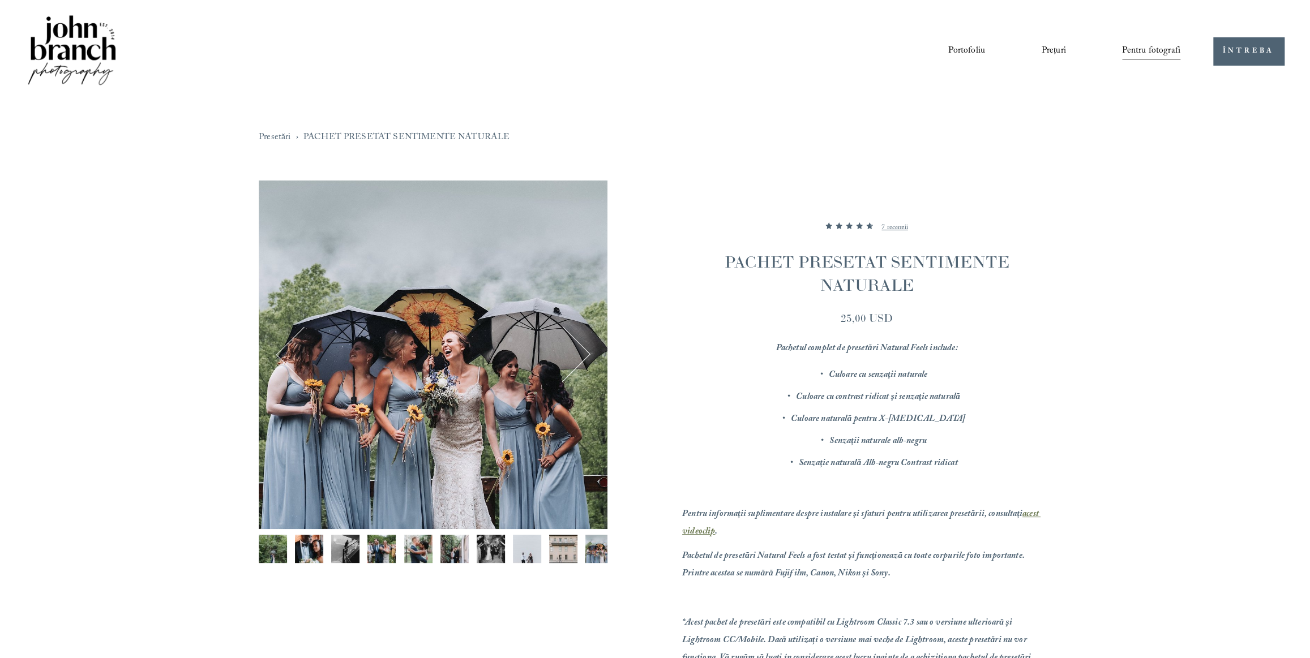
click at [586, 353] on button "Următorul" at bounding box center [562, 354] width 50 height 50
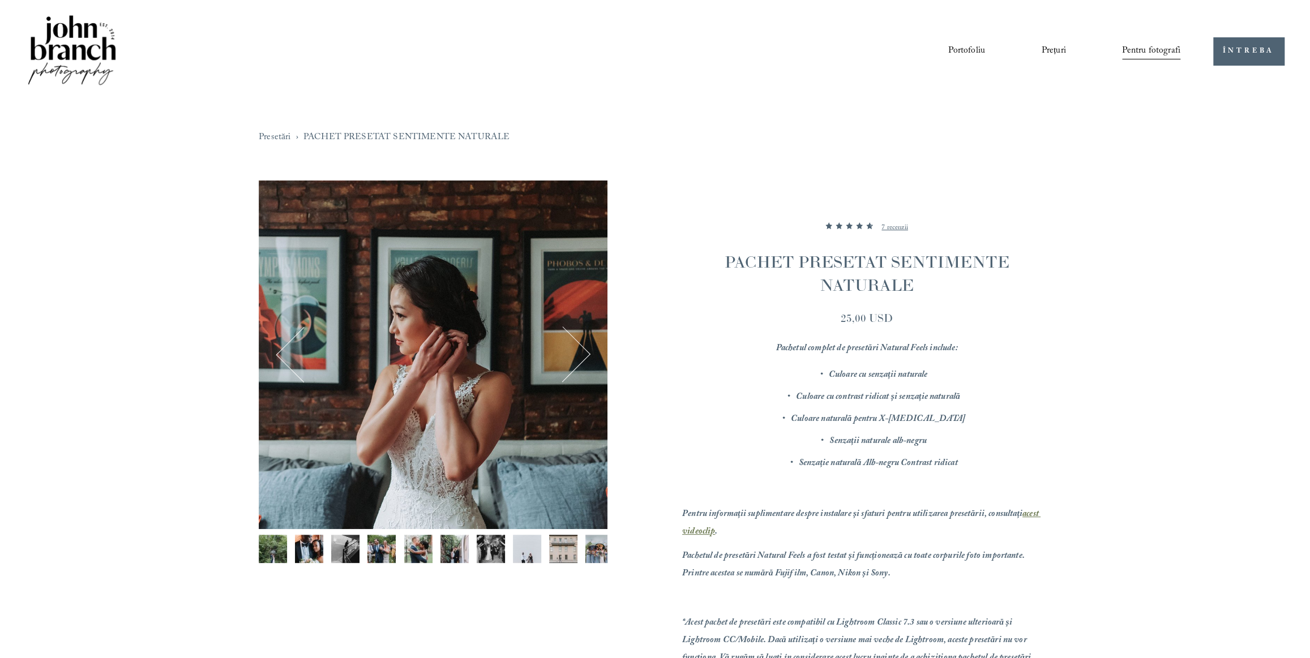
click at [587, 352] on button "Următorul" at bounding box center [562, 354] width 50 height 50
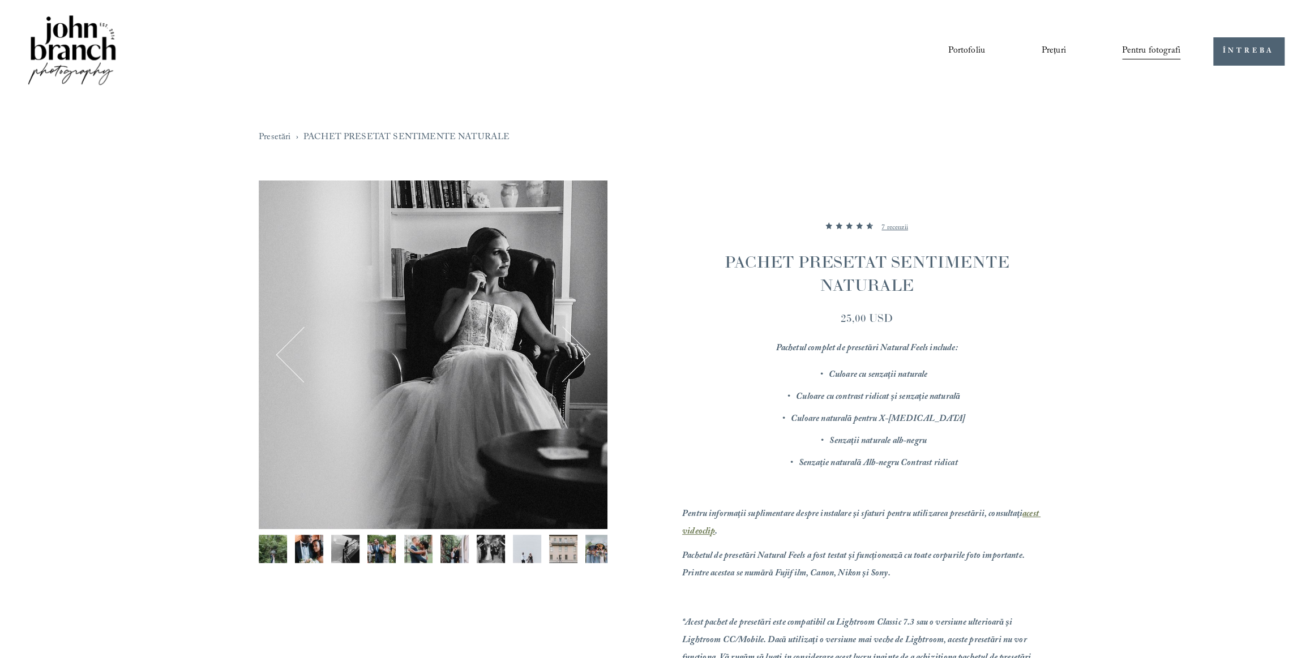
click at [587, 352] on button "Următorul" at bounding box center [562, 354] width 50 height 50
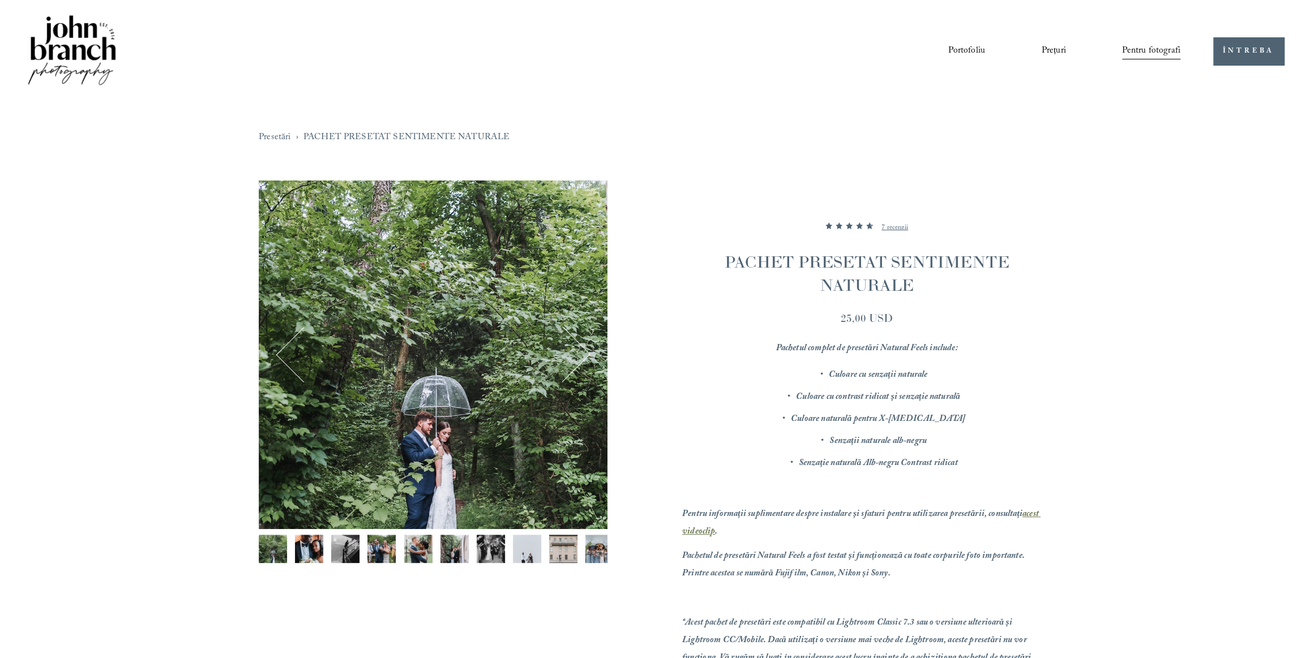
click at [587, 352] on button "Următorul" at bounding box center [562, 354] width 50 height 50
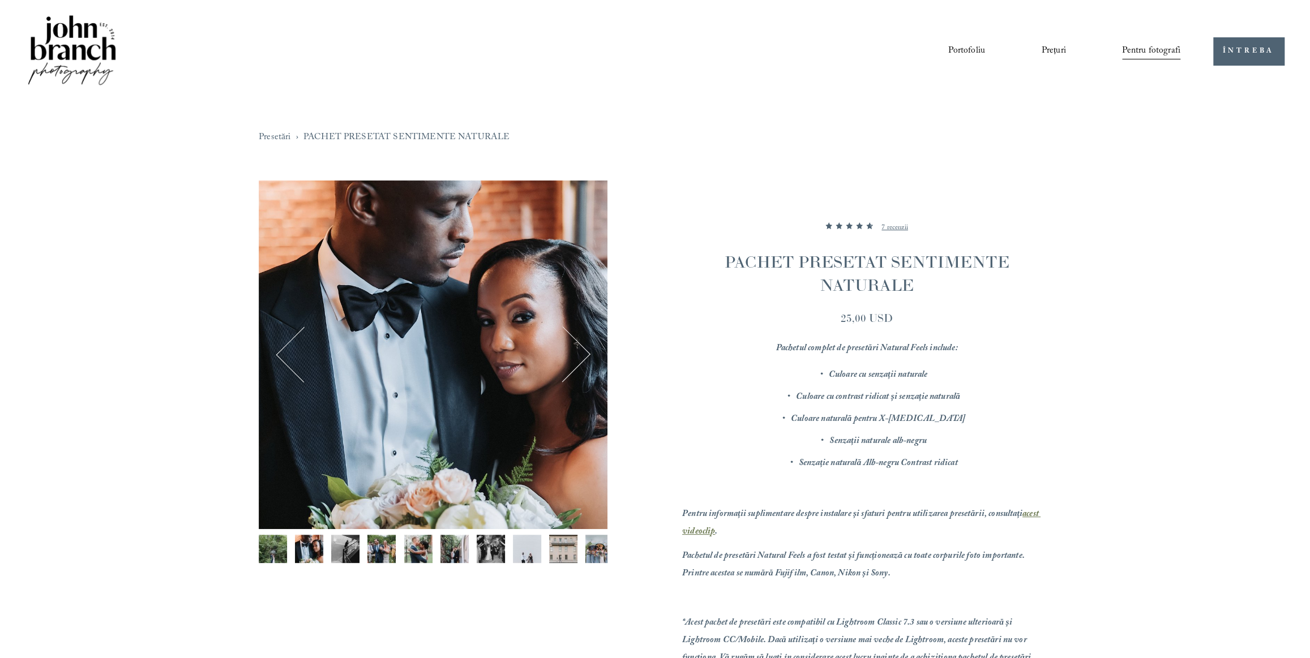
scroll to position [274, 0]
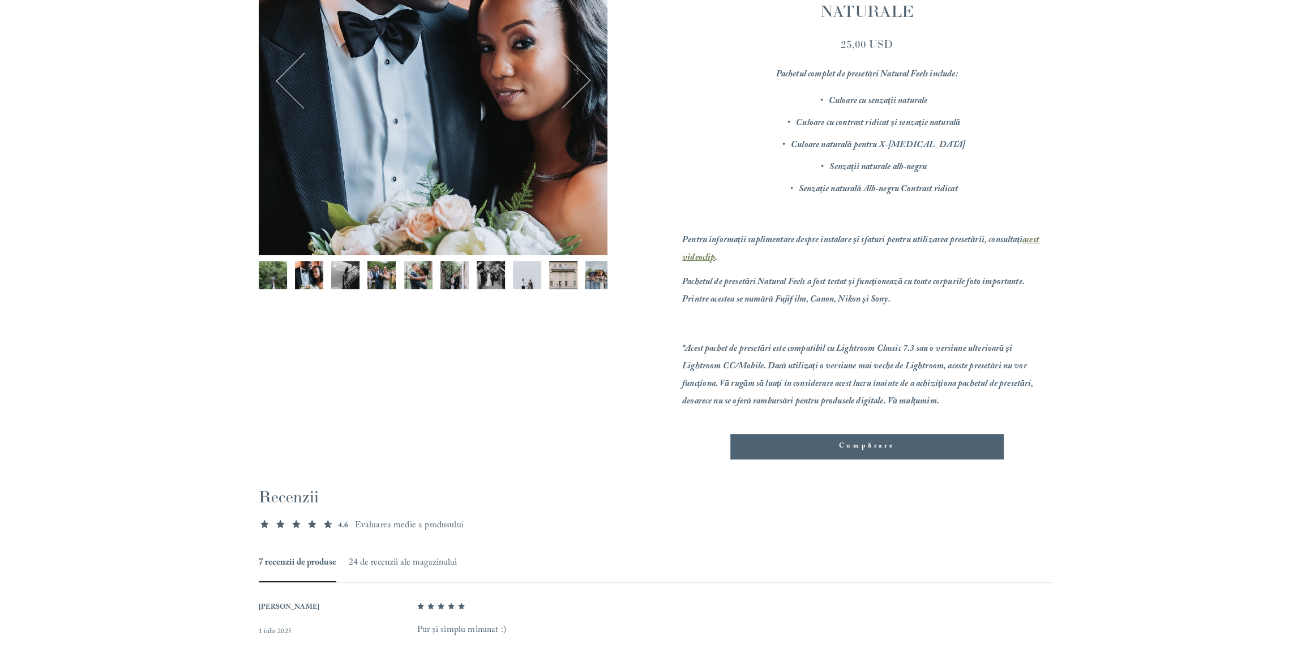
click at [858, 442] on font "Cumpărare" at bounding box center [866, 446] width 56 height 11
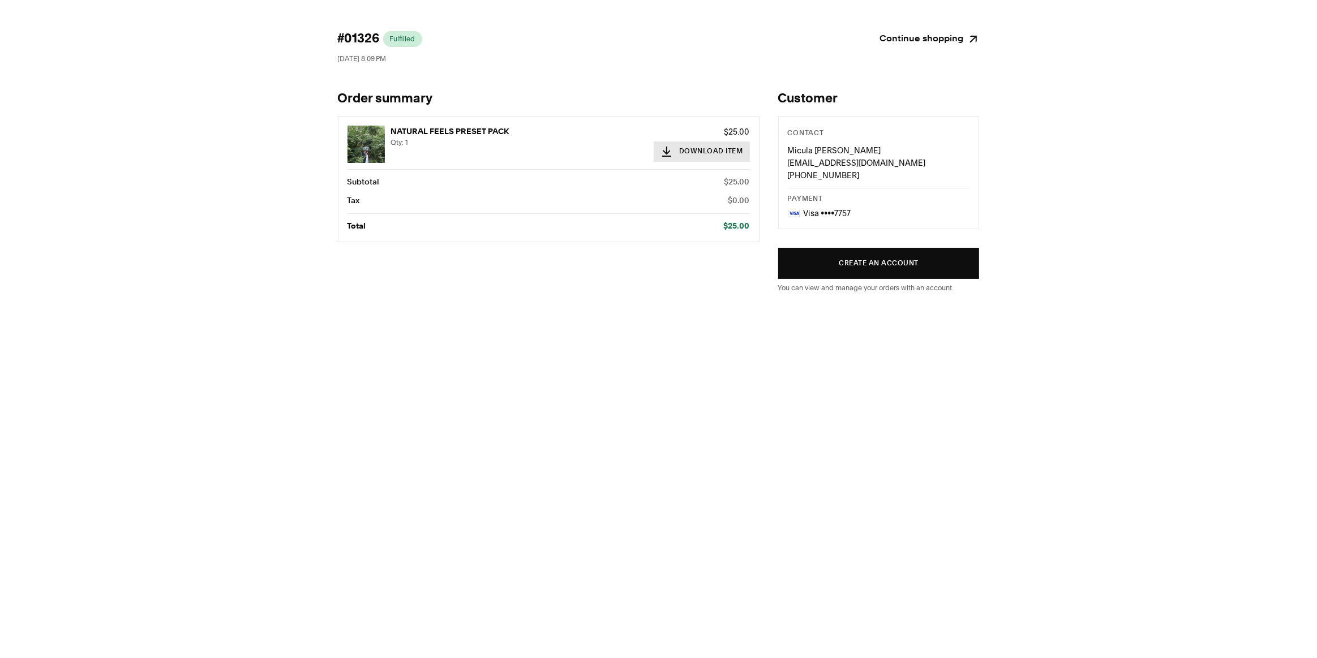
click at [688, 155] on button "Download Item" at bounding box center [702, 152] width 96 height 20
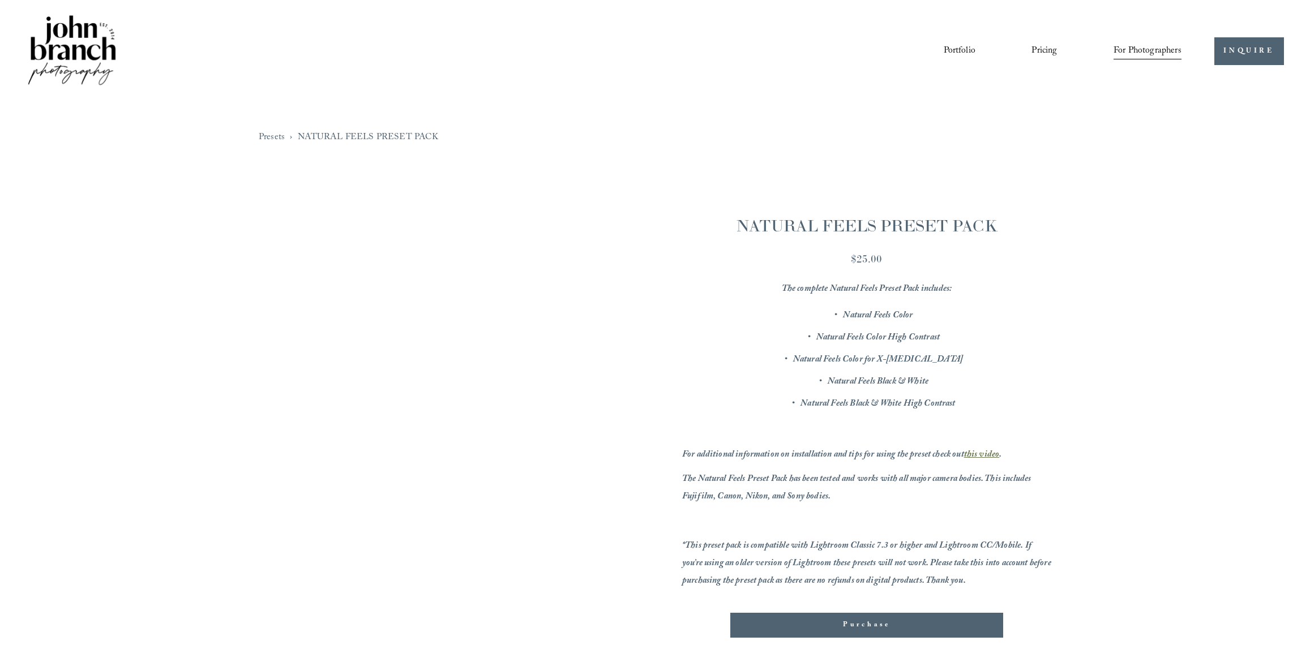
scroll to position [274, 0]
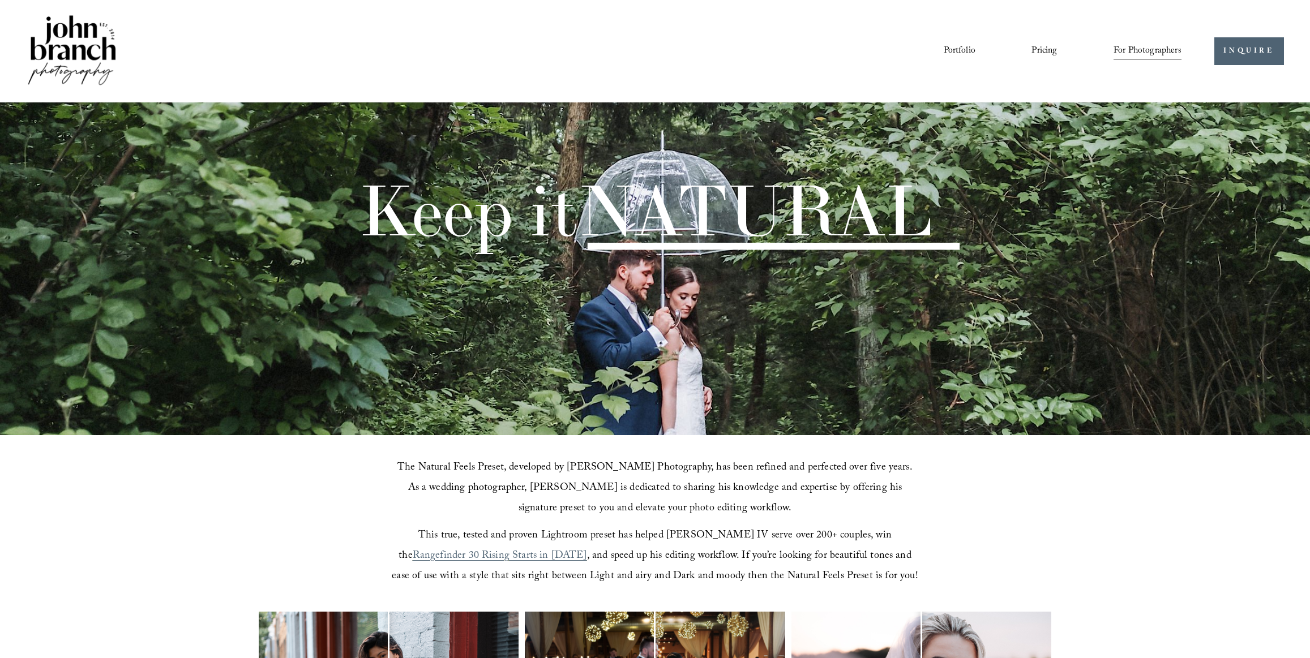
scroll to position [1224, 0]
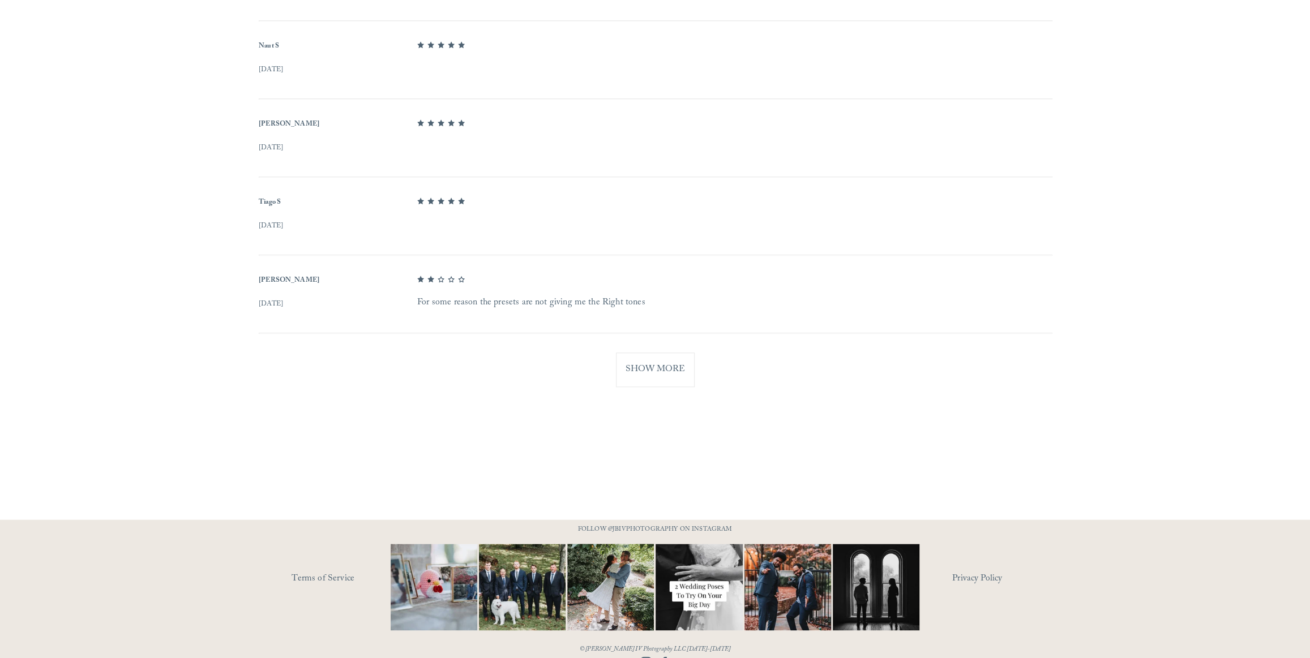
scroll to position [872, 0]
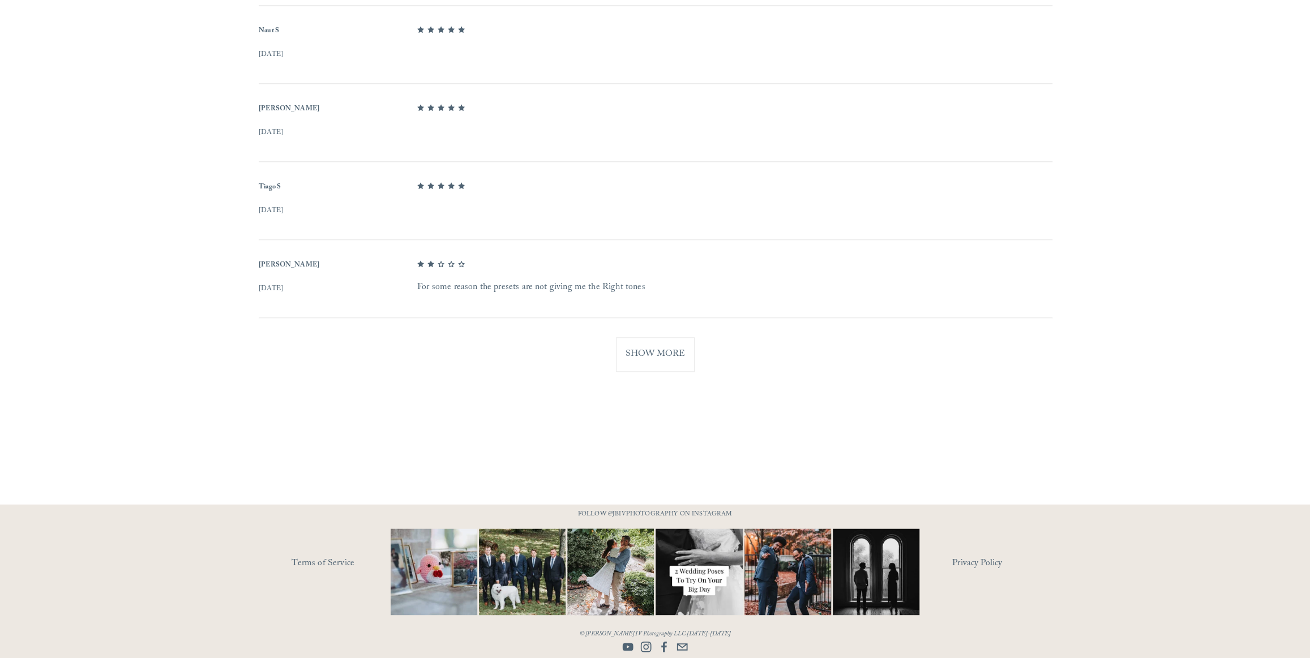
click at [643, 645] on use "Instagram" at bounding box center [646, 647] width 23 height 23
click at [627, 646] on use "YouTube" at bounding box center [627, 647] width 23 height 23
click at [666, 645] on use "Facebook" at bounding box center [664, 647] width 23 height 23
click at [665, 648] on use "Facebook" at bounding box center [664, 647] width 23 height 23
